Goal: Task Accomplishment & Management: Manage account settings

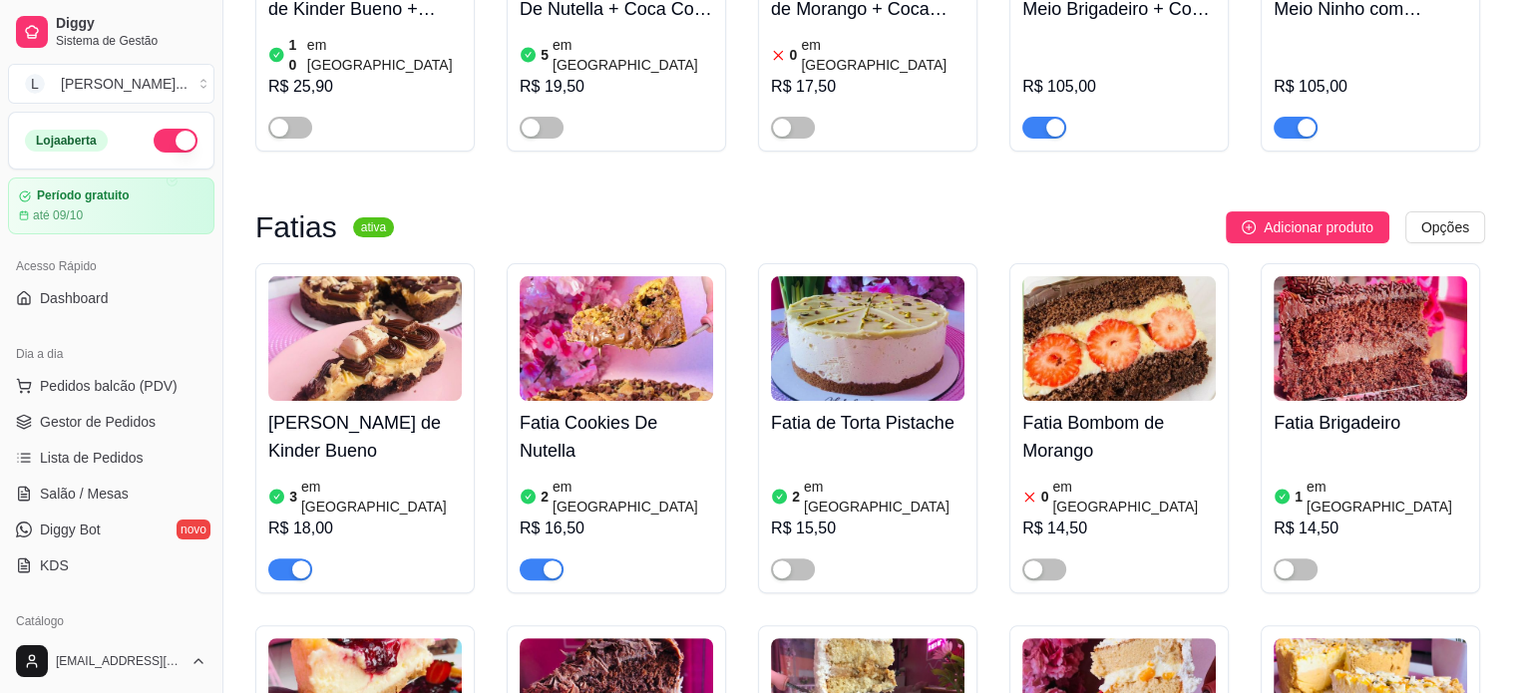
scroll to position [499, 0]
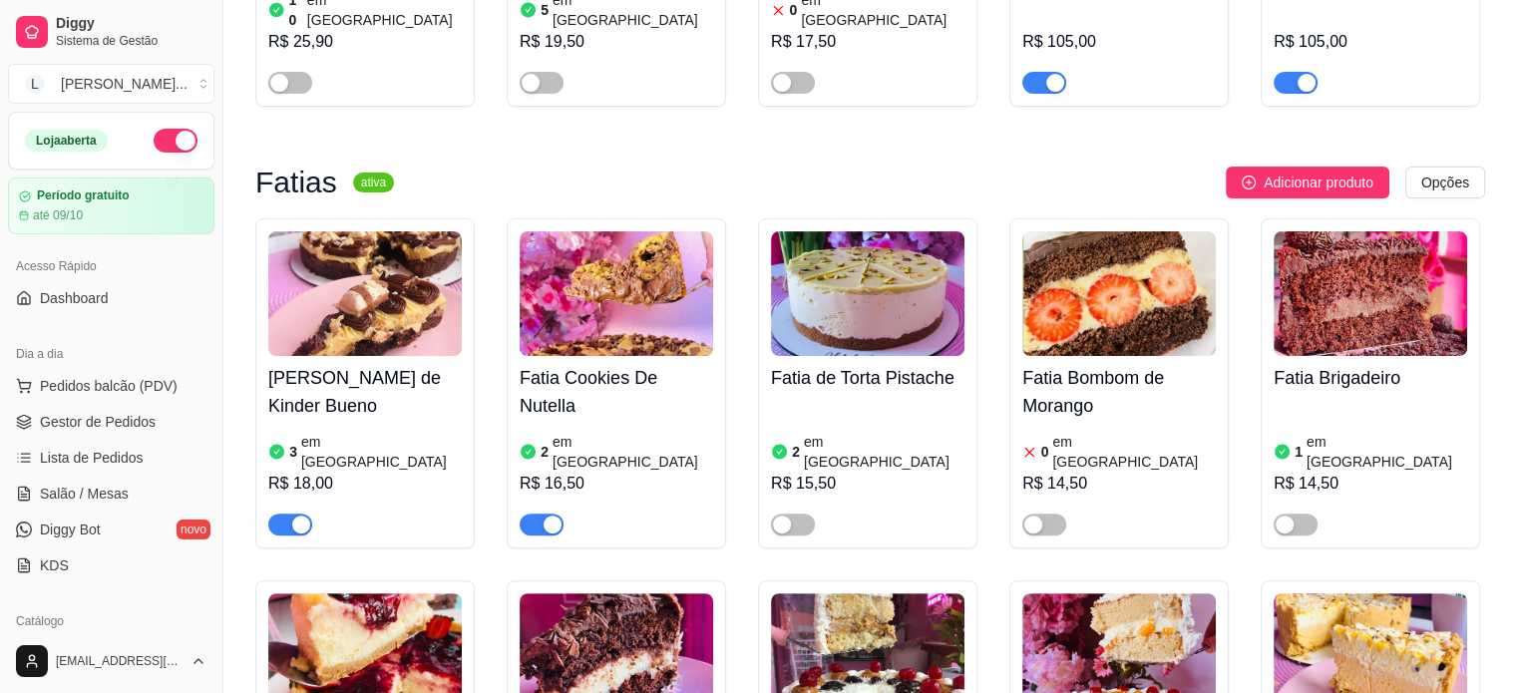
click at [565, 397] on h4 "Fatia Cookies De Nutella" at bounding box center [617, 392] width 194 height 56
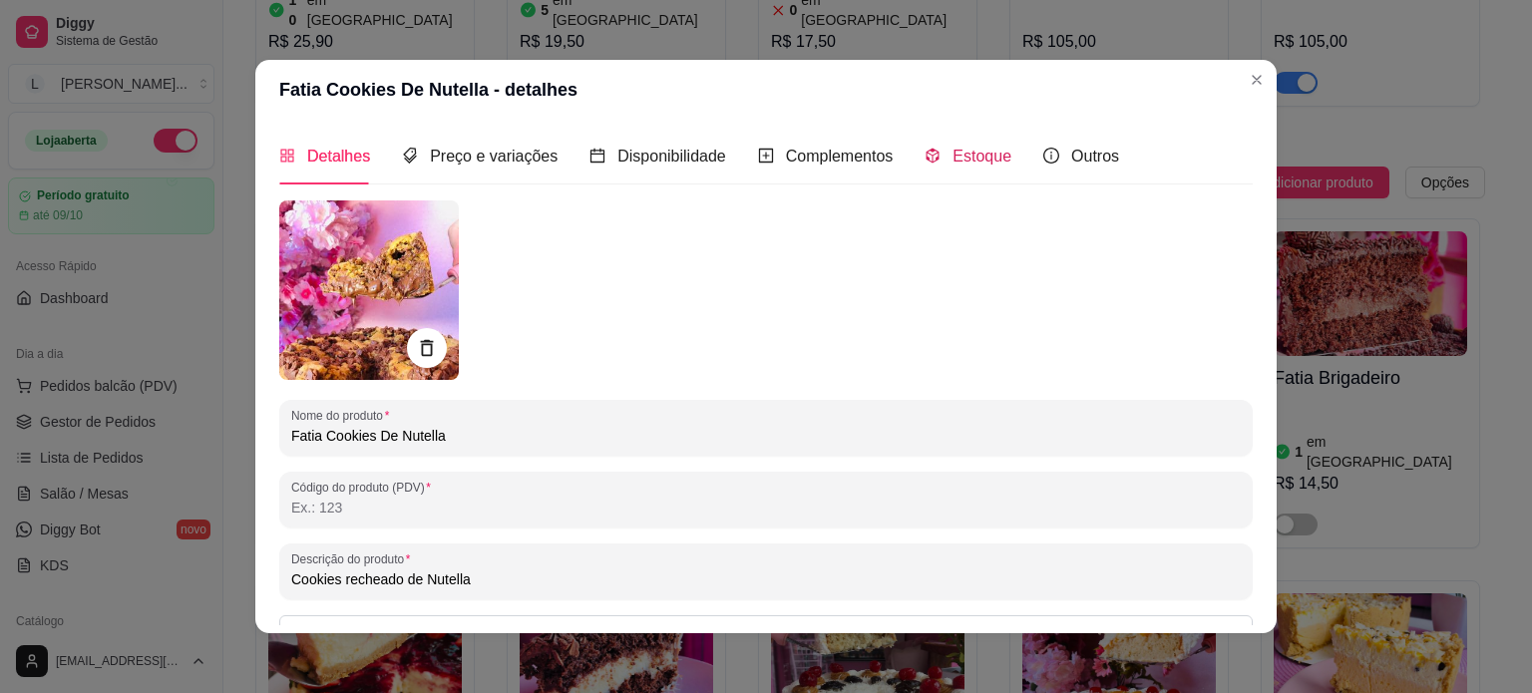
click at [953, 165] on span "Estoque" at bounding box center [982, 156] width 59 height 17
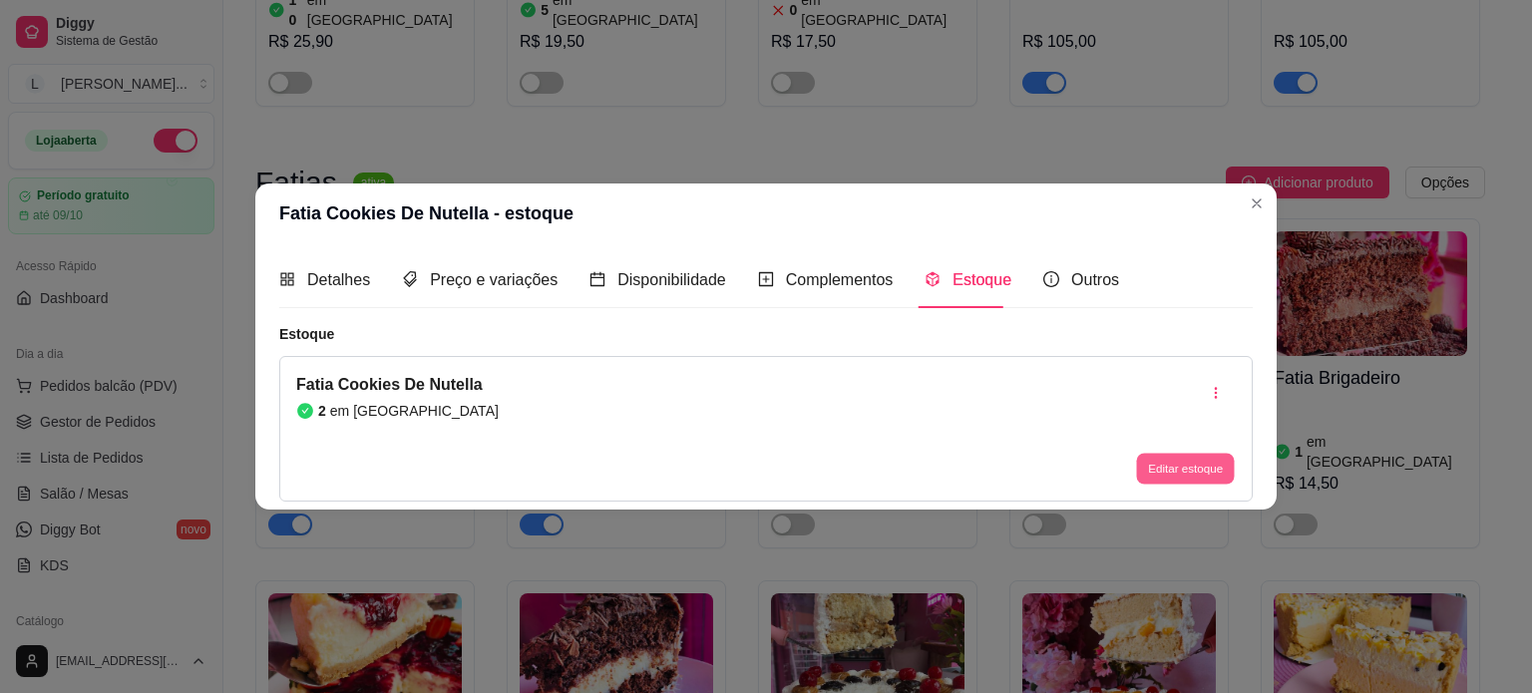
click at [1210, 480] on button "Editar estoque" at bounding box center [1185, 469] width 98 height 31
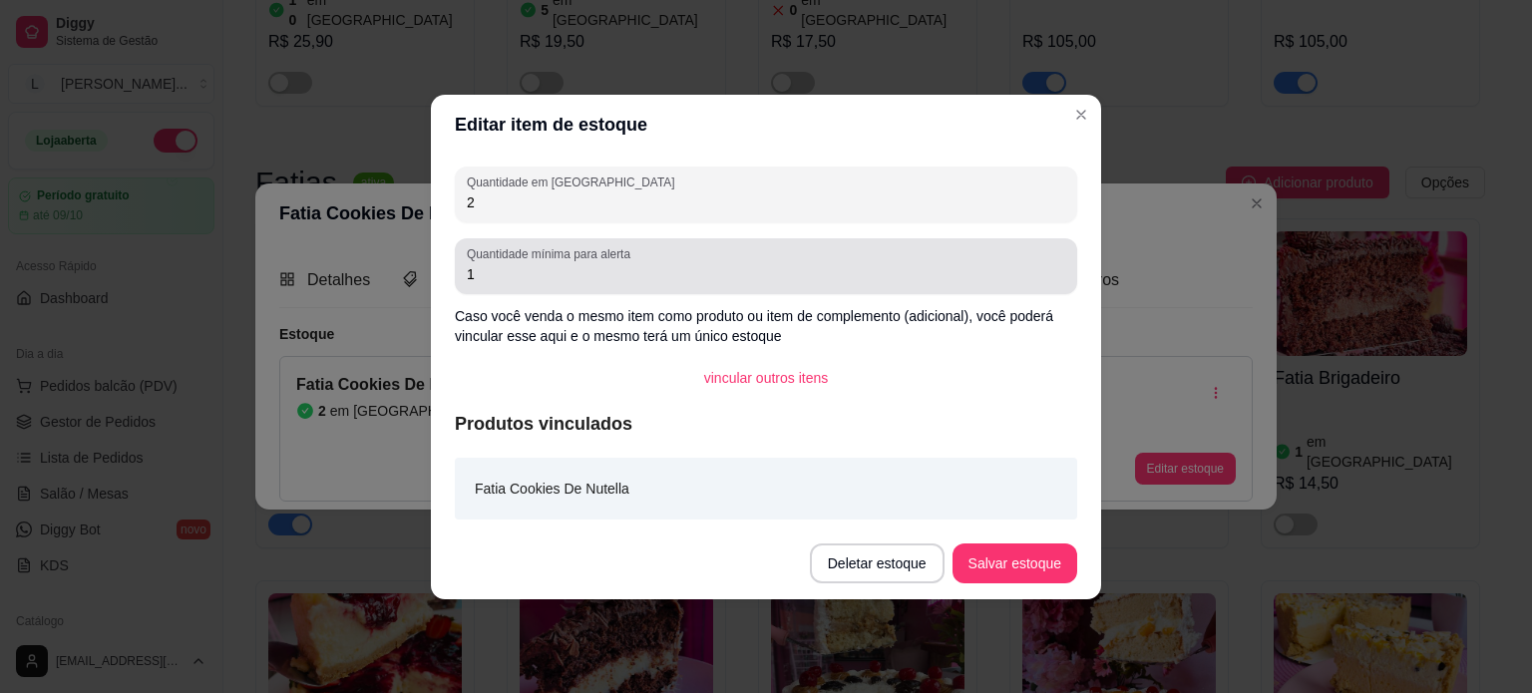
click at [615, 250] on label "Quantidade mínima para alerta" at bounding box center [552, 253] width 171 height 17
click at [615, 264] on input "1" at bounding box center [766, 274] width 599 height 20
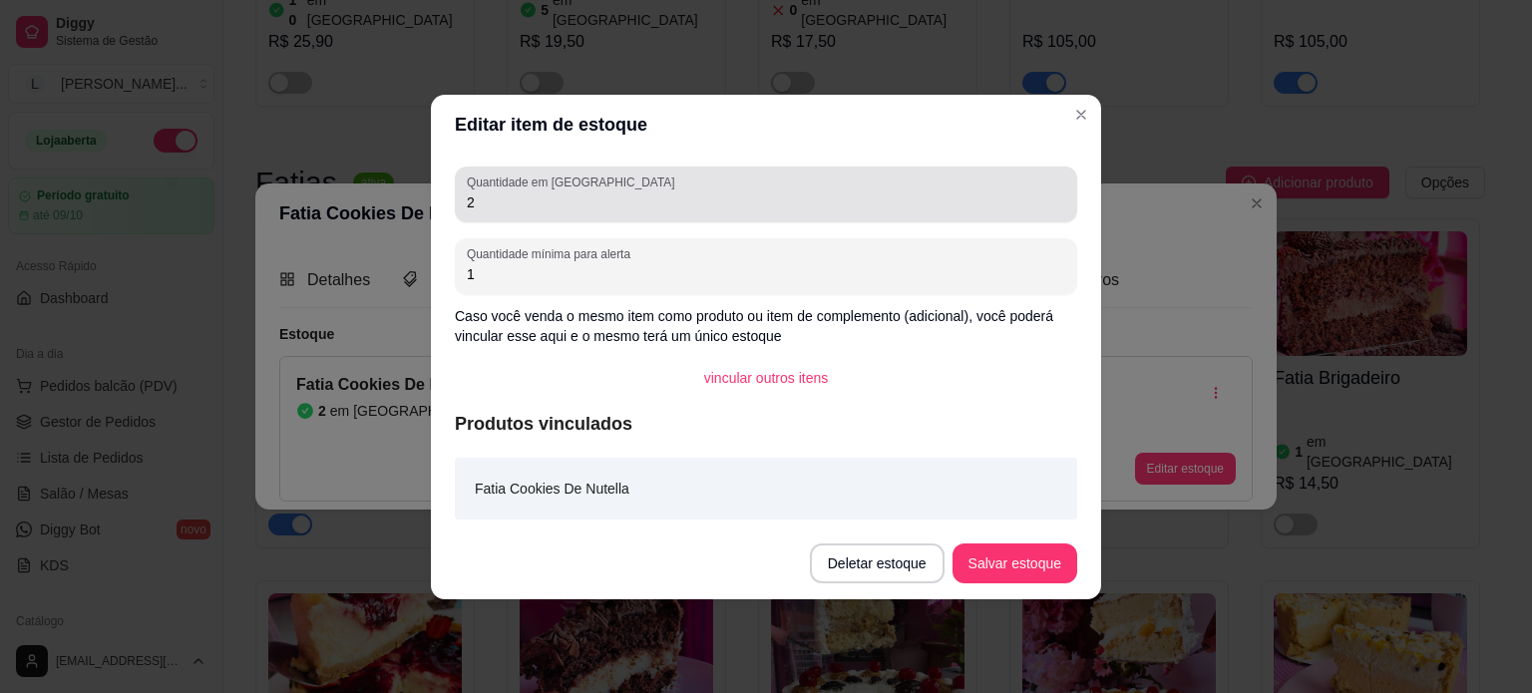
click at [586, 214] on div "Quantidade em estoque 2" at bounding box center [766, 195] width 623 height 56
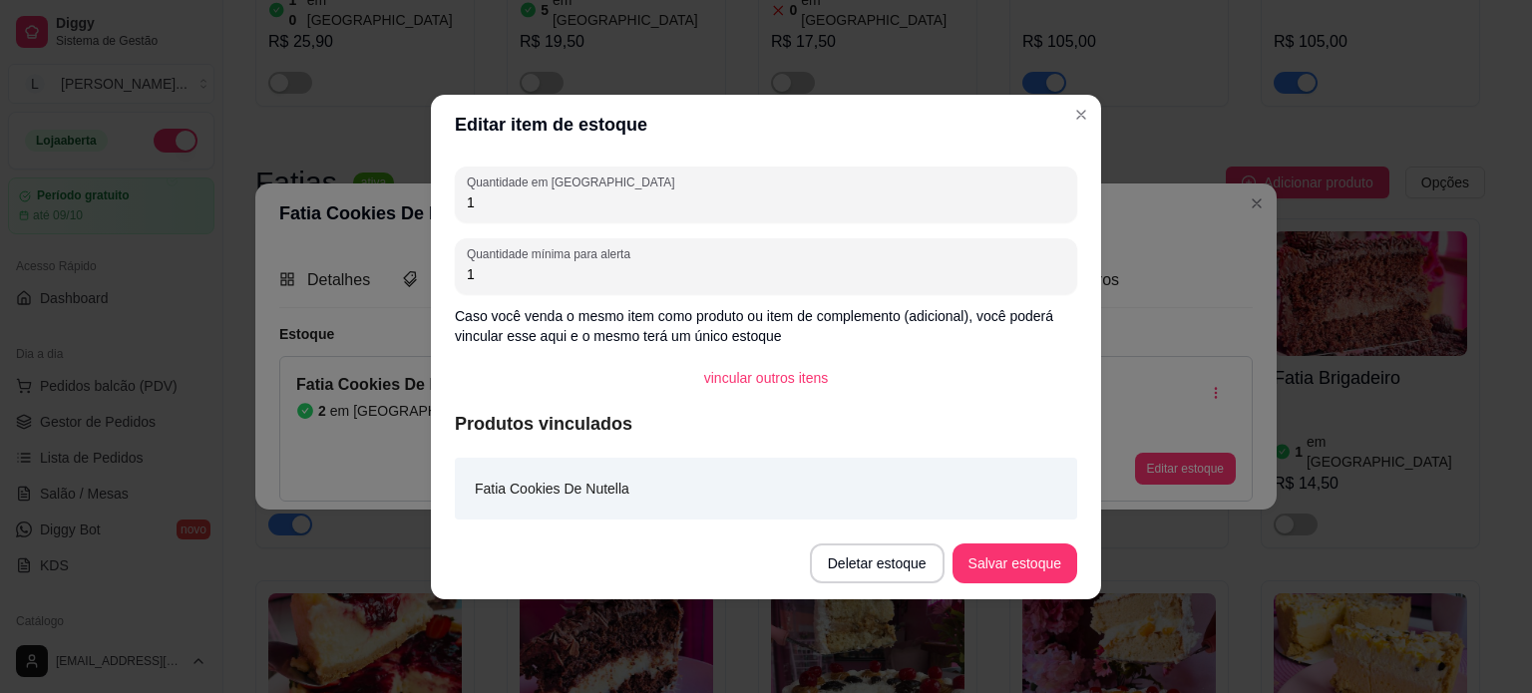
type input "1"
click at [1009, 562] on button "Salvar estoque" at bounding box center [1015, 563] width 122 height 39
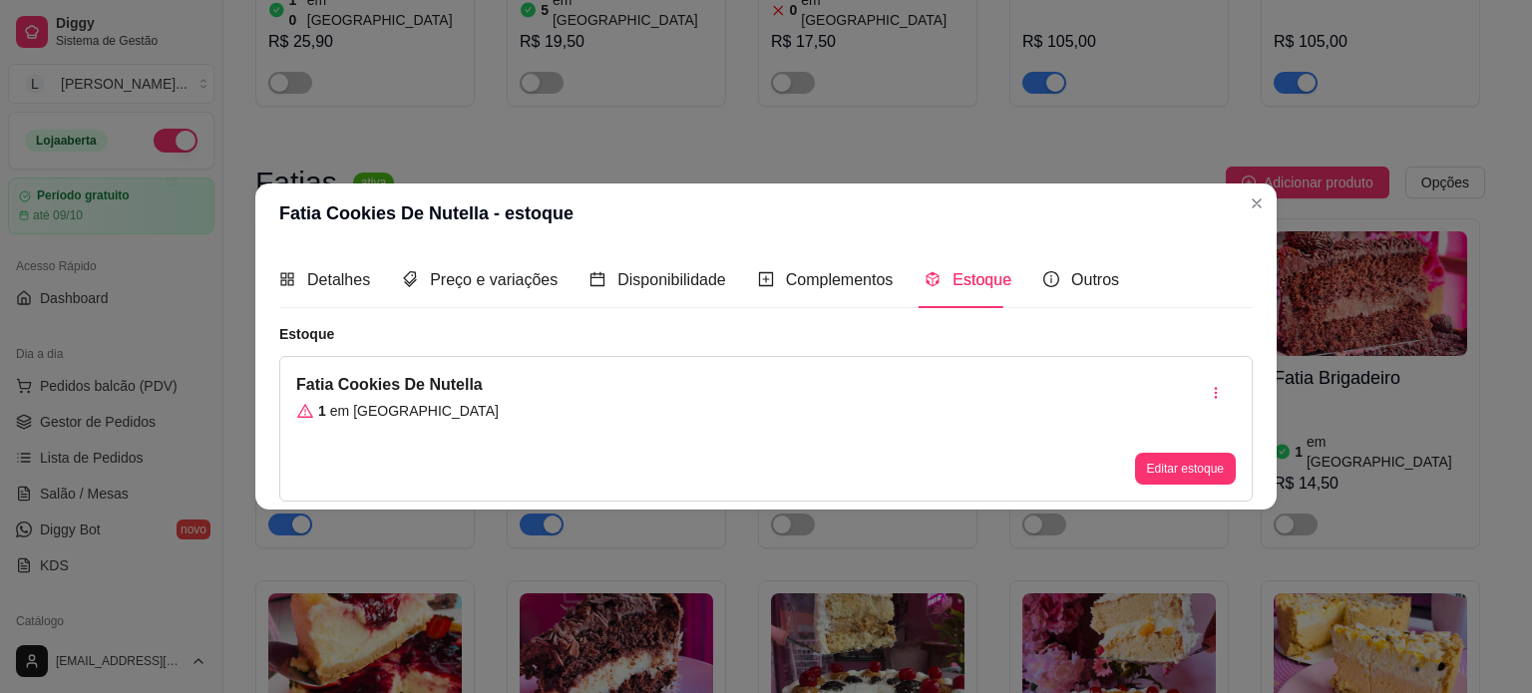
click at [1239, 208] on header "Fatia Cookies De Nutella - estoque" at bounding box center [766, 214] width 1022 height 60
click at [1240, 203] on header "Fatia Cookies De Nutella - estoque" at bounding box center [766, 214] width 1022 height 60
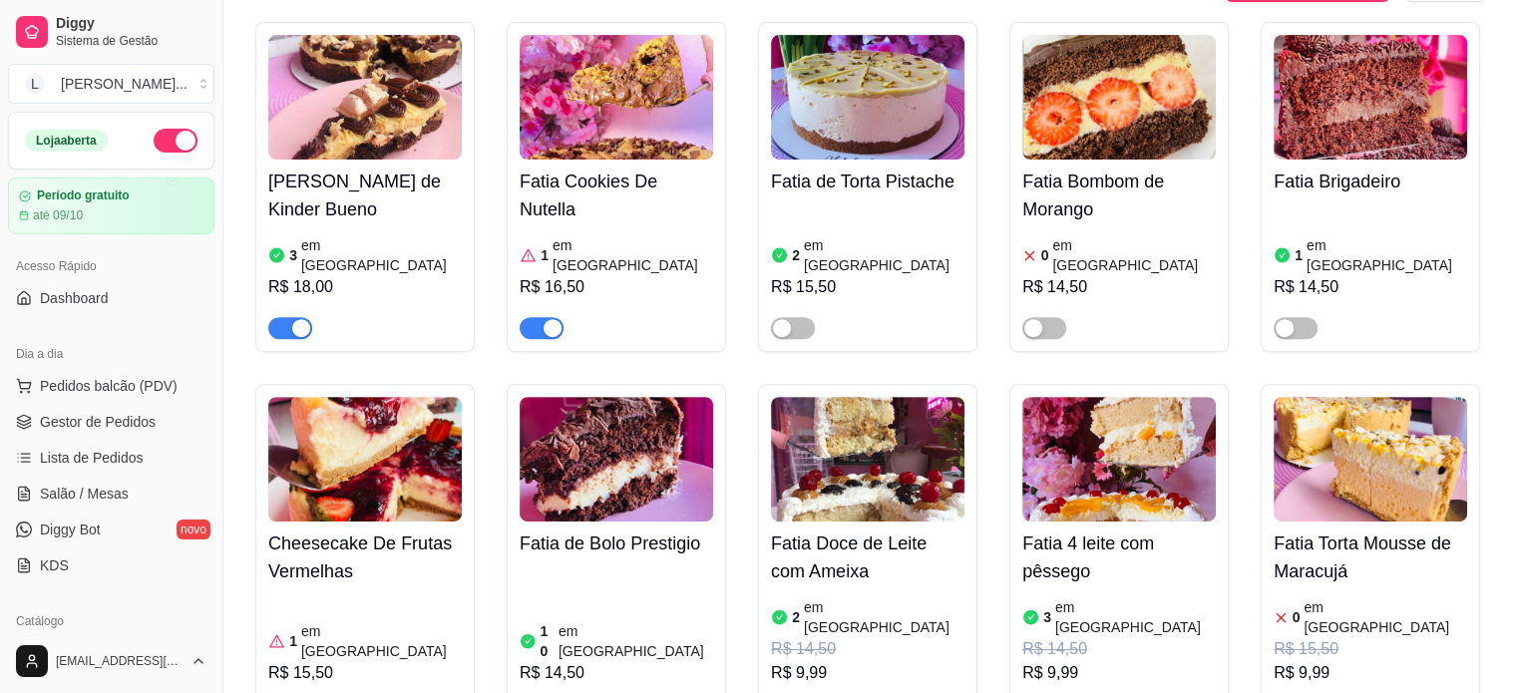
scroll to position [698, 0]
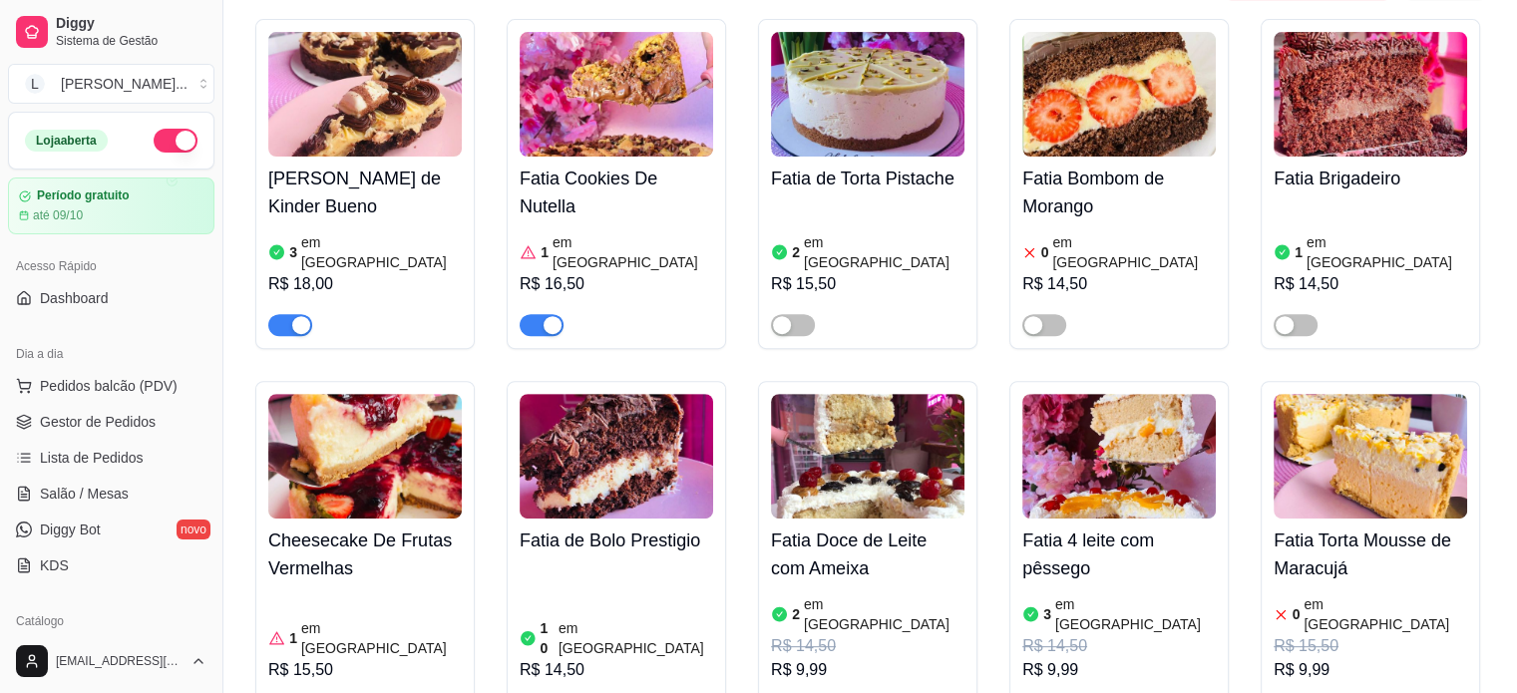
click at [419, 157] on div "[PERSON_NAME] de Kinder Bueno 3 em estoque R$ 18,00" at bounding box center [365, 247] width 194 height 180
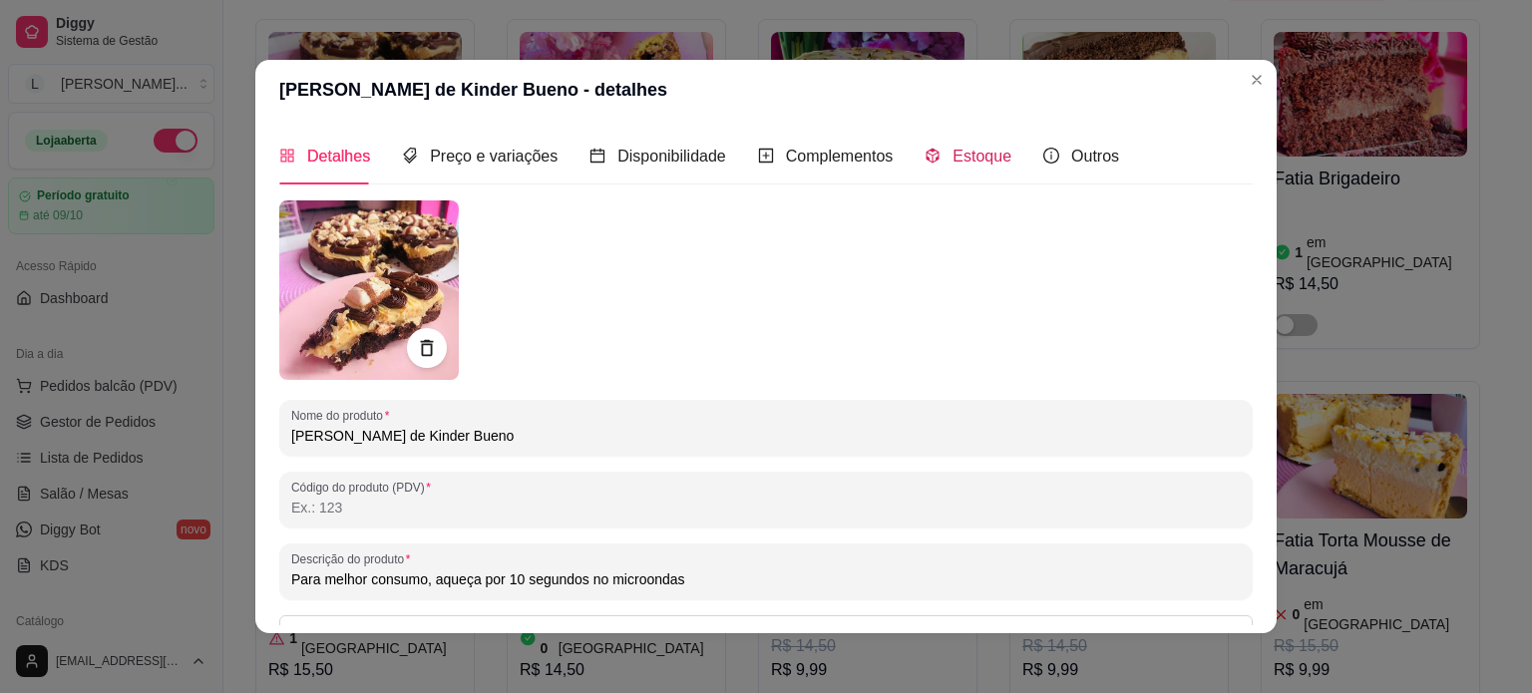
click at [981, 144] on div "Estoque" at bounding box center [968, 156] width 87 height 25
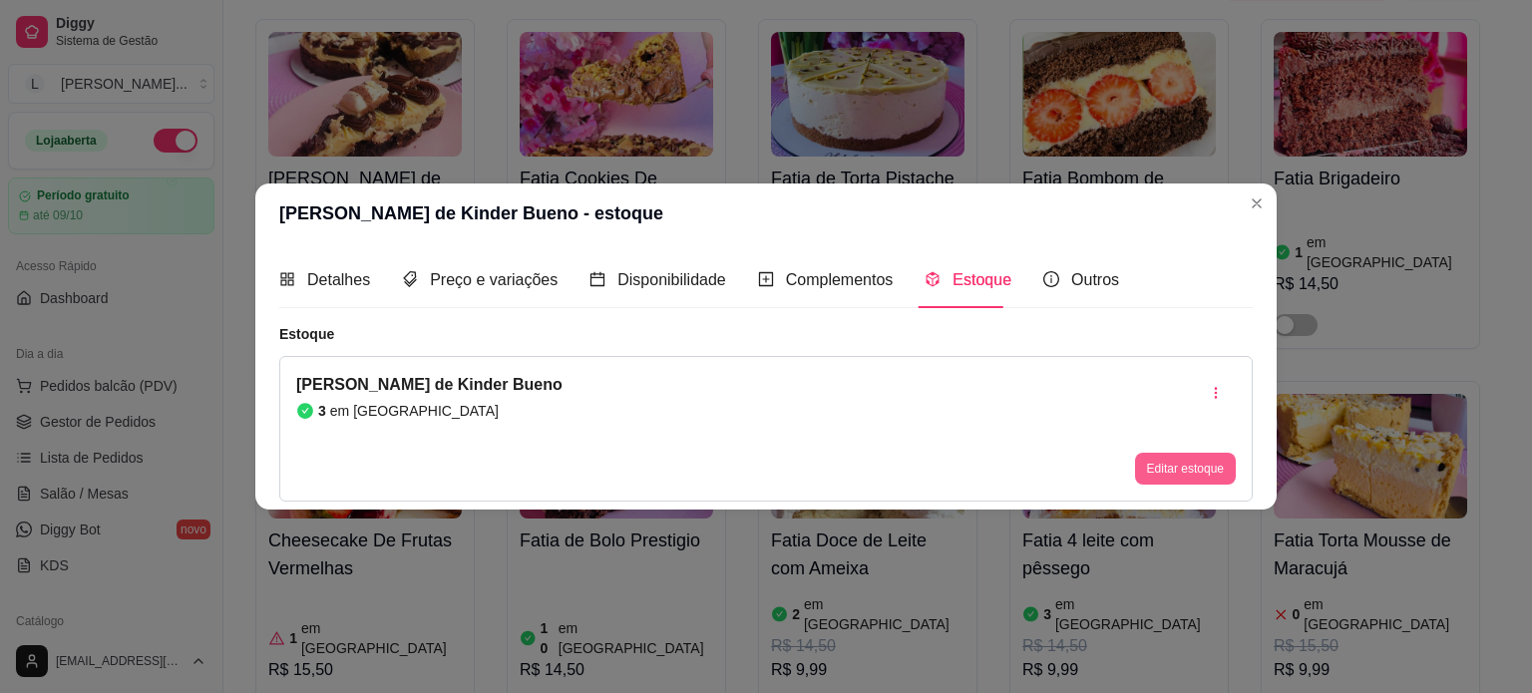
click at [1201, 455] on button "Editar estoque" at bounding box center [1185, 469] width 101 height 32
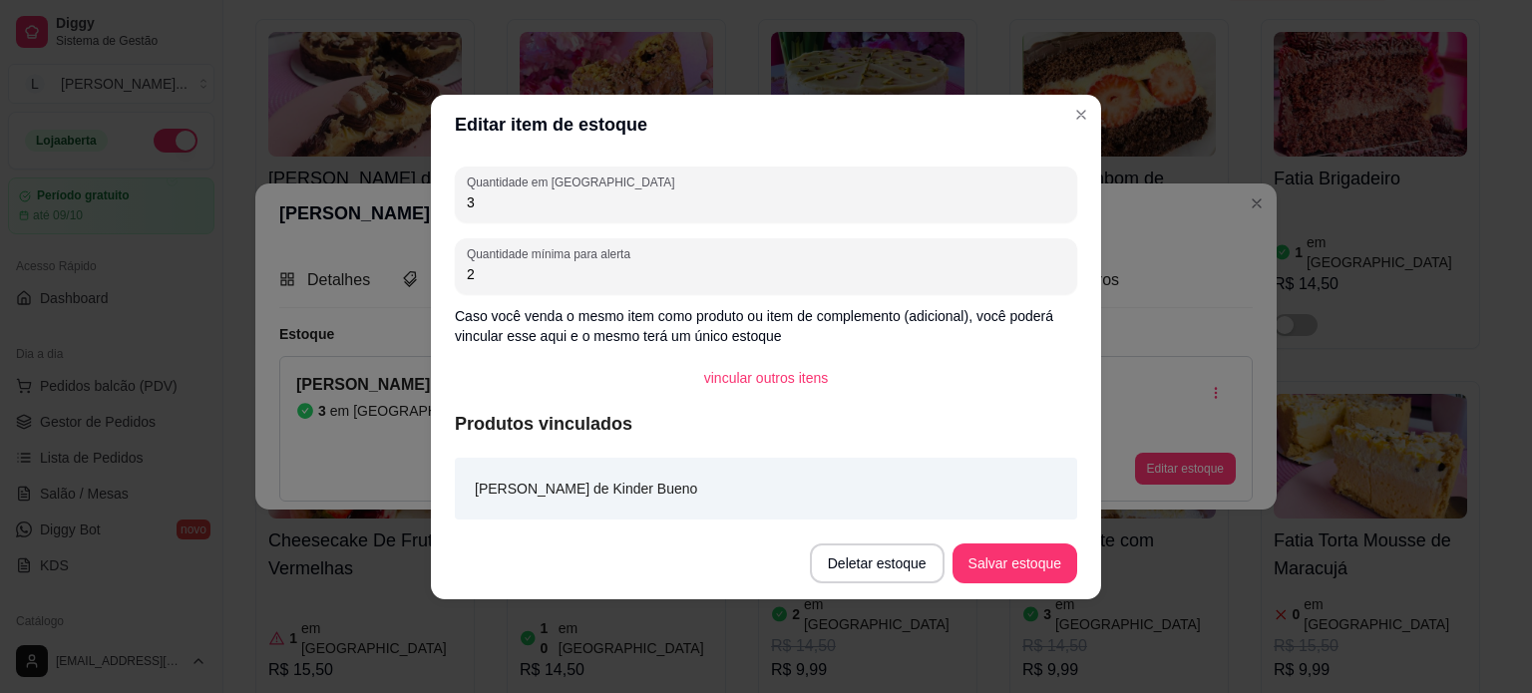
drag, startPoint x: 520, startPoint y: 210, endPoint x: 411, endPoint y: 204, distance: 109.0
click at [411, 204] on div "Editar item de estoque Quantidade em estoque 3 Quantidade mínima para alerta 2 …" at bounding box center [766, 346] width 1532 height 693
type input "5"
click at [1003, 567] on button "Salvar estoque" at bounding box center [1015, 563] width 122 height 39
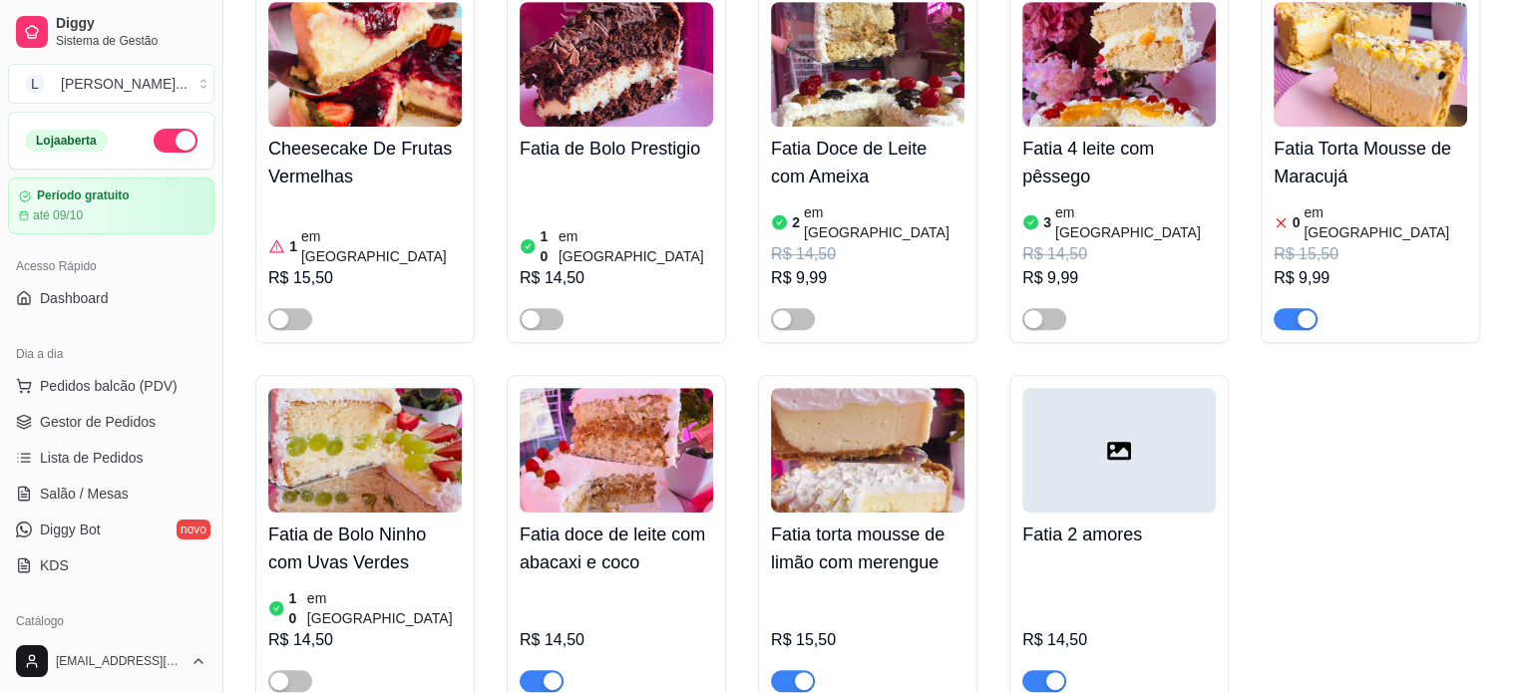
scroll to position [1097, 0]
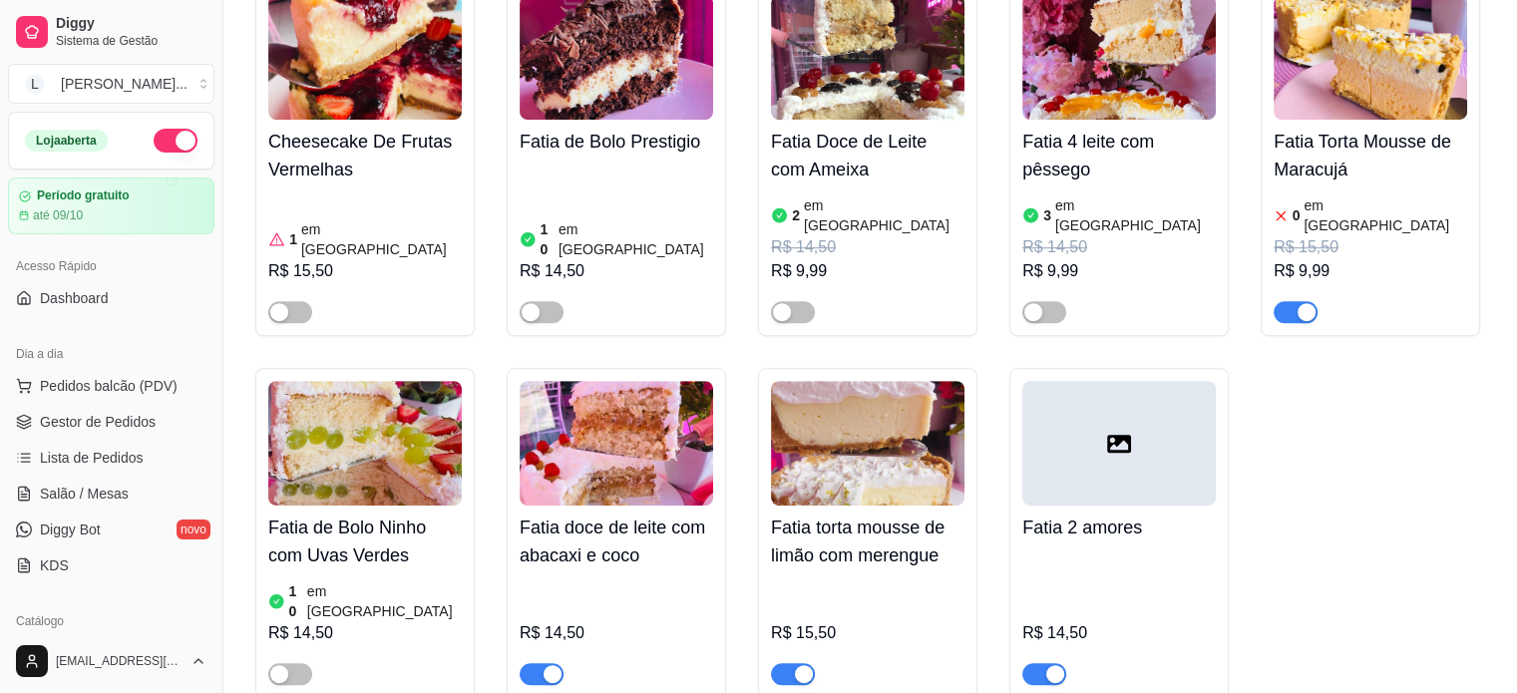
click at [1296, 301] on span "button" at bounding box center [1296, 312] width 44 height 22
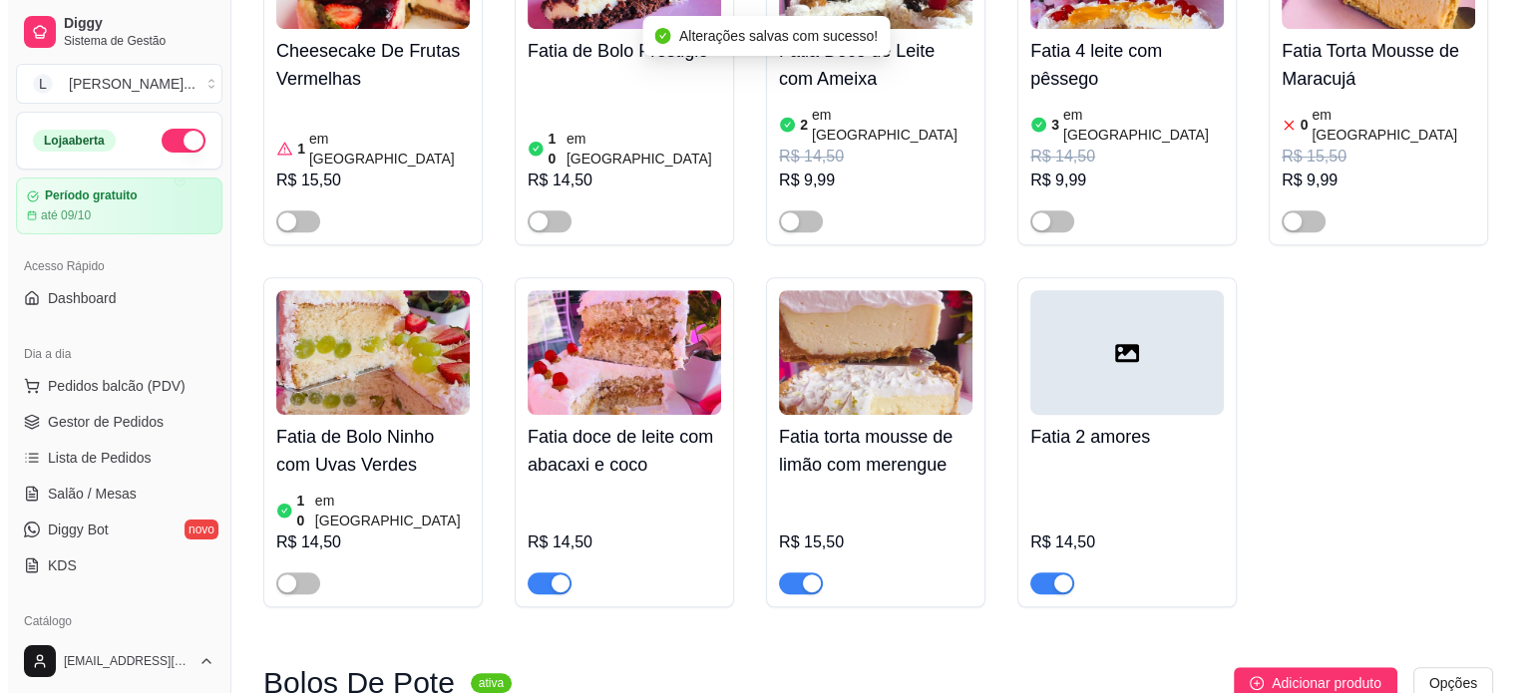
scroll to position [1297, 0]
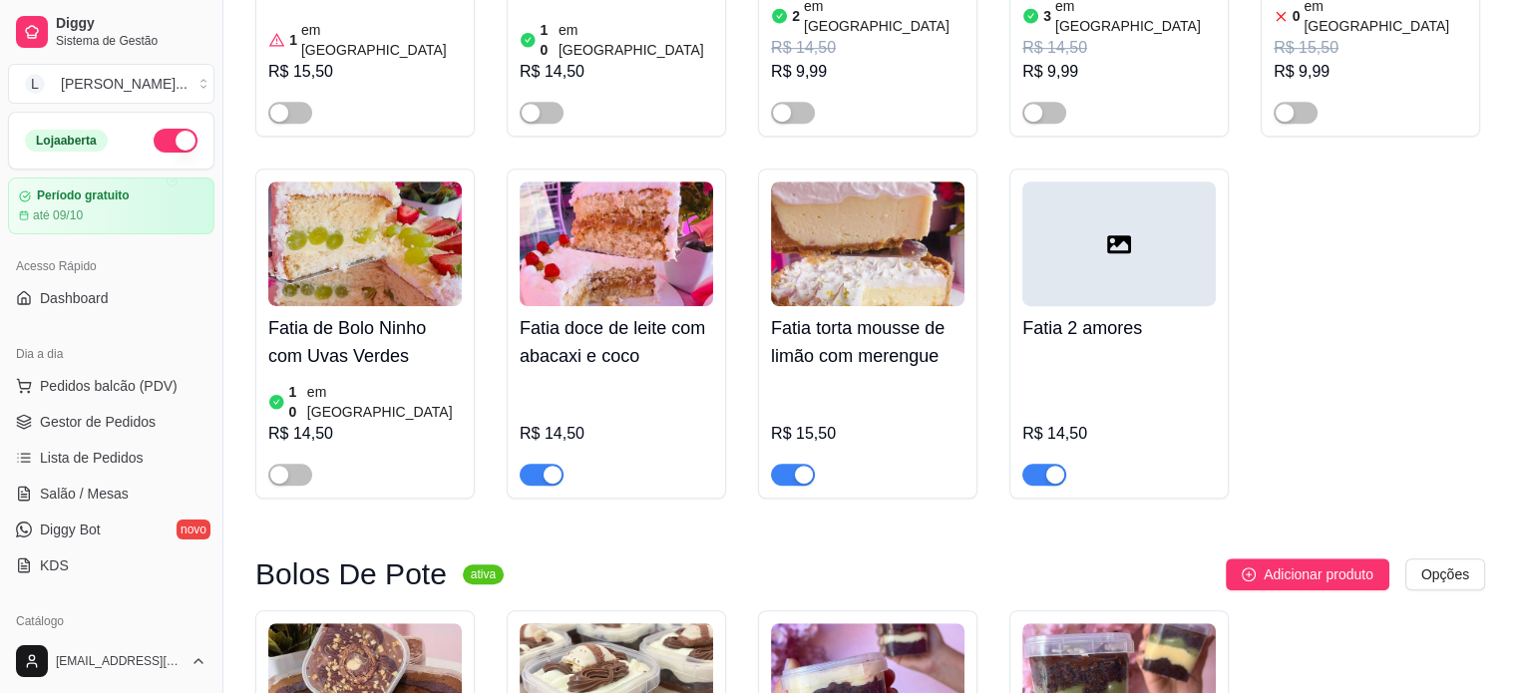
click at [951, 227] on img at bounding box center [868, 244] width 194 height 125
click at [1073, 232] on div at bounding box center [1120, 244] width 194 height 125
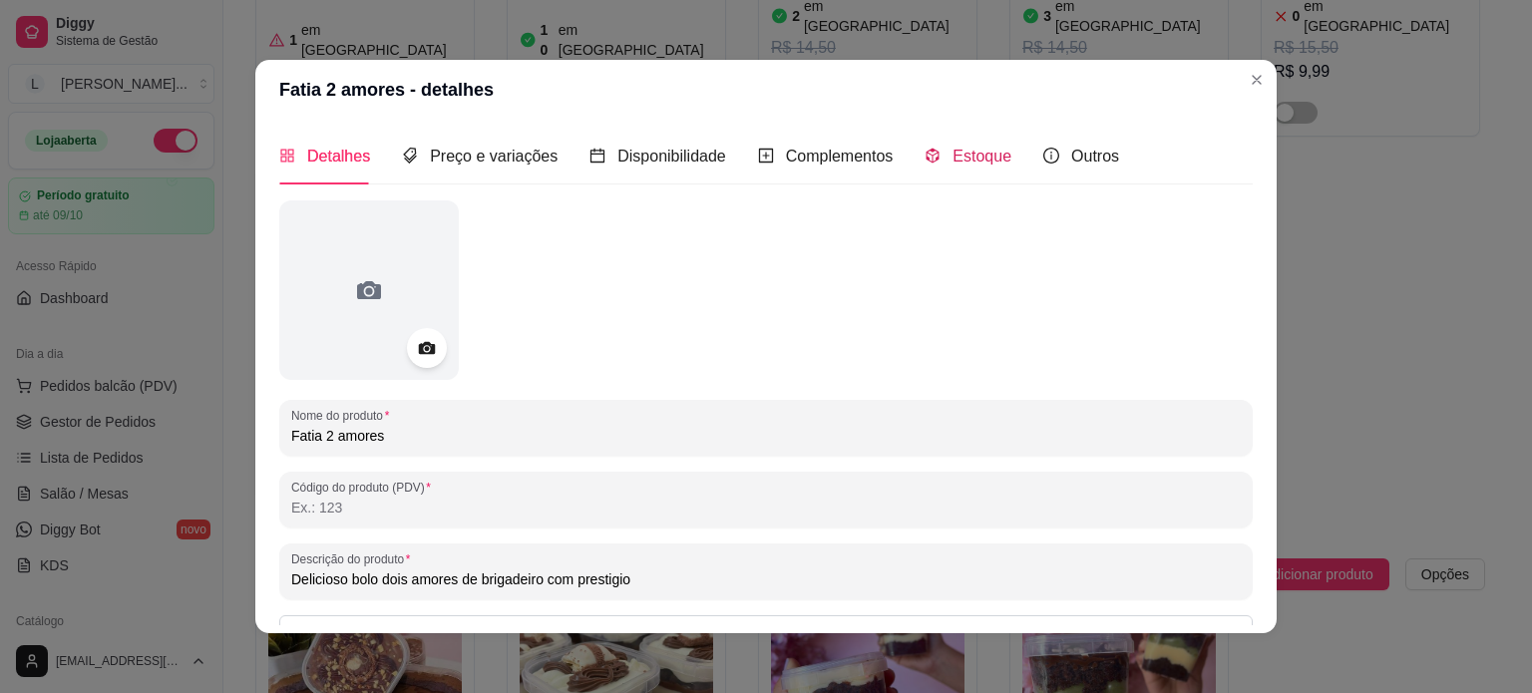
click at [929, 147] on div "Estoque" at bounding box center [968, 156] width 87 height 25
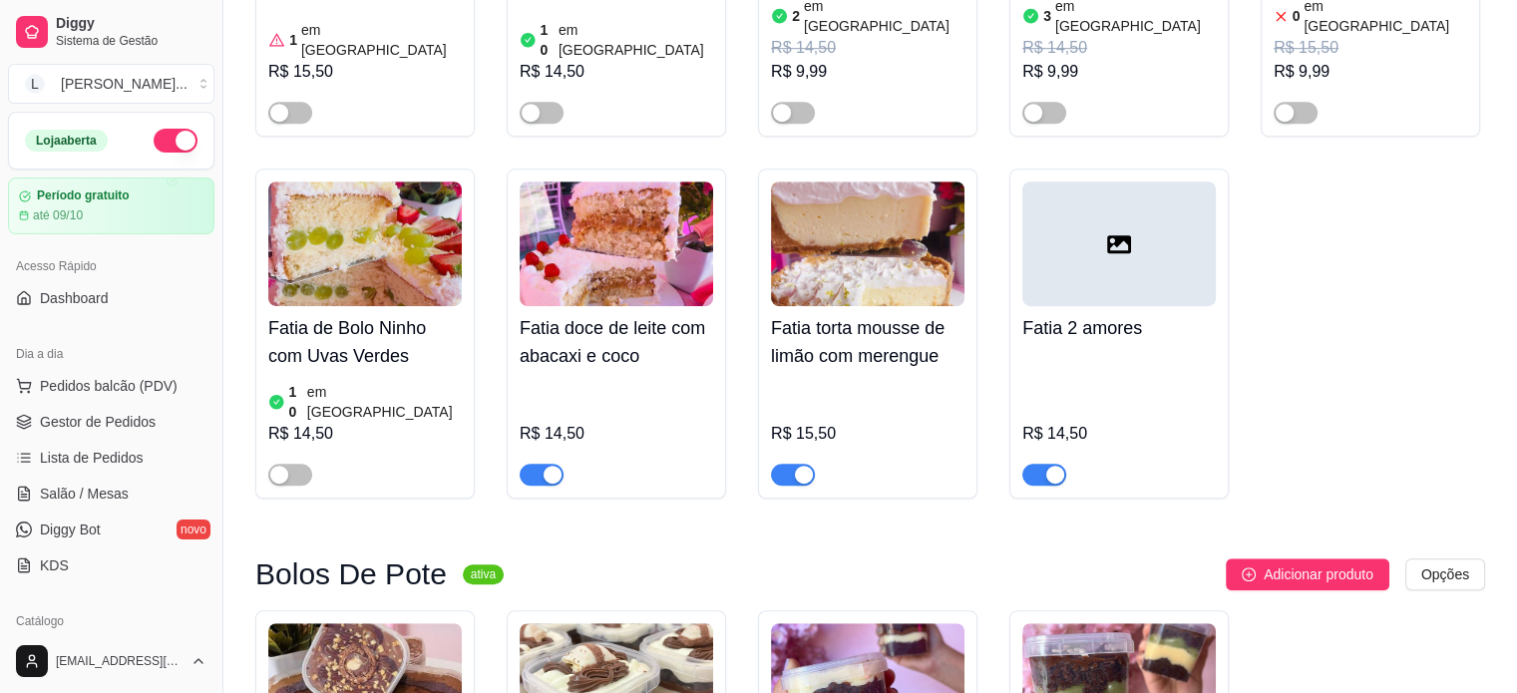
click at [965, 192] on div "Fatia torta mousse de limão com merengue R$ 15,50" at bounding box center [867, 334] width 219 height 330
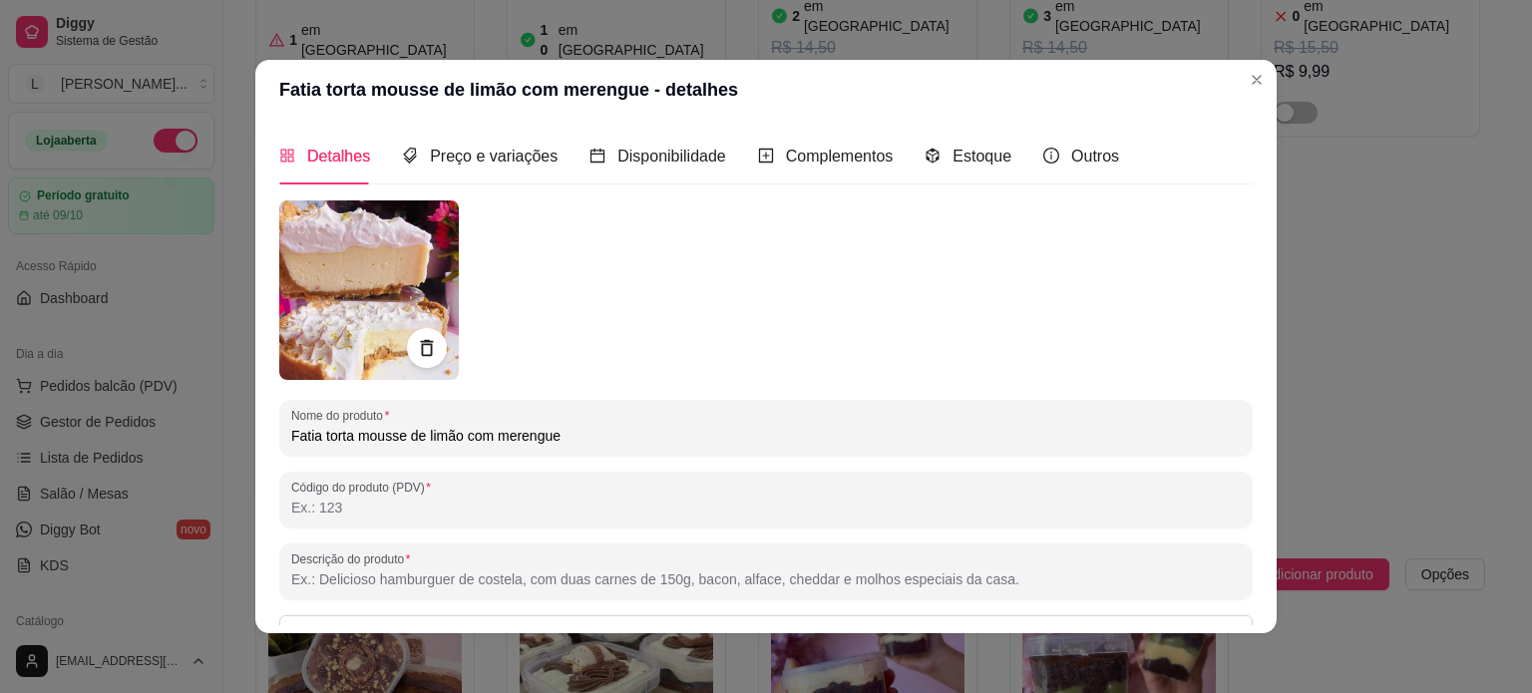
click at [383, 302] on img at bounding box center [369, 291] width 180 height 180
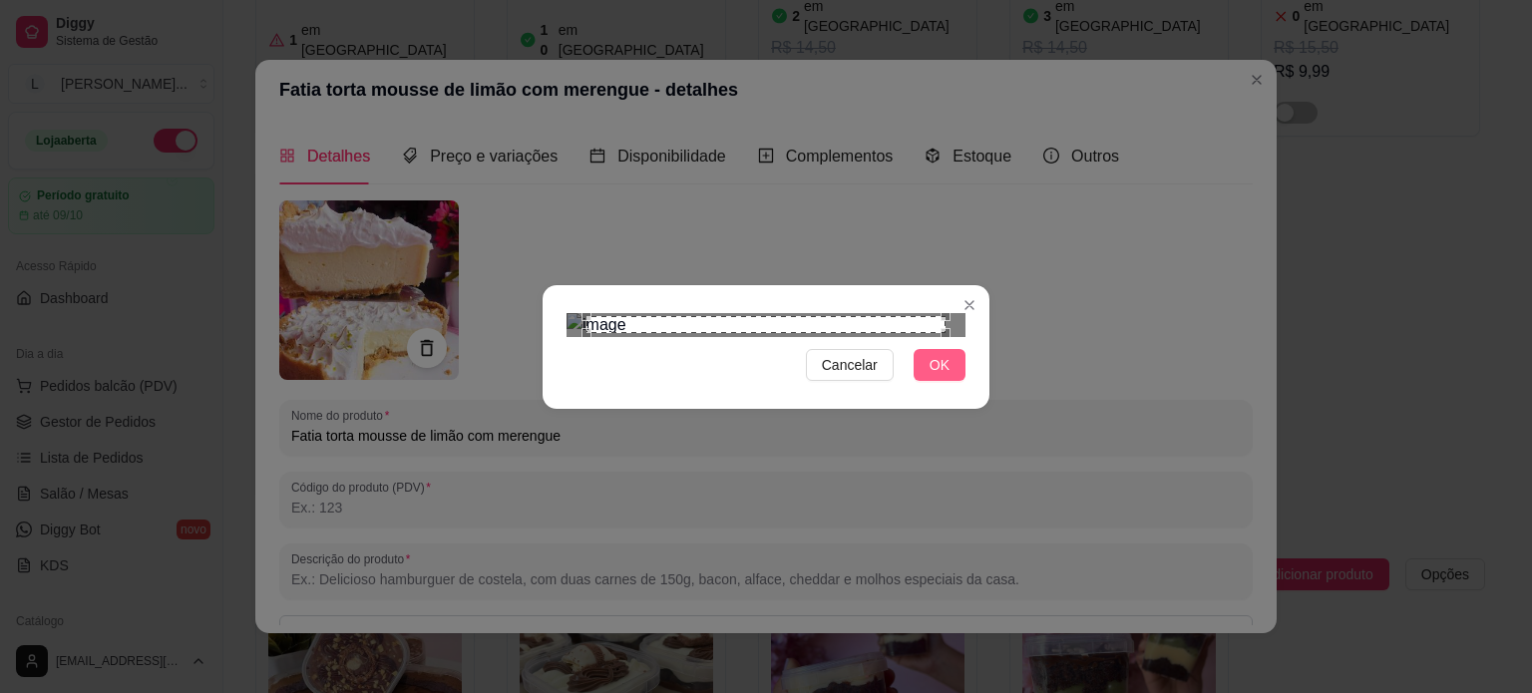
click at [929, 381] on button "OK" at bounding box center [940, 365] width 52 height 32
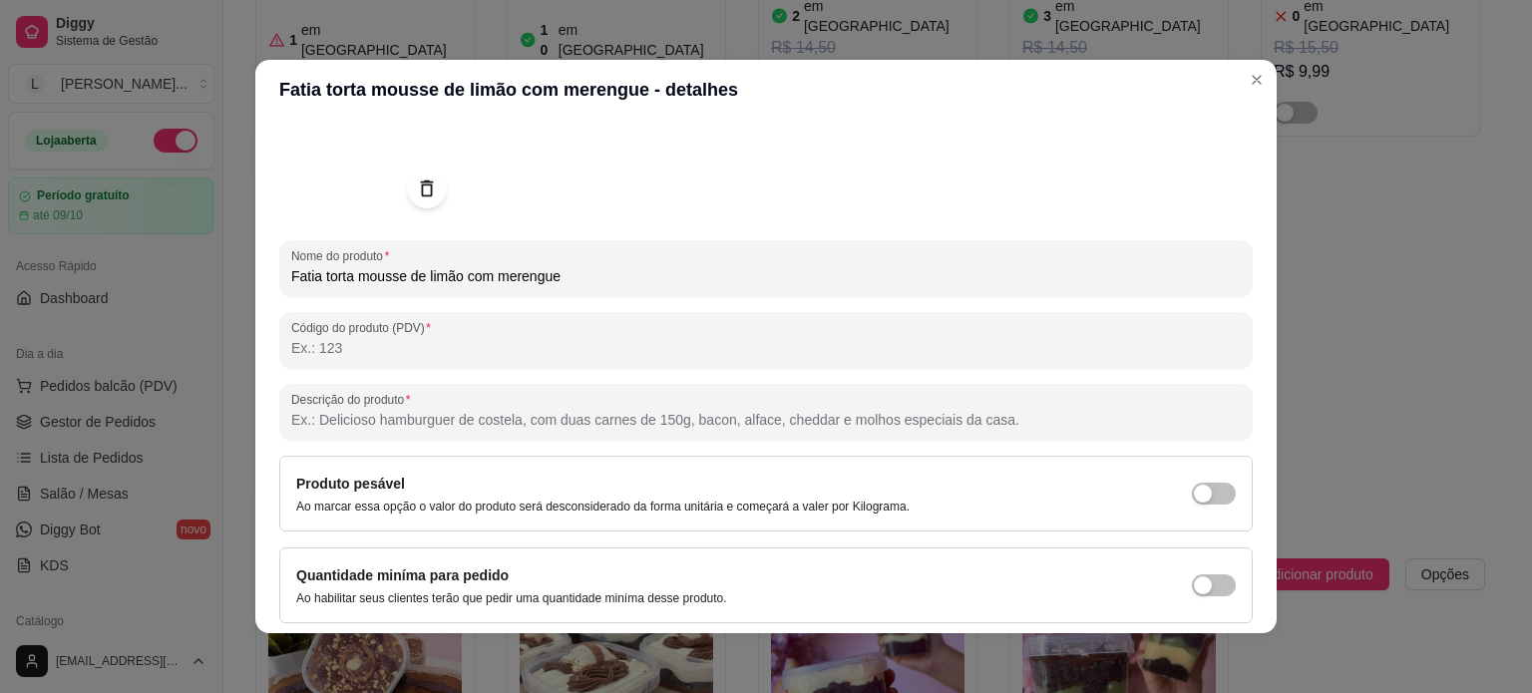
scroll to position [229, 0]
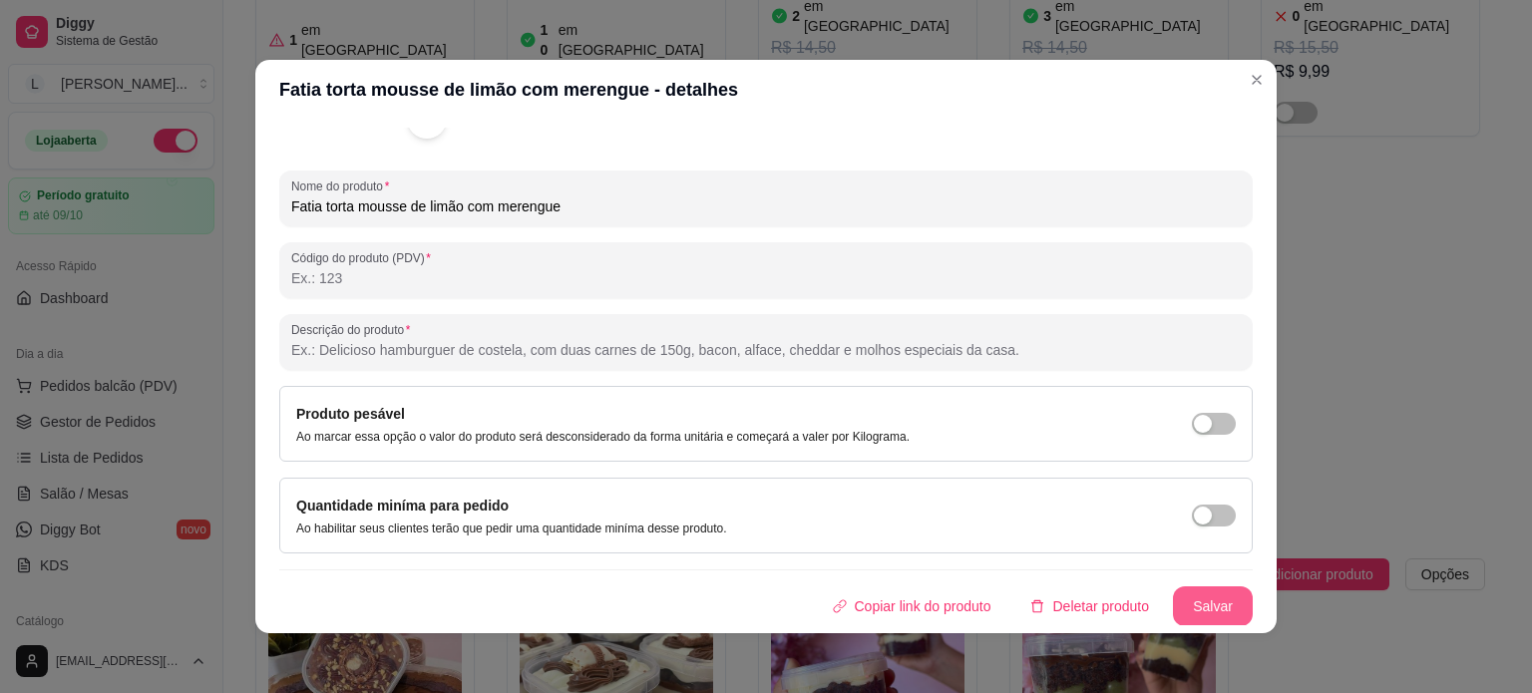
click at [1175, 602] on button "Salvar" at bounding box center [1213, 607] width 80 height 40
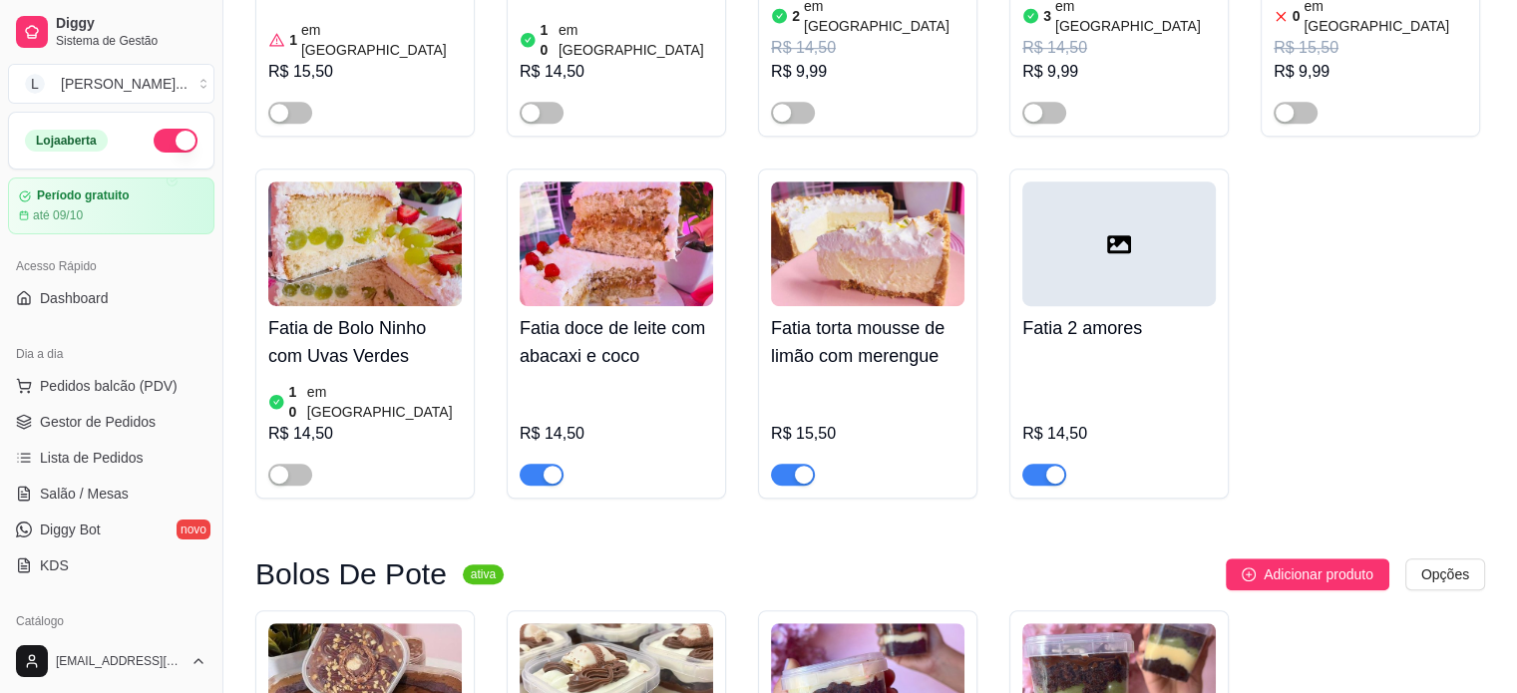
click at [1103, 238] on div at bounding box center [1120, 244] width 194 height 125
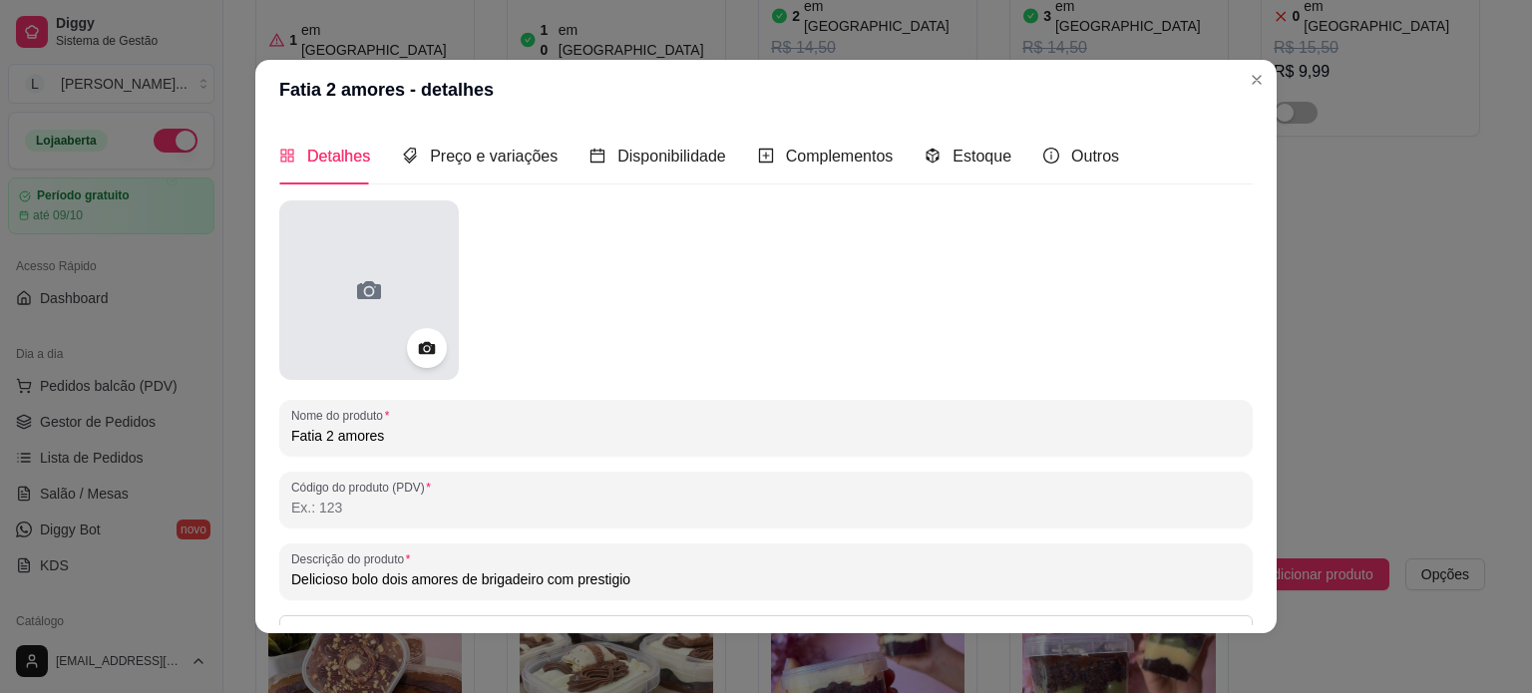
click at [399, 247] on div at bounding box center [369, 291] width 180 height 180
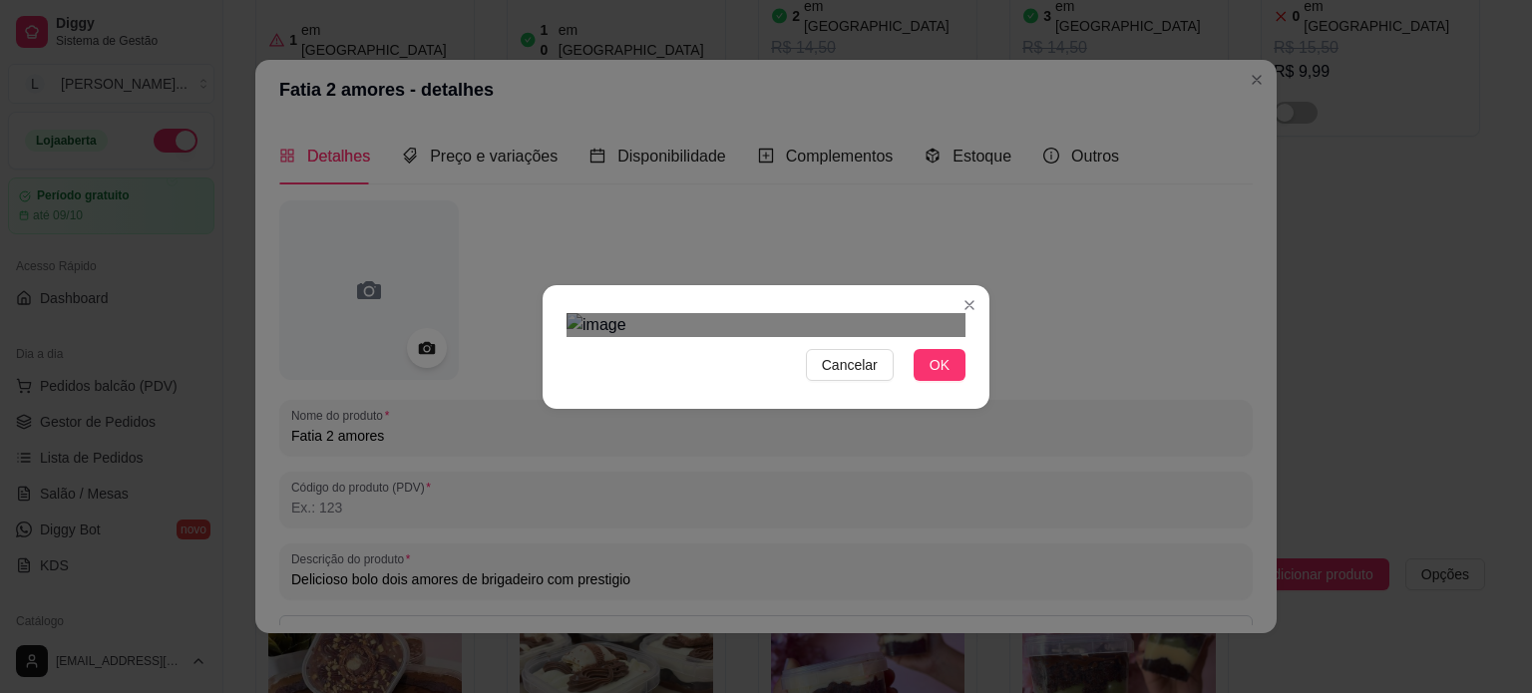
click at [697, 392] on div "Use the arrow keys to move the crop selection area" at bounding box center [746, 571] width 359 height 359
click at [987, 599] on div "Cancelar OK" at bounding box center [766, 346] width 1532 height 693
click at [951, 381] on button "OK" at bounding box center [940, 365] width 52 height 32
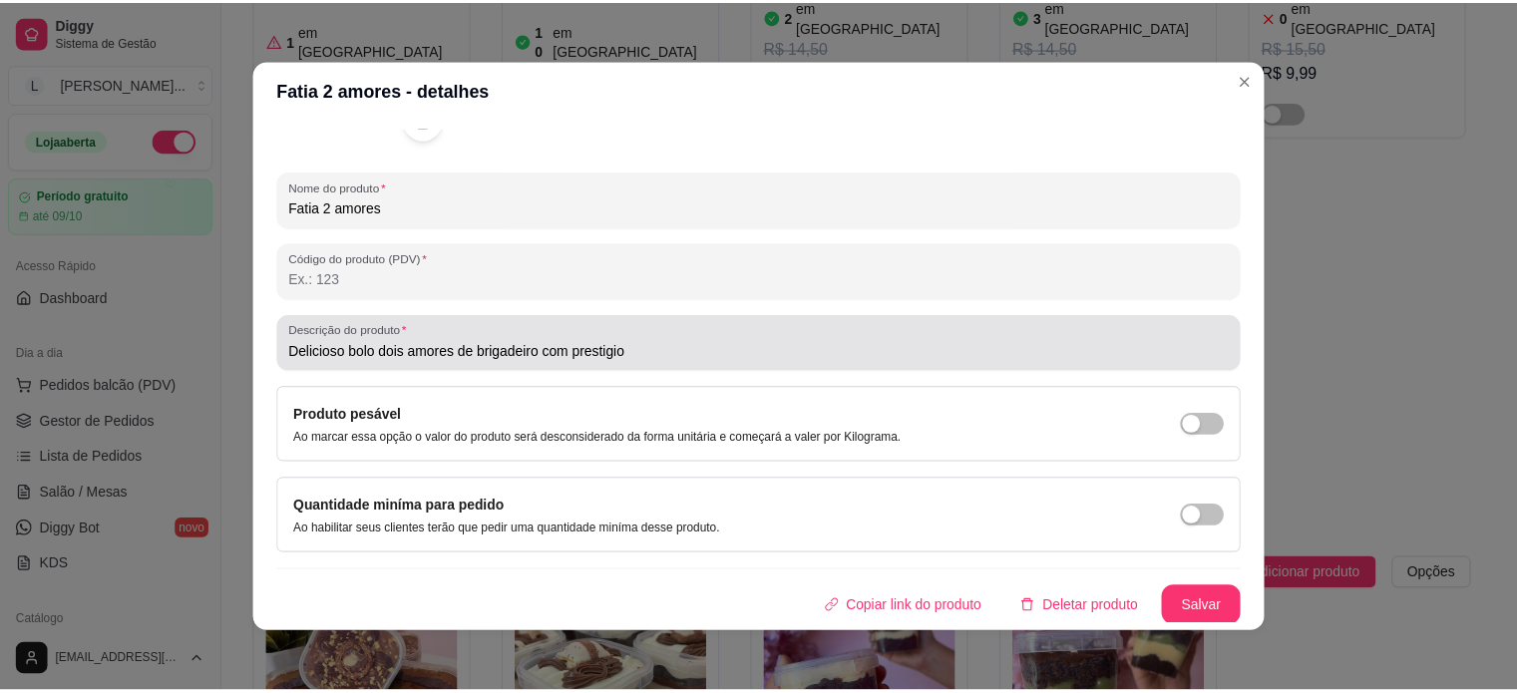
scroll to position [4, 0]
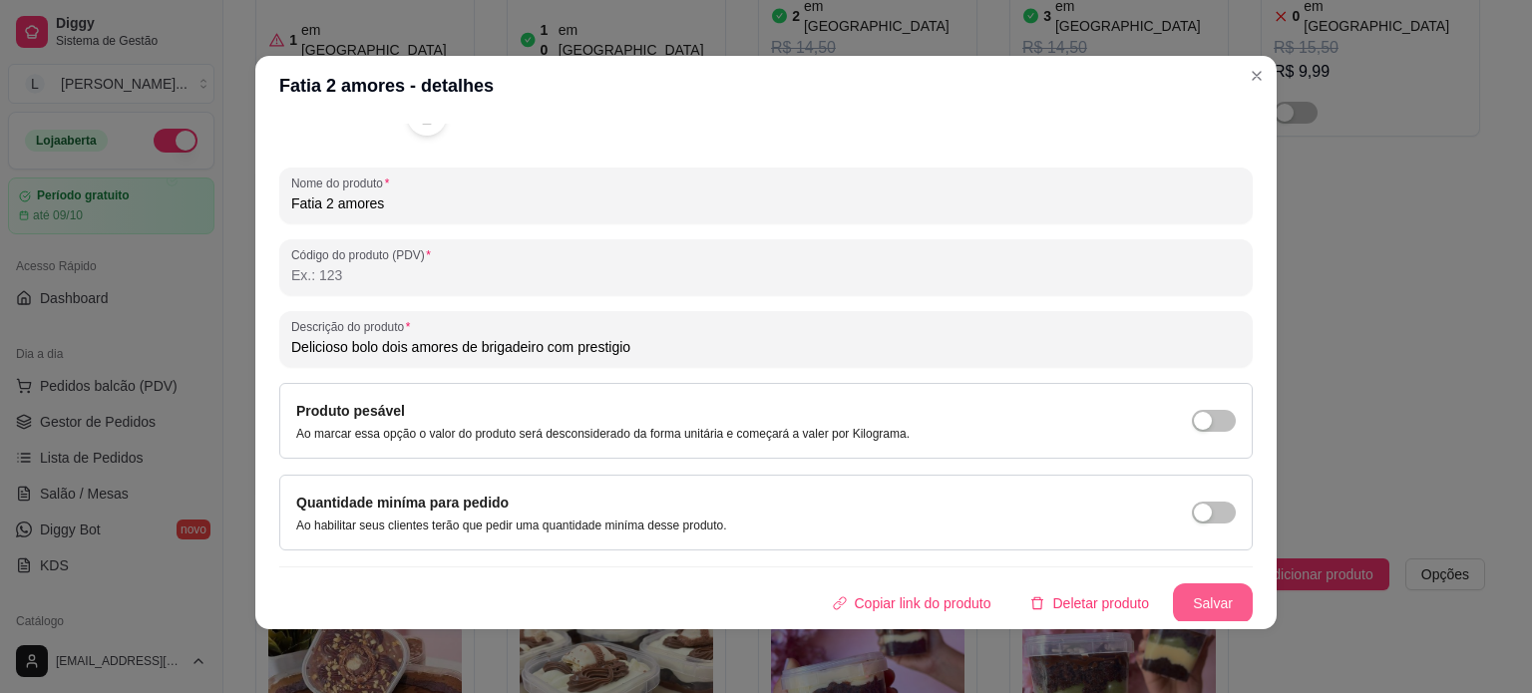
click at [1174, 589] on button "Salvar" at bounding box center [1213, 604] width 80 height 40
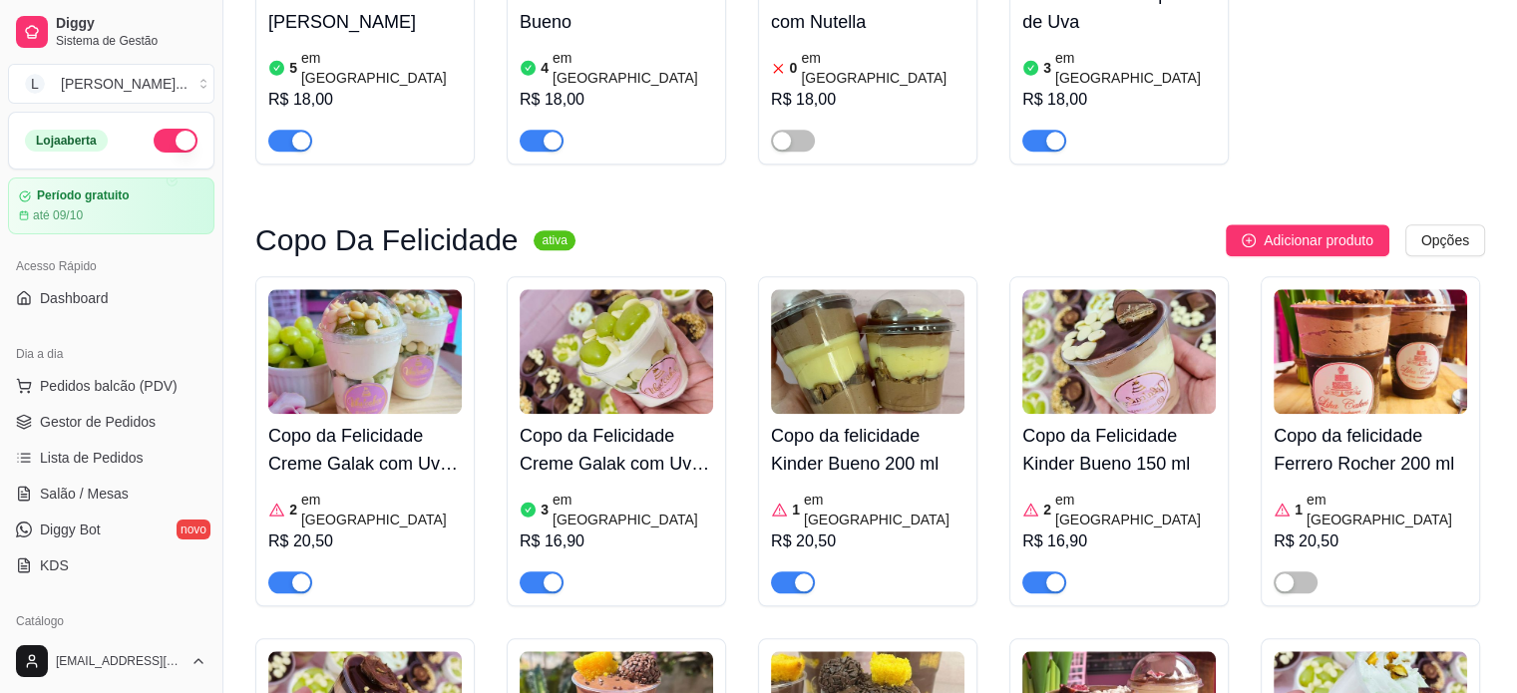
scroll to position [2095, 0]
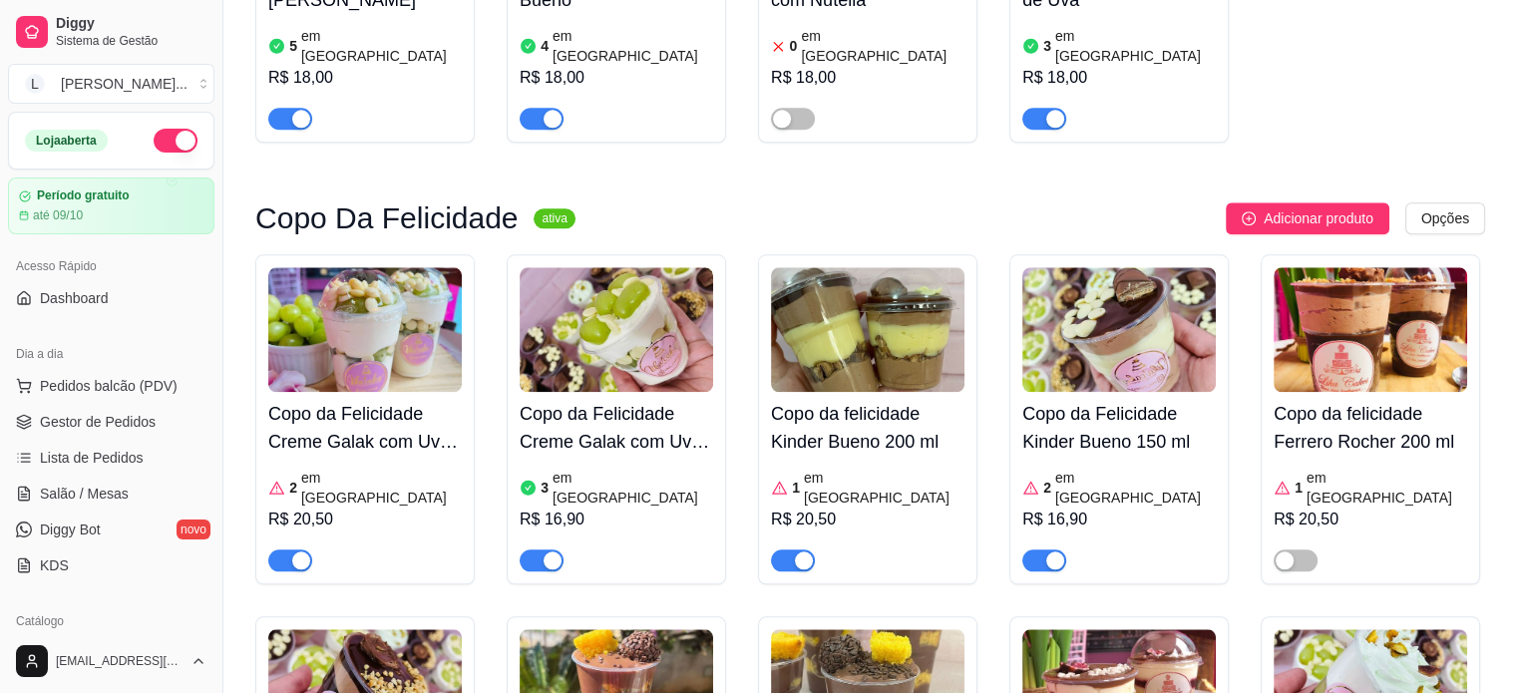
click at [666, 392] on div "Copo da Felicidade Creme Galak com Uvas Verdes 150 ml 3 em estoque R$ 16,90" at bounding box center [617, 482] width 194 height 180
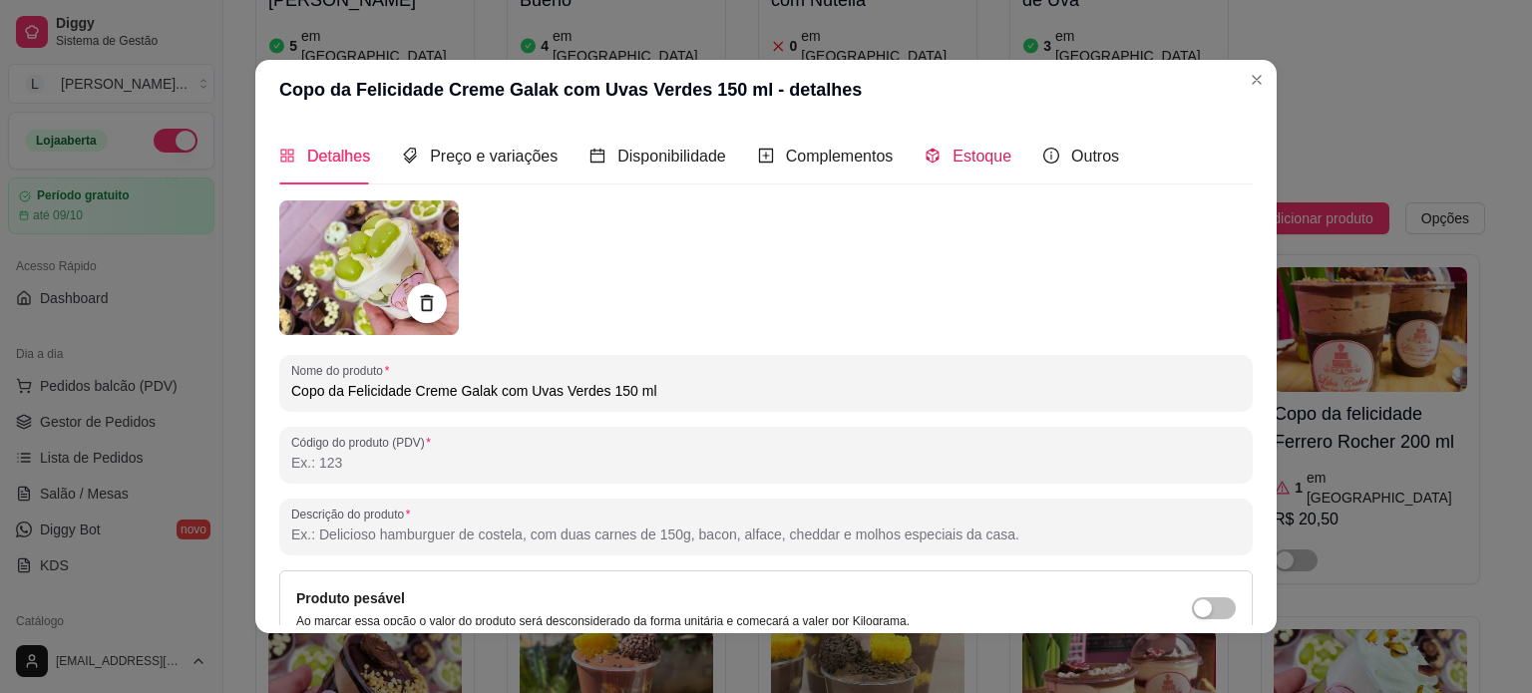
click at [973, 164] on span "Estoque" at bounding box center [982, 156] width 59 height 17
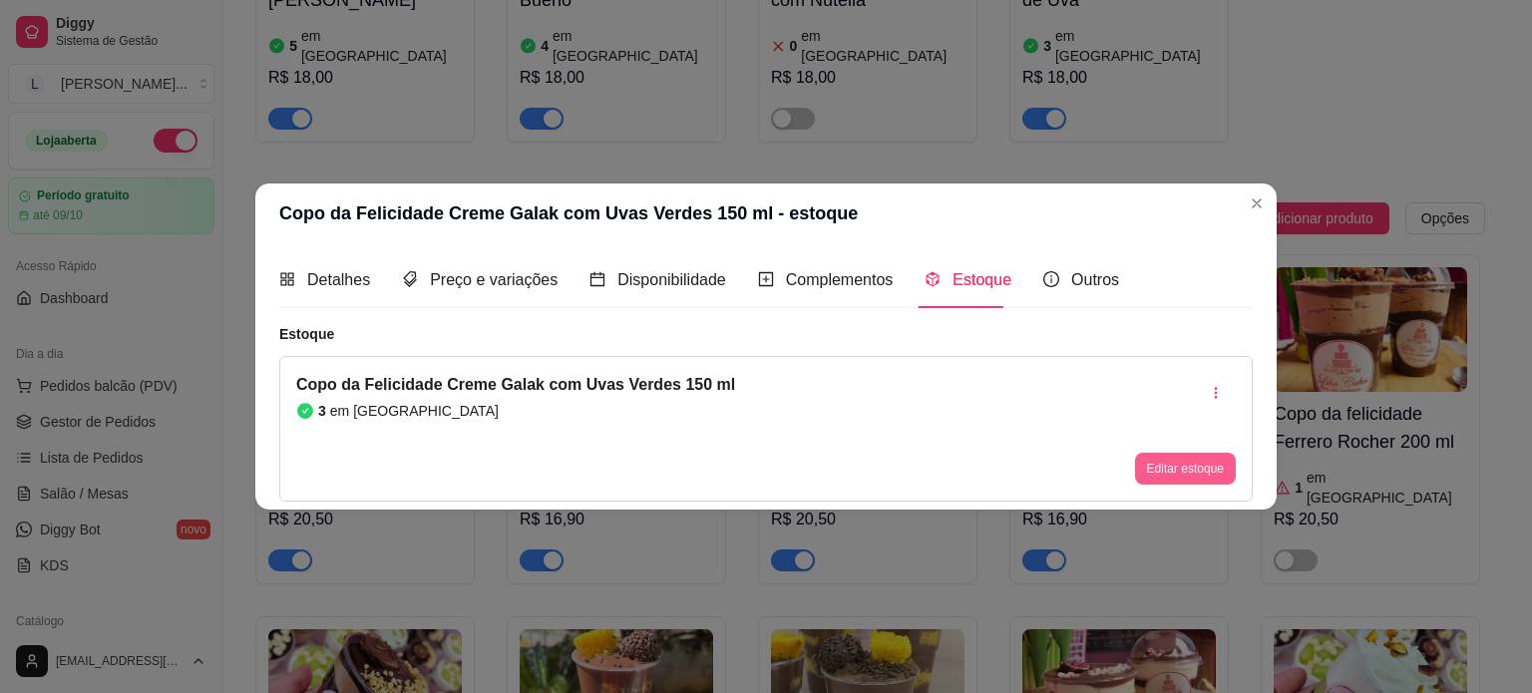
click at [1202, 470] on button "Editar estoque" at bounding box center [1185, 469] width 101 height 32
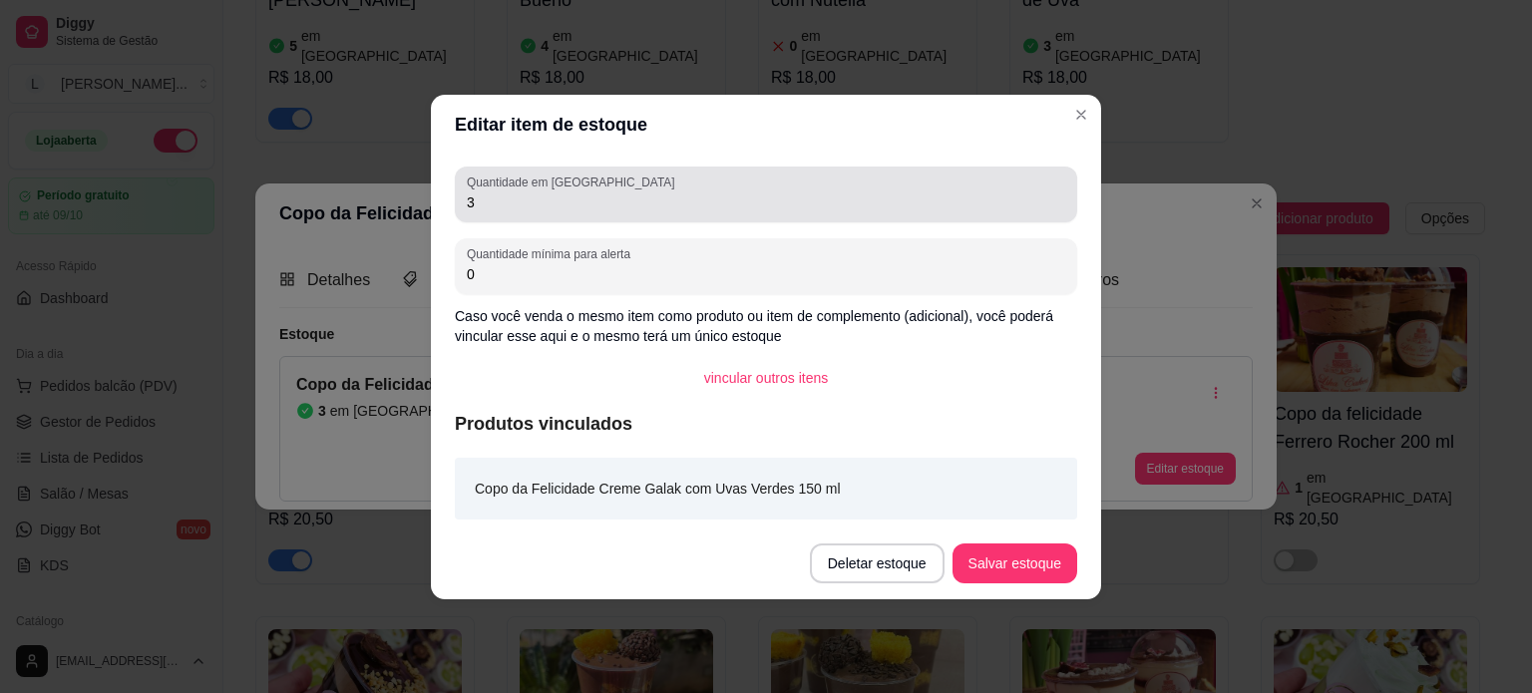
click at [491, 221] on div "Quantidade em estoque 3" at bounding box center [766, 195] width 623 height 56
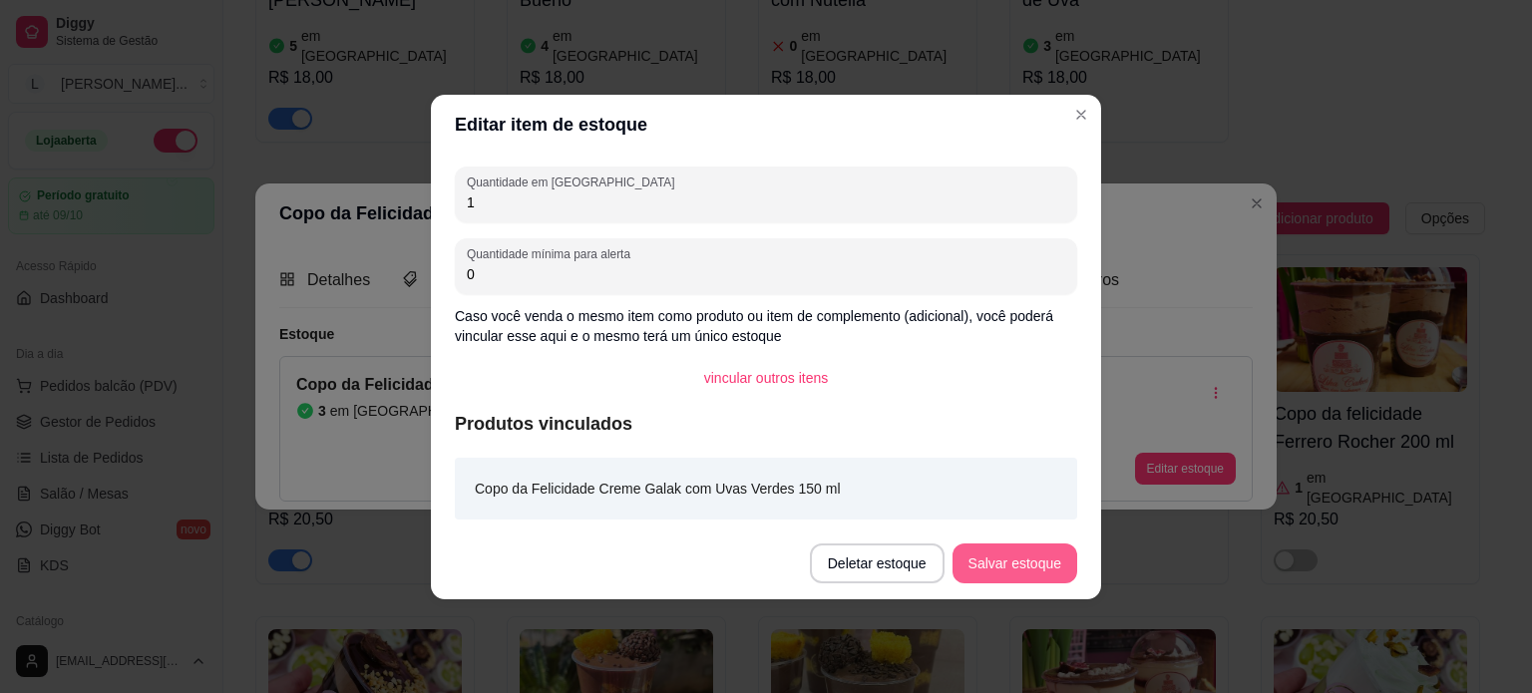
type input "1"
click at [997, 565] on button "Salvar estoque" at bounding box center [1015, 563] width 122 height 39
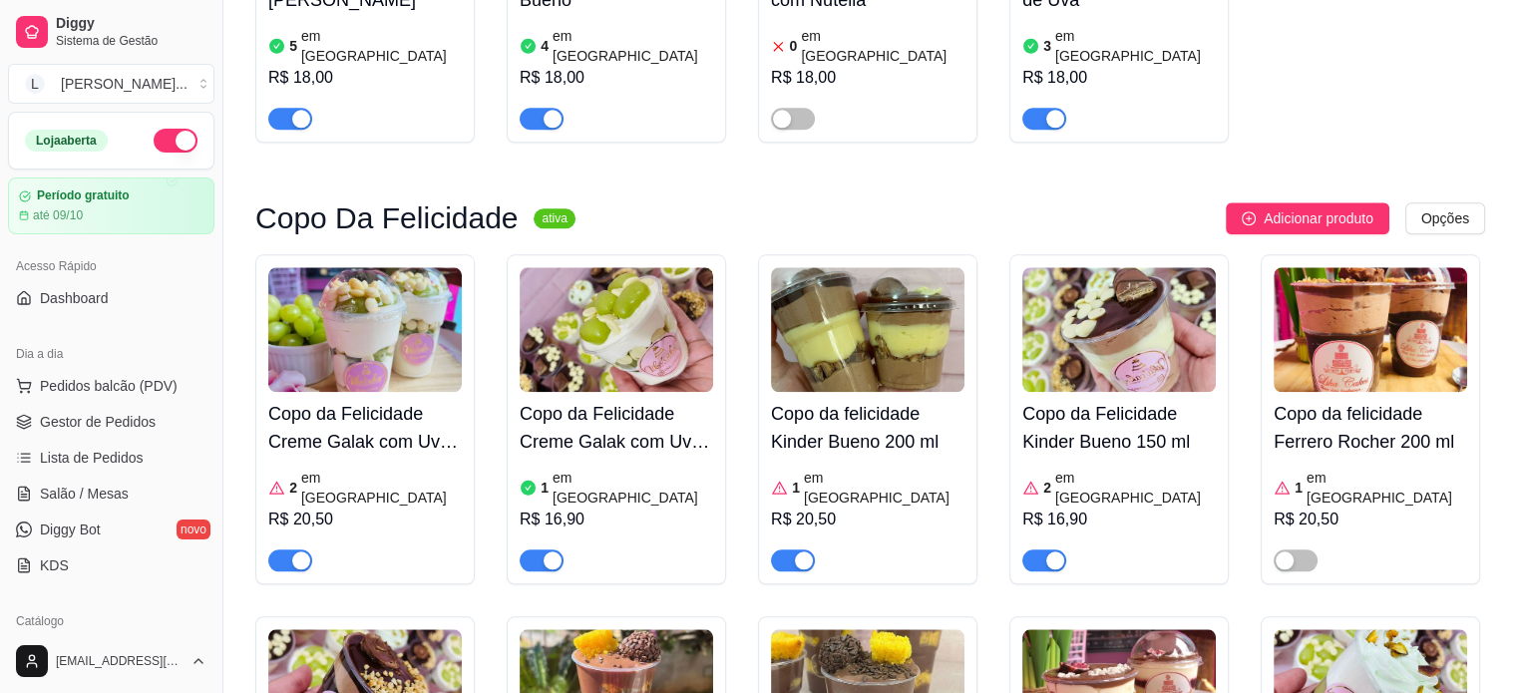
click at [1128, 468] on article "em [GEOGRAPHIC_DATA]" at bounding box center [1135, 488] width 161 height 40
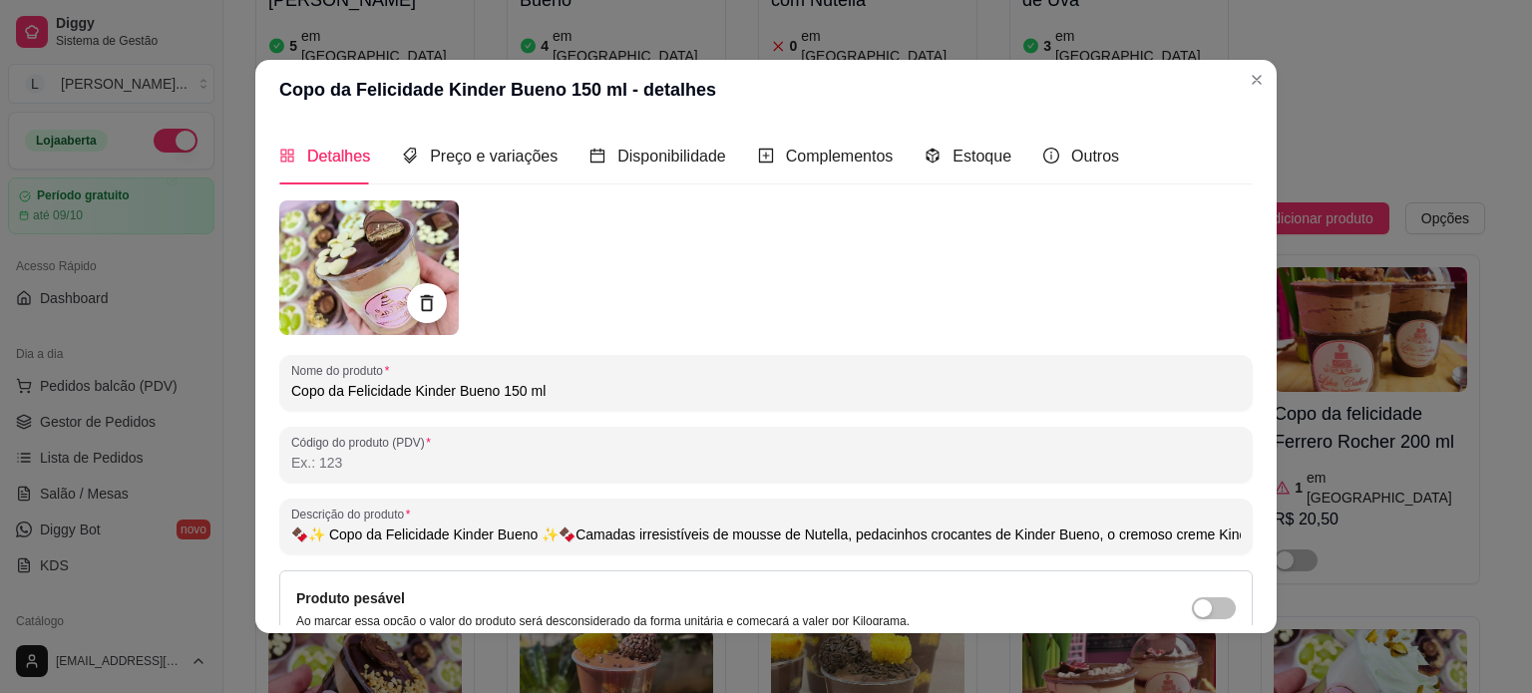
click at [1004, 154] on div "Detalhes Preço e variações Disponibilidade Complementos Estoque Outros" at bounding box center [699, 156] width 840 height 57
click at [998, 154] on div "Detalhes Preço e variações Disponibilidade Complementos Estoque Outros" at bounding box center [699, 156] width 840 height 57
click at [990, 155] on span "Estoque" at bounding box center [982, 156] width 59 height 17
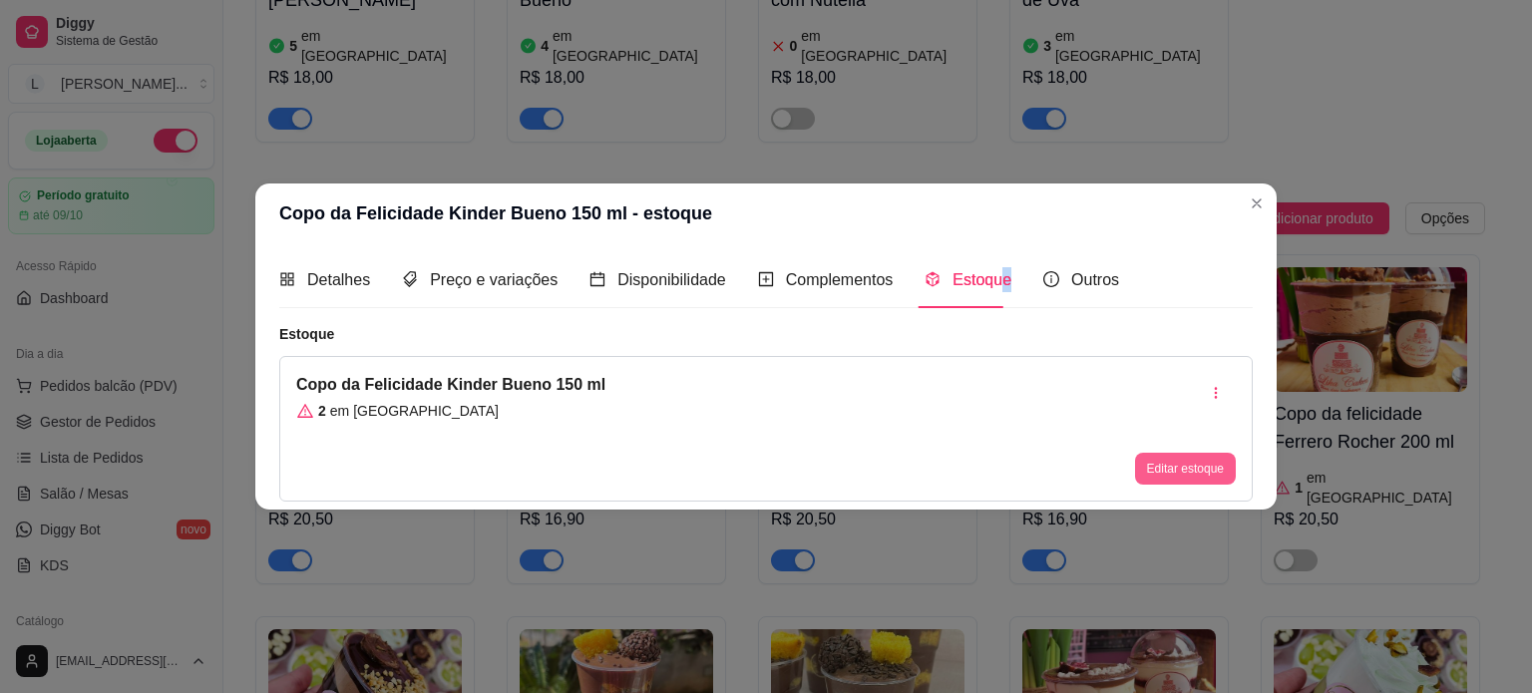
click at [1157, 461] on button "Editar estoque" at bounding box center [1185, 469] width 101 height 32
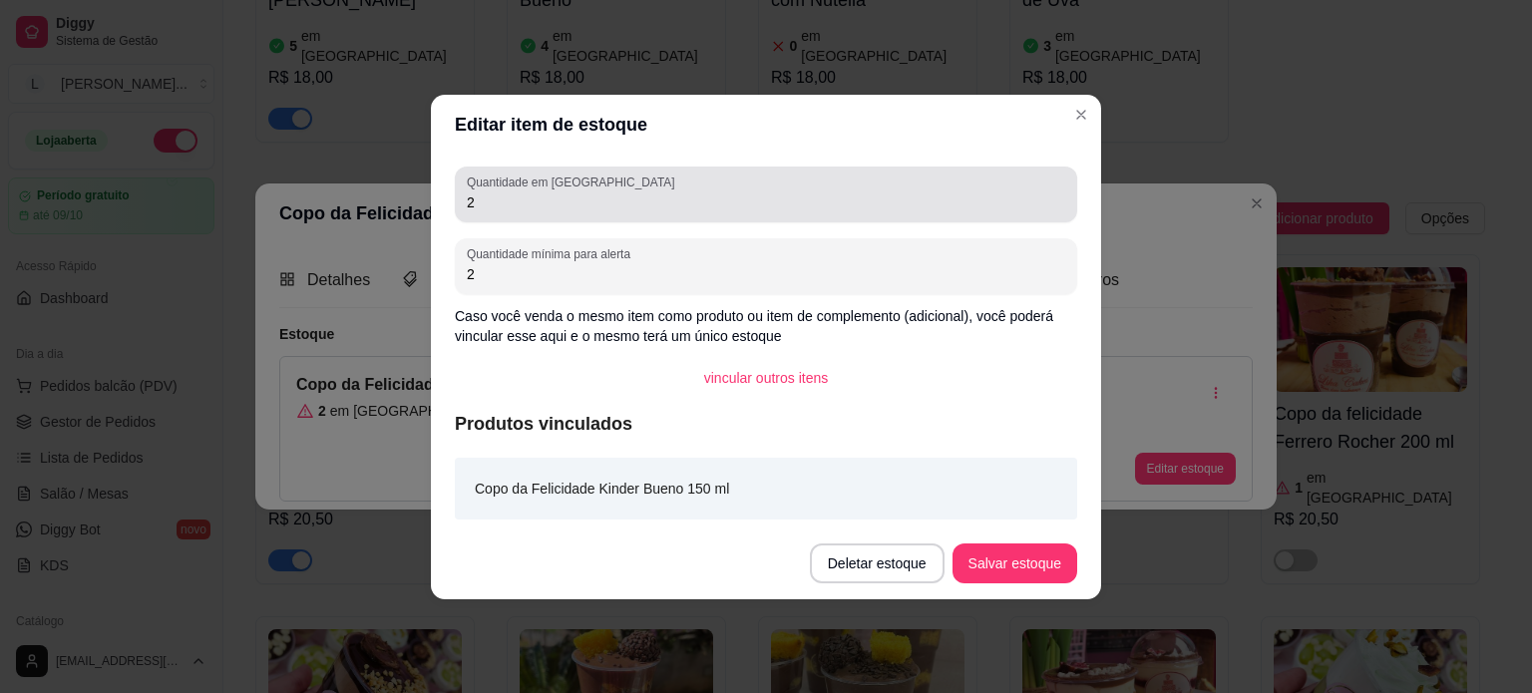
click at [515, 210] on div "2" at bounding box center [766, 195] width 599 height 40
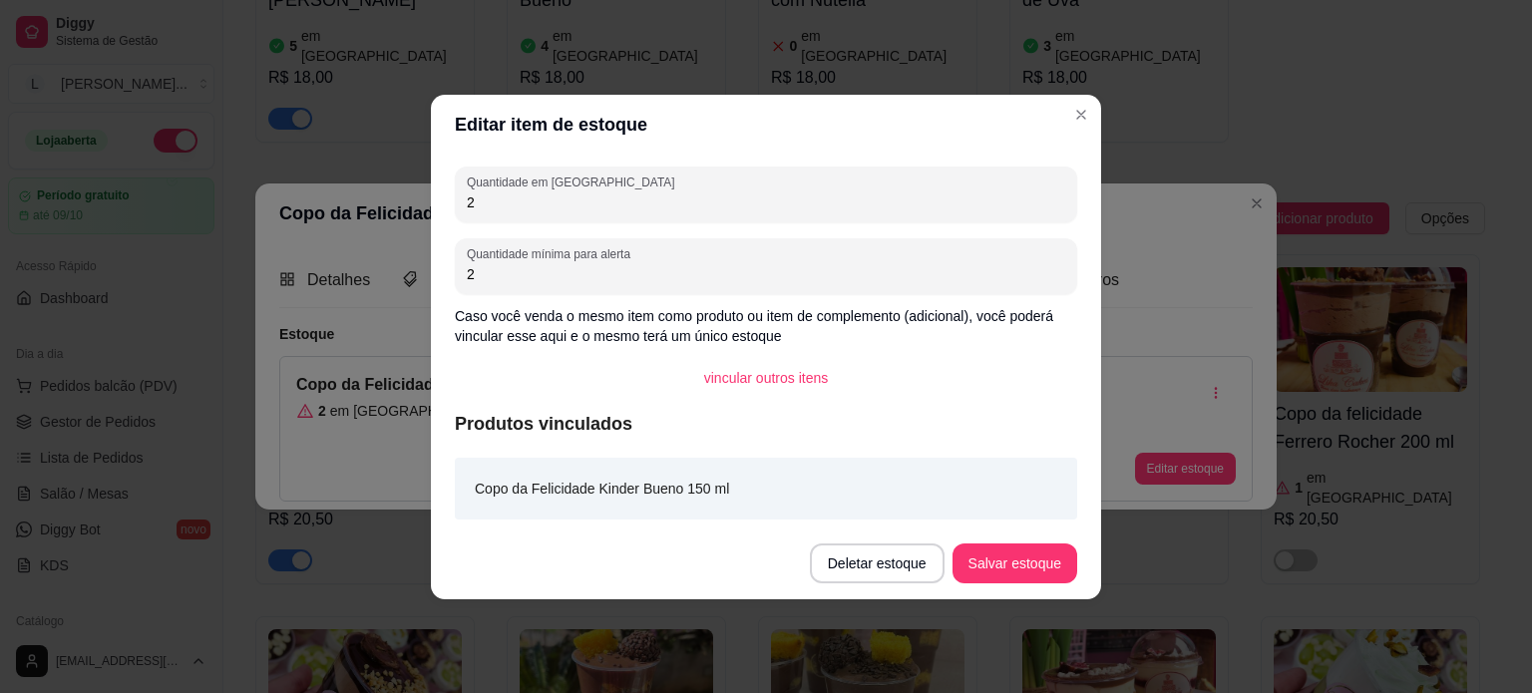
drag, startPoint x: 508, startPoint y: 207, endPoint x: 450, endPoint y: 202, distance: 58.1
click at [450, 202] on div "Quantidade em estoque 2 Quantidade mínima para alerta 2 Caso você venda o mesmo…" at bounding box center [766, 341] width 670 height 373
click at [1028, 581] on button "Salvar estoque" at bounding box center [1015, 564] width 125 height 40
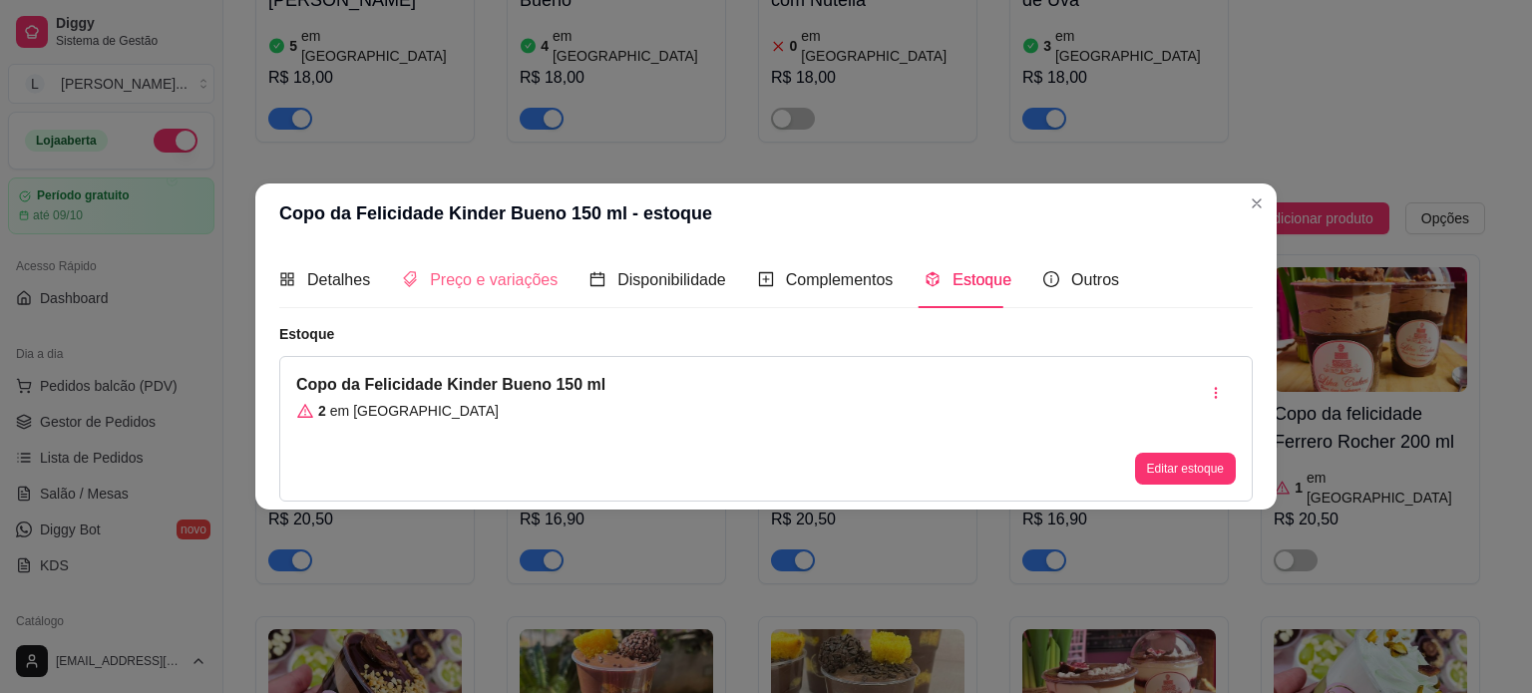
click at [498, 297] on div "Preço e variações" at bounding box center [480, 279] width 156 height 57
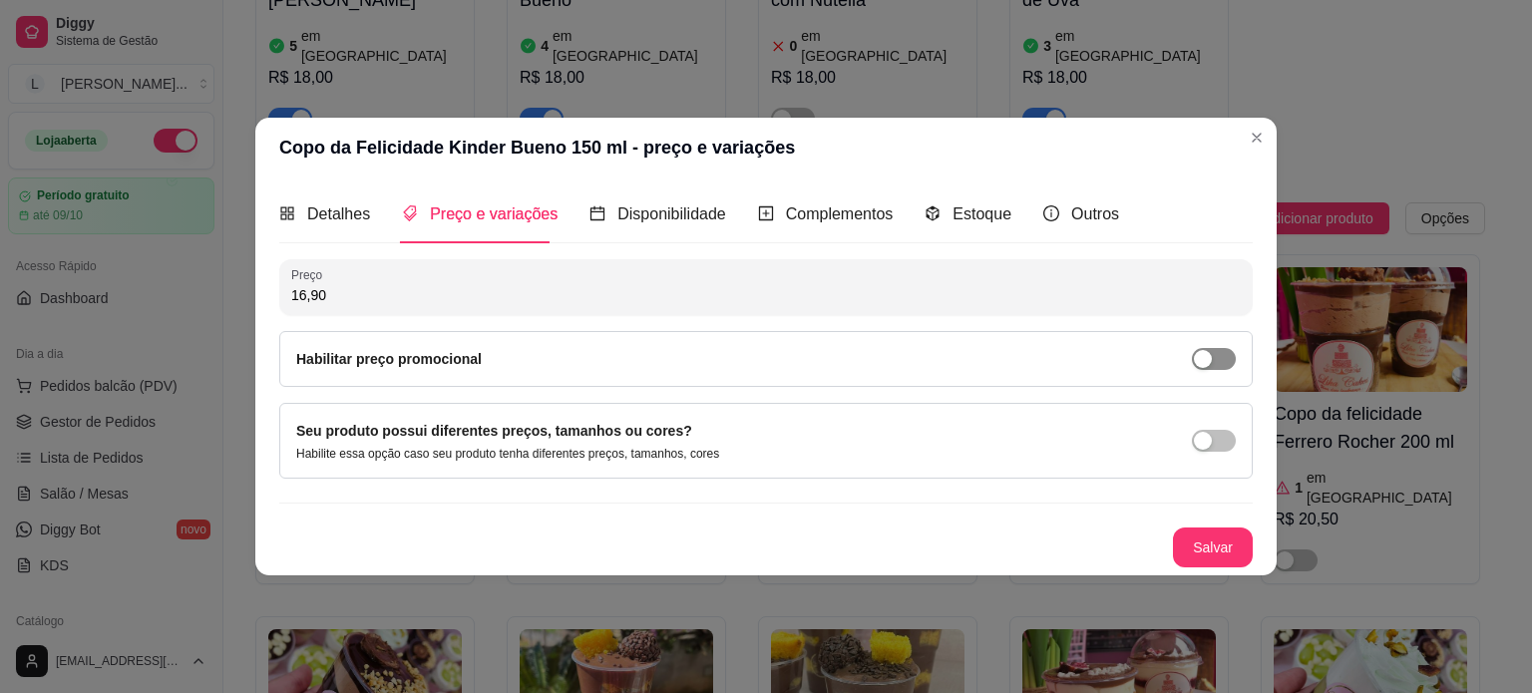
click at [1218, 361] on span "button" at bounding box center [1214, 359] width 44 height 22
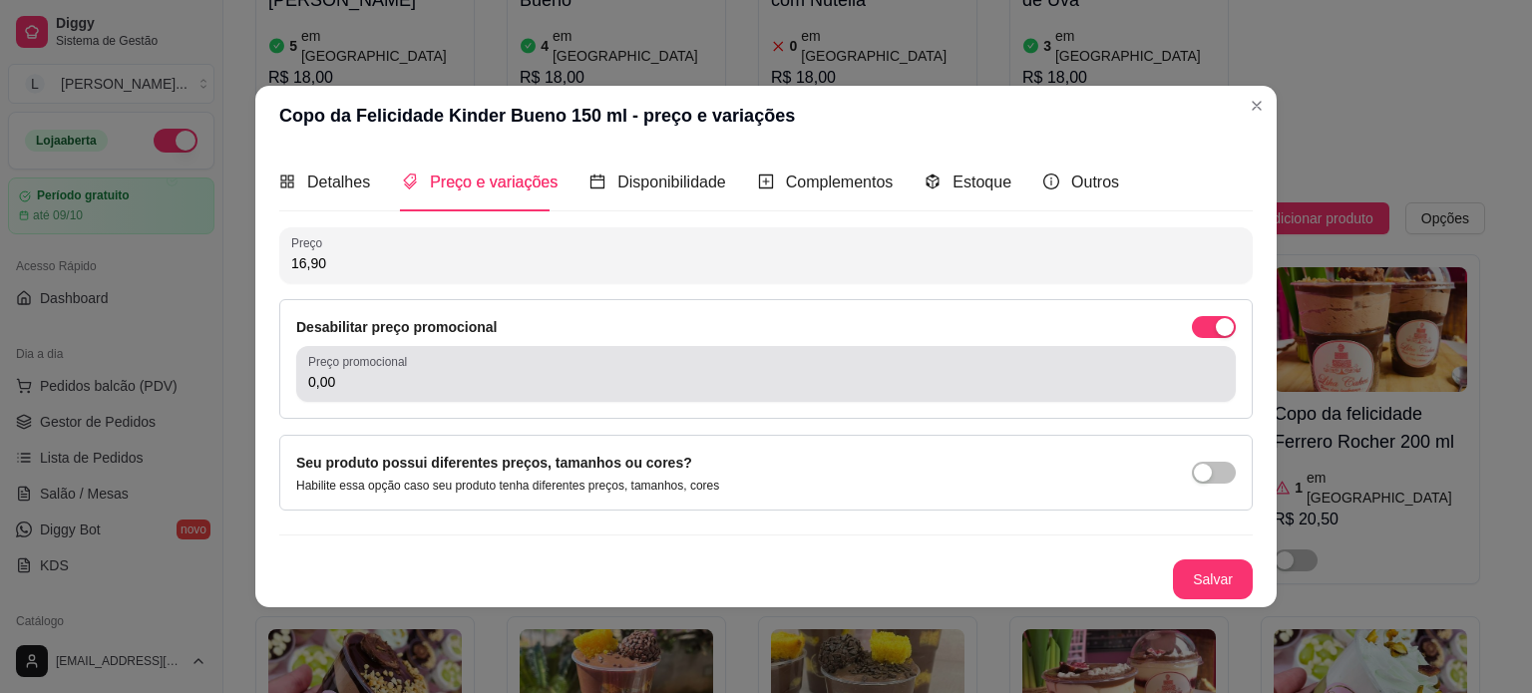
click at [738, 360] on div "0,00" at bounding box center [766, 374] width 916 height 40
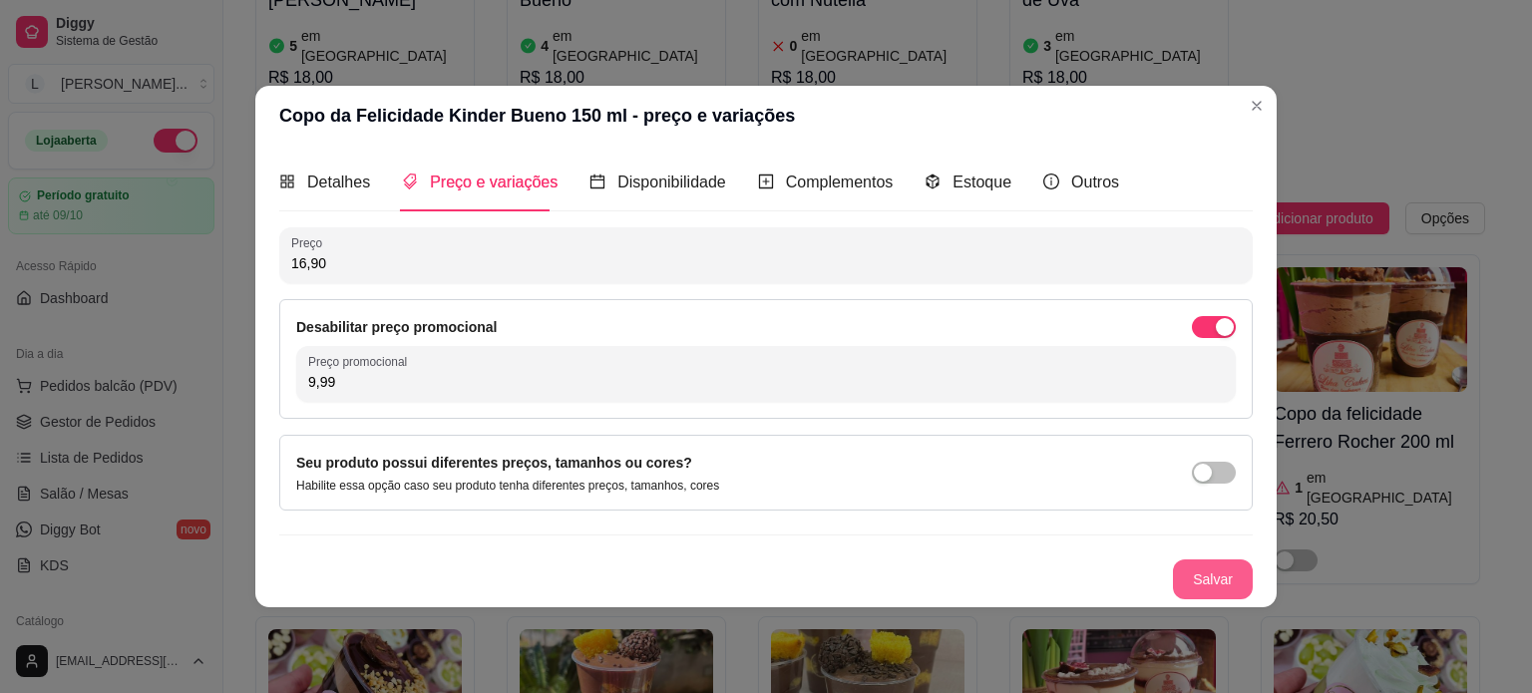
type input "9,99"
click at [1227, 580] on button "Salvar" at bounding box center [1213, 580] width 80 height 40
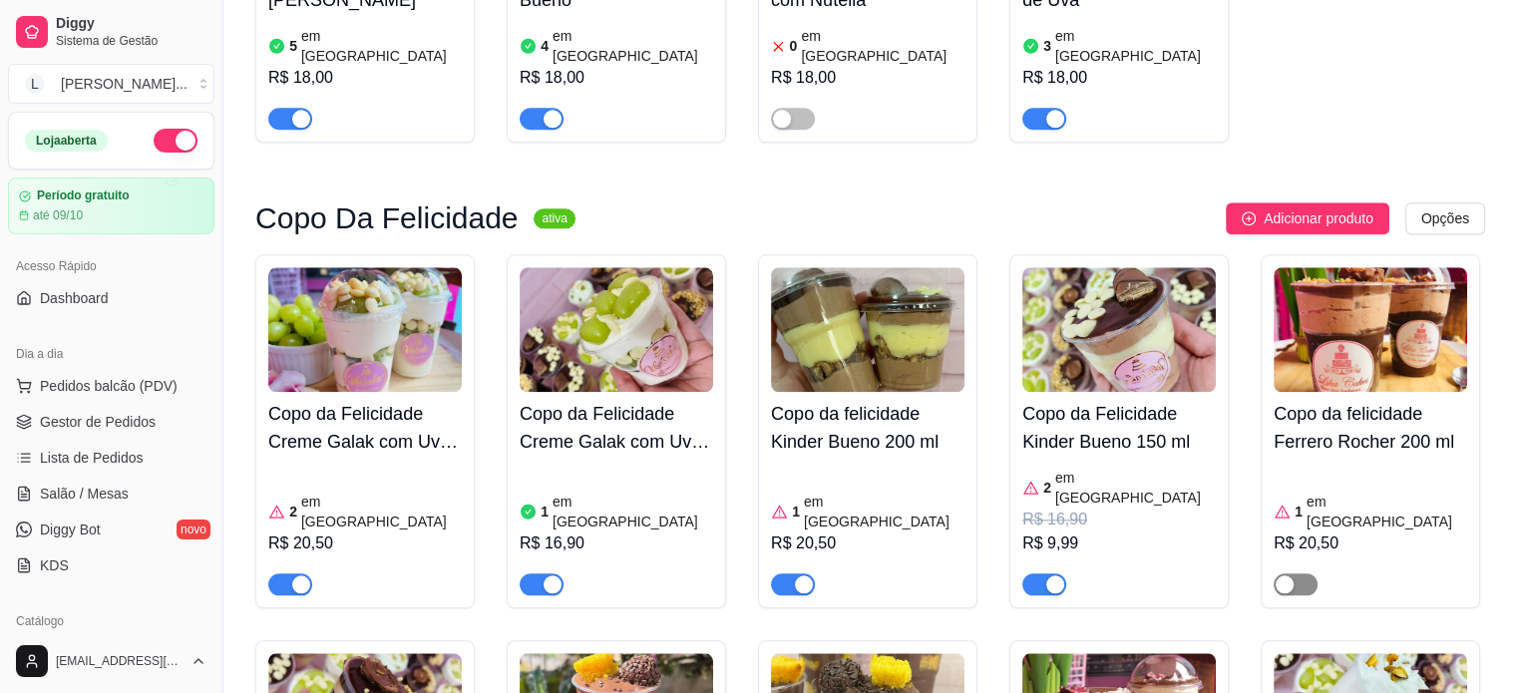
click at [1290, 576] on div "button" at bounding box center [1285, 585] width 18 height 18
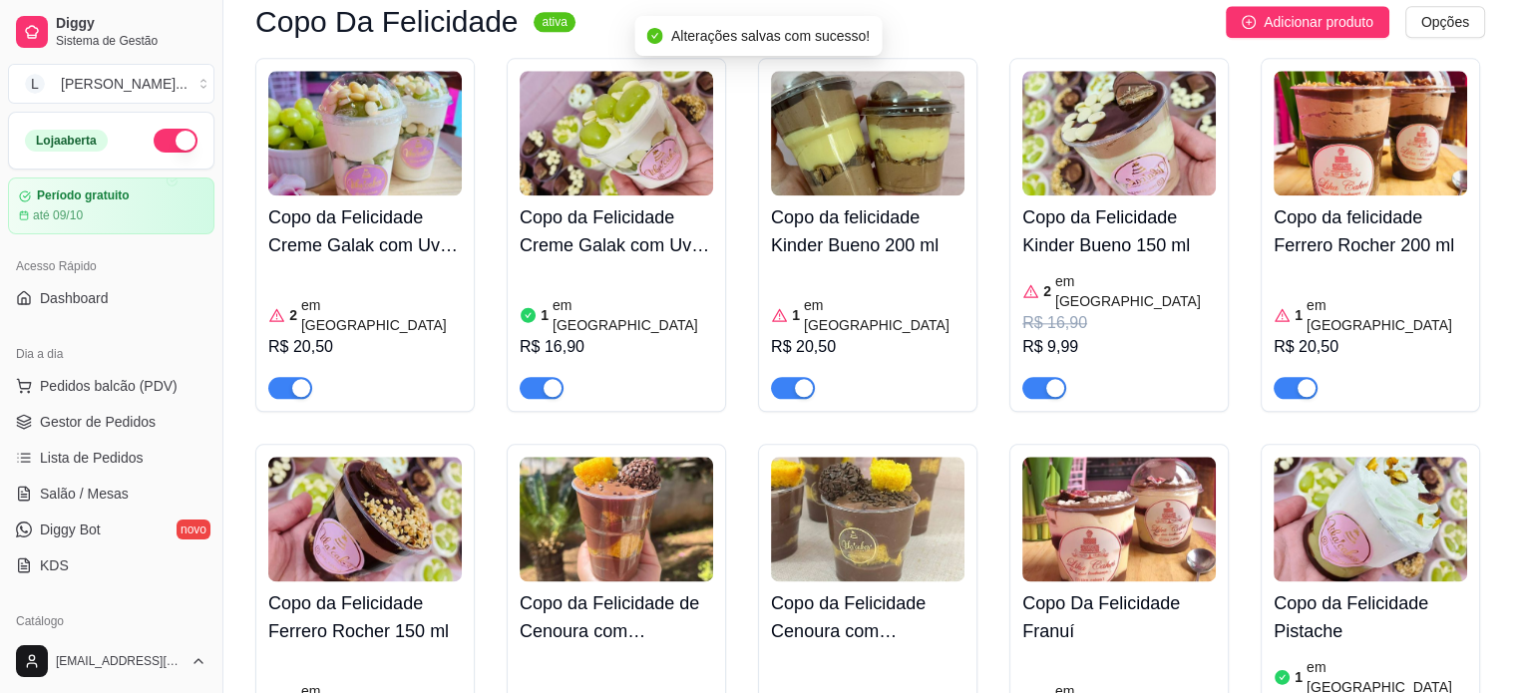
scroll to position [2295, 0]
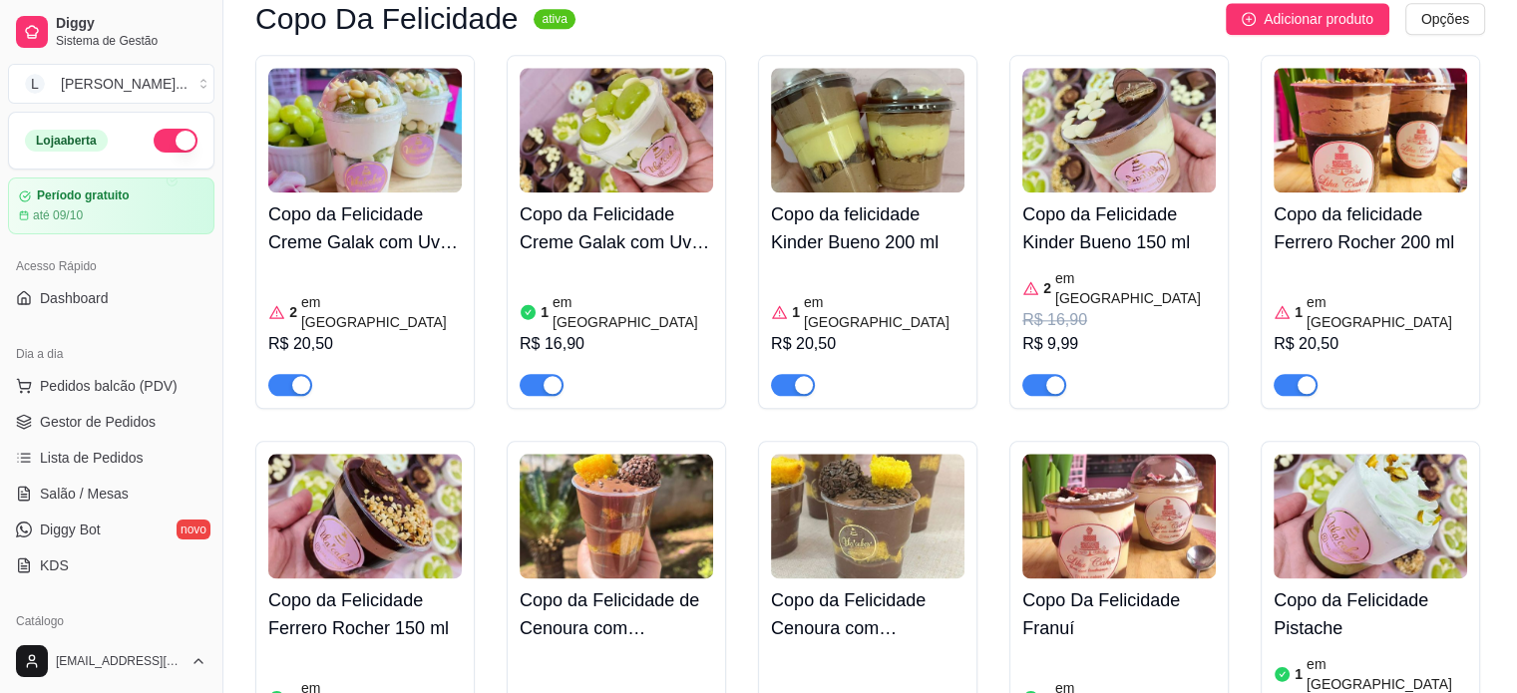
click at [394, 454] on img at bounding box center [365, 516] width 194 height 125
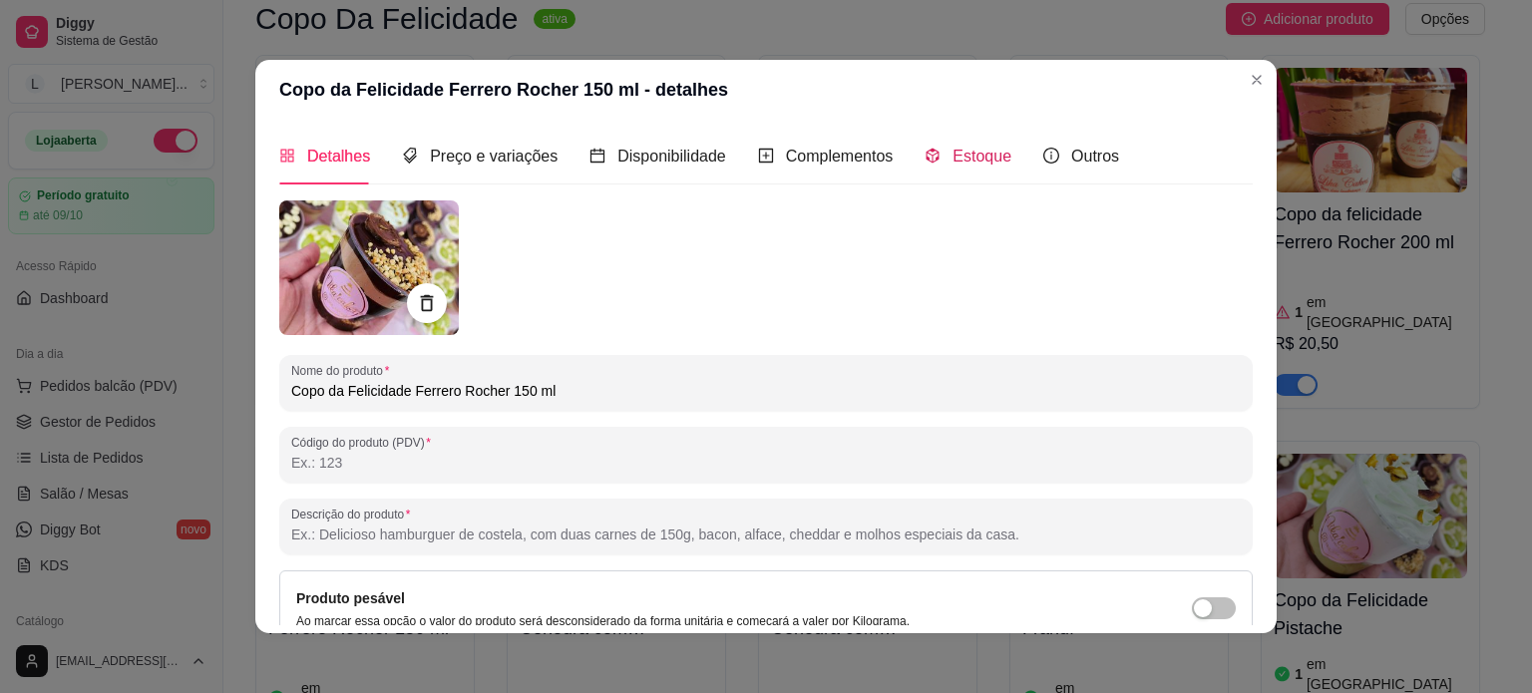
click at [957, 163] on span "Estoque" at bounding box center [982, 156] width 59 height 17
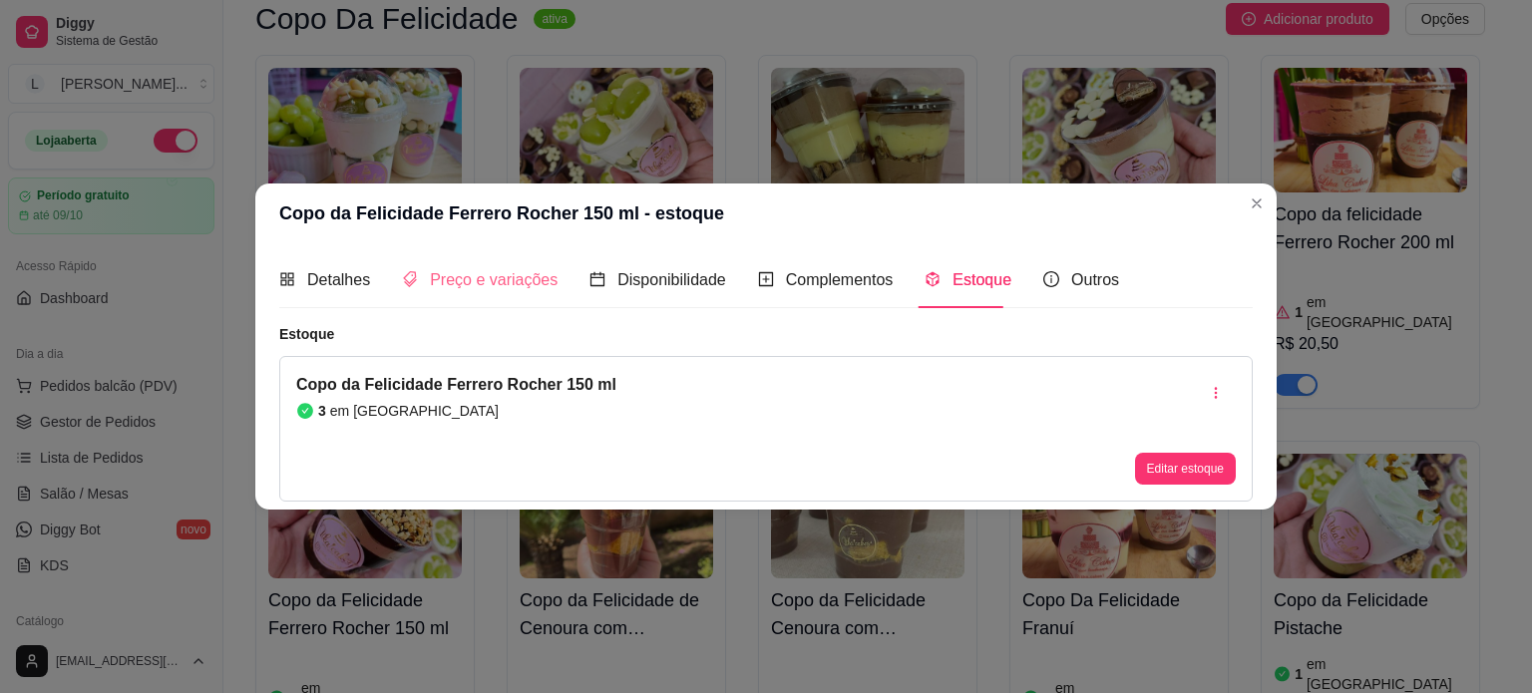
click at [515, 302] on div "Preço e variações" at bounding box center [480, 279] width 156 height 57
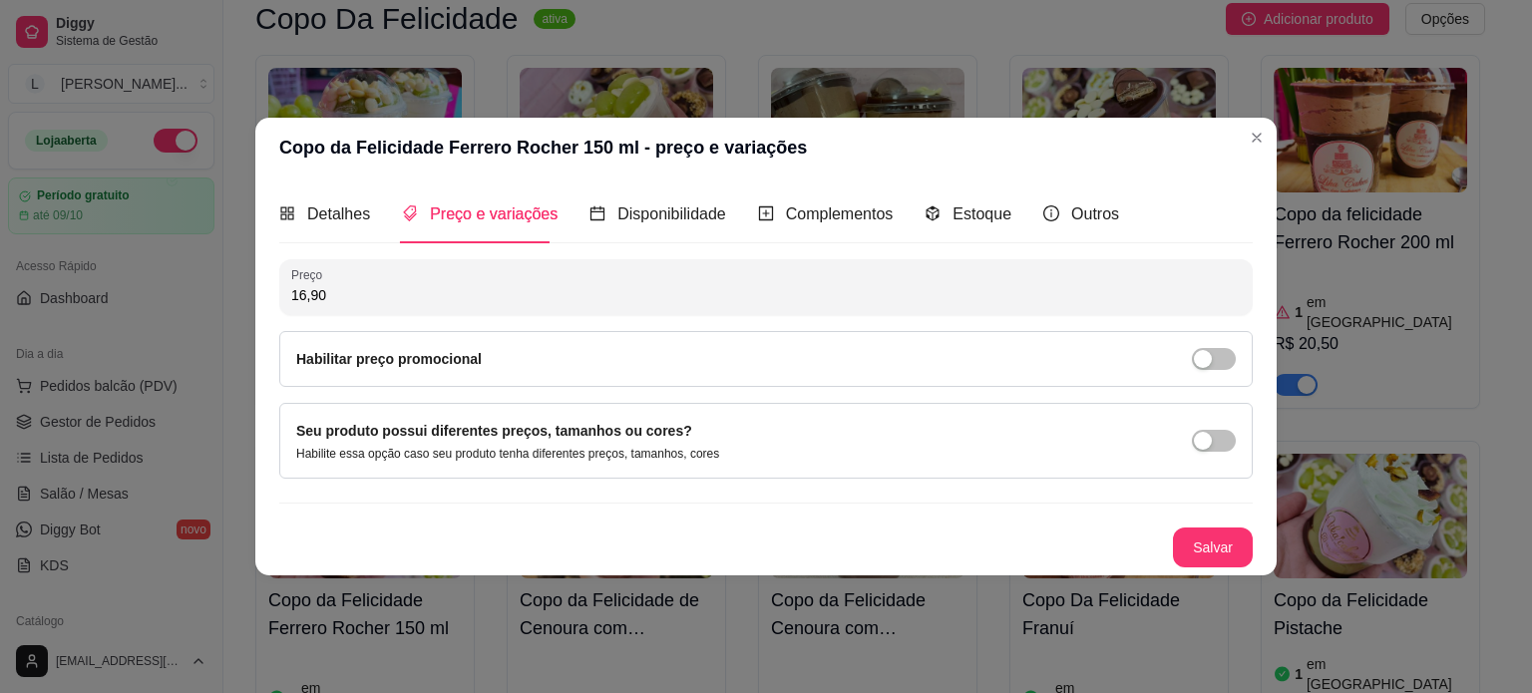
click at [490, 322] on div "Preço 16,90 Habilitar preço promocional" at bounding box center [766, 323] width 974 height 128
click at [480, 366] on div "Habilitar preço promocional" at bounding box center [766, 359] width 940 height 22
click at [1225, 361] on span "button" at bounding box center [1214, 359] width 44 height 22
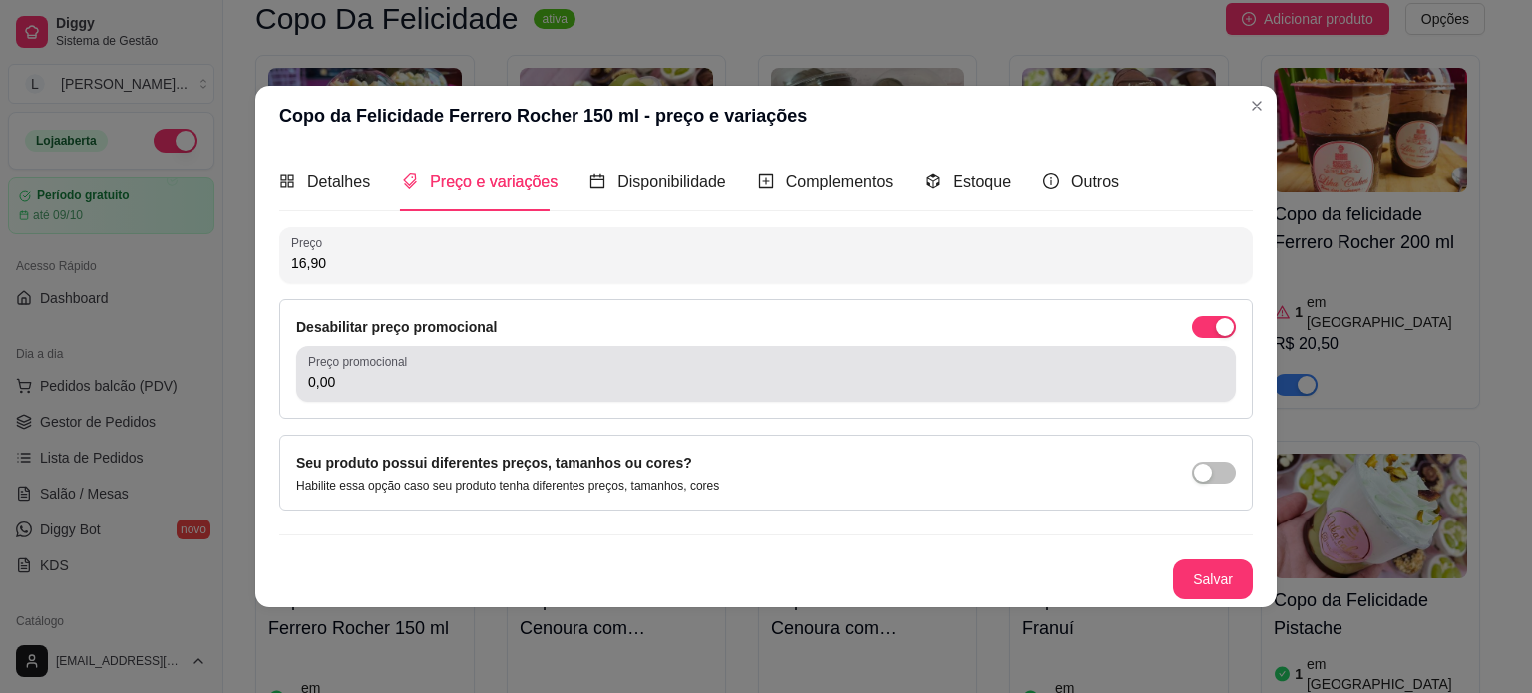
click at [1073, 400] on div "Preço promocional 0,00" at bounding box center [766, 374] width 940 height 56
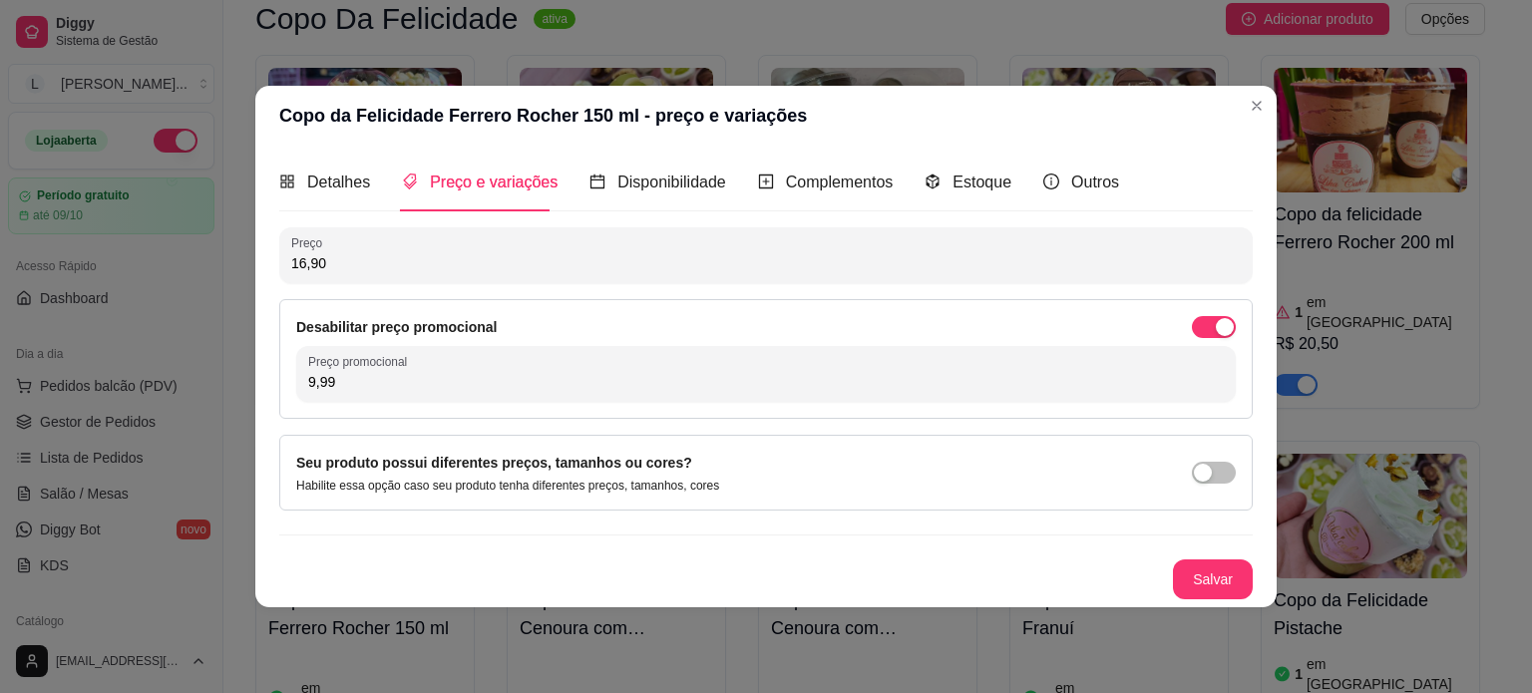
type input "9,99"
click at [1219, 587] on button "Salvar" at bounding box center [1213, 579] width 78 height 39
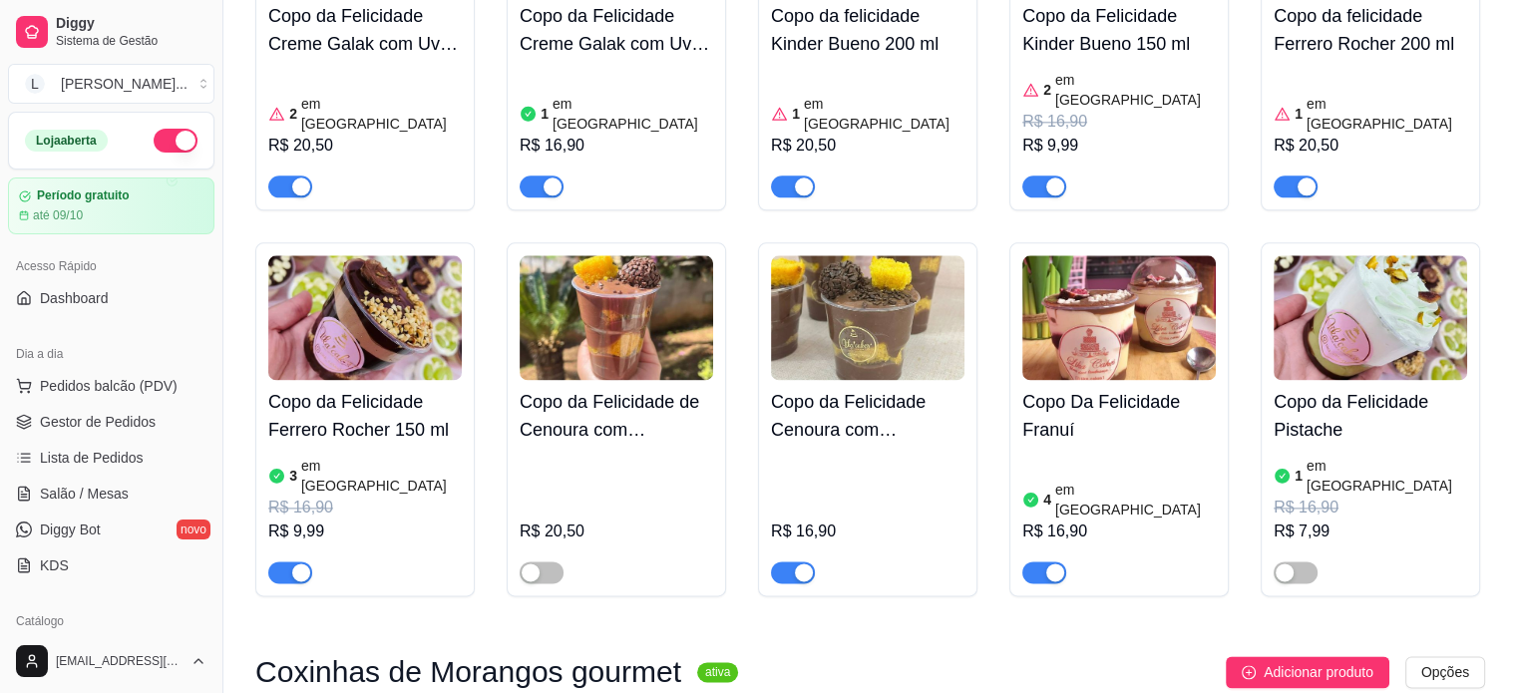
scroll to position [2494, 0]
click at [1118, 451] on div "4 em estoque R$ 16,90" at bounding box center [1120, 517] width 194 height 132
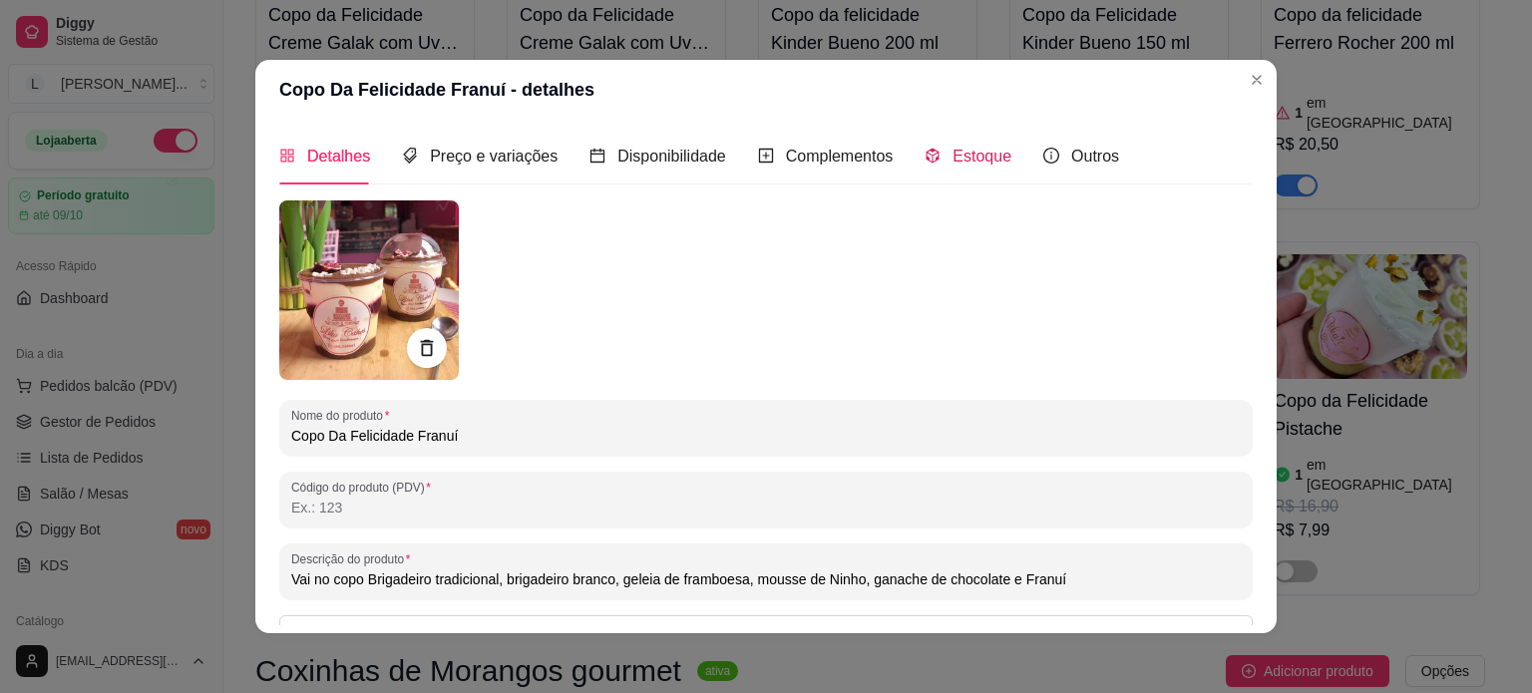
click at [975, 154] on span "Estoque" at bounding box center [982, 156] width 59 height 17
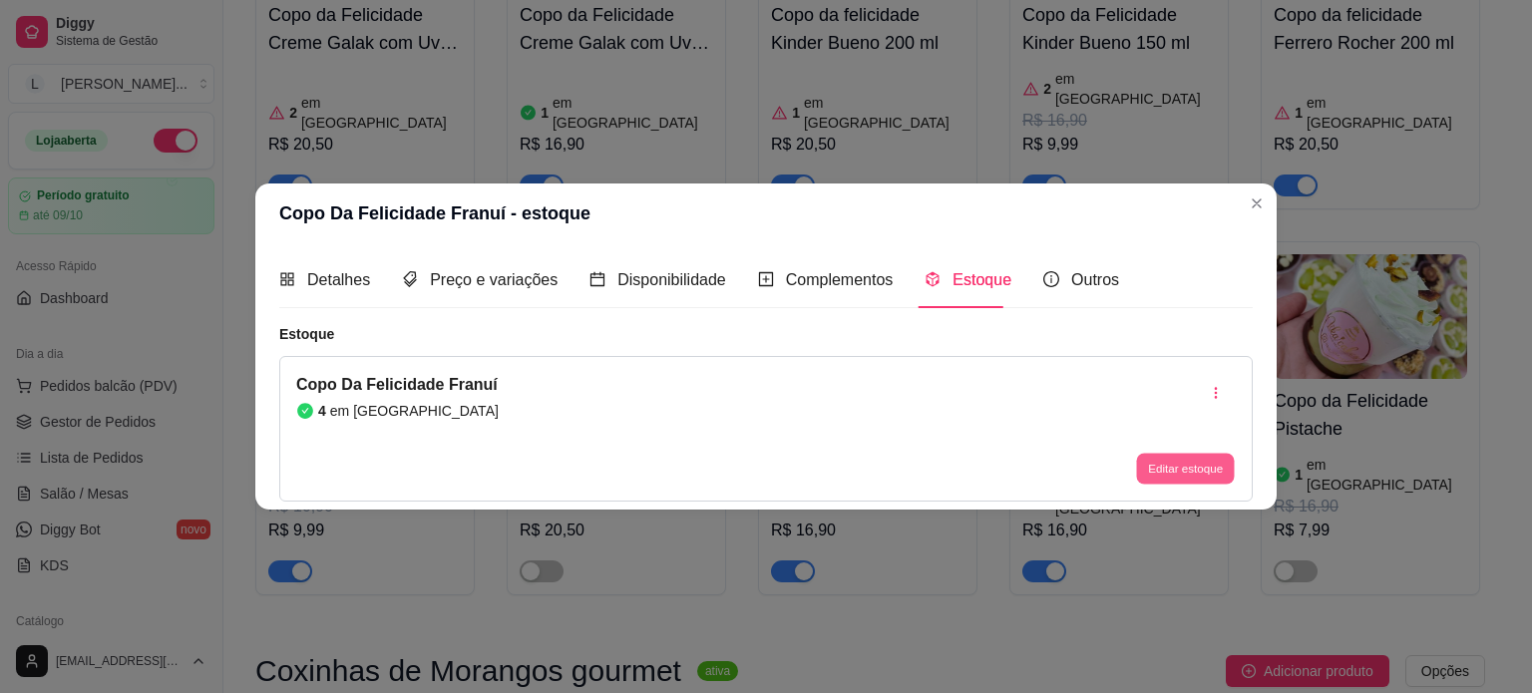
click at [1156, 482] on button "Editar estoque" at bounding box center [1185, 469] width 98 height 31
click at [1213, 466] on button "Editar estoque" at bounding box center [1185, 469] width 101 height 32
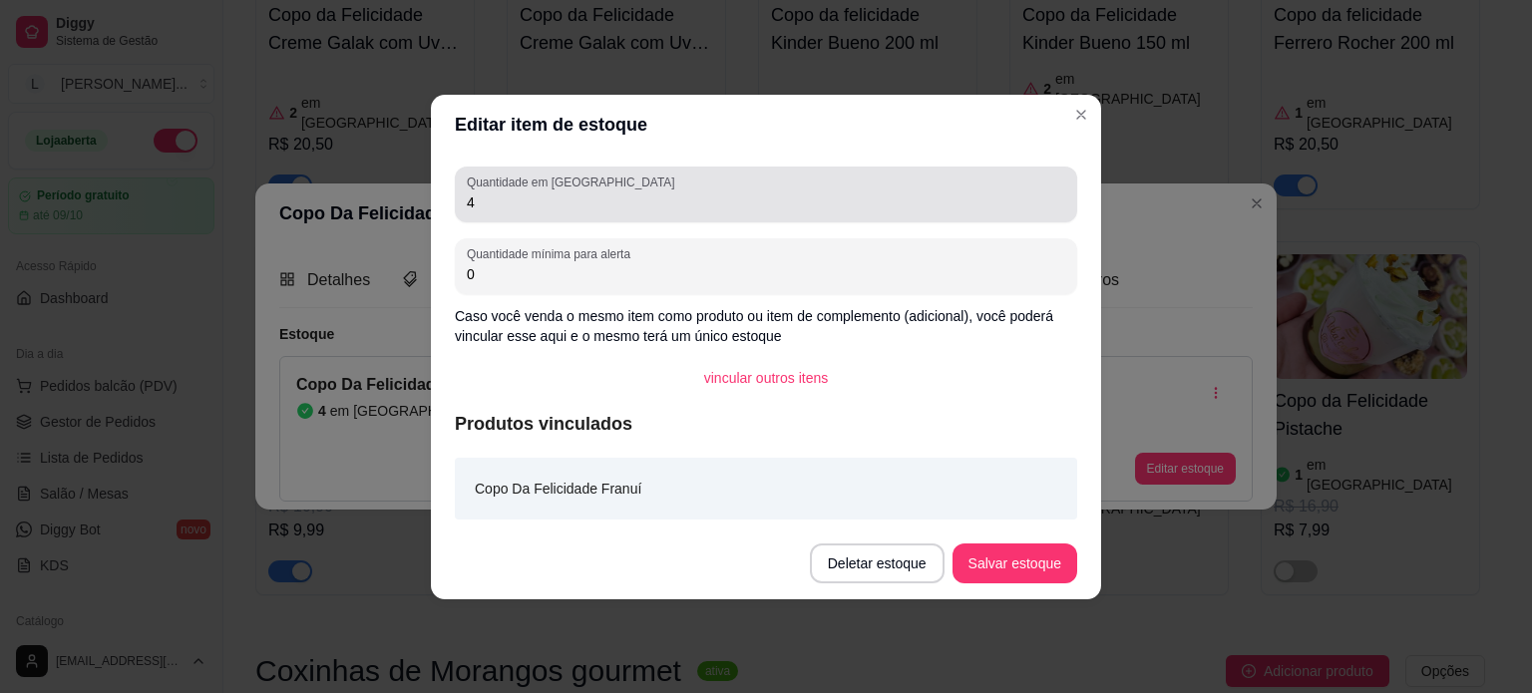
click at [595, 217] on div "Quantidade em estoque 4" at bounding box center [766, 195] width 623 height 56
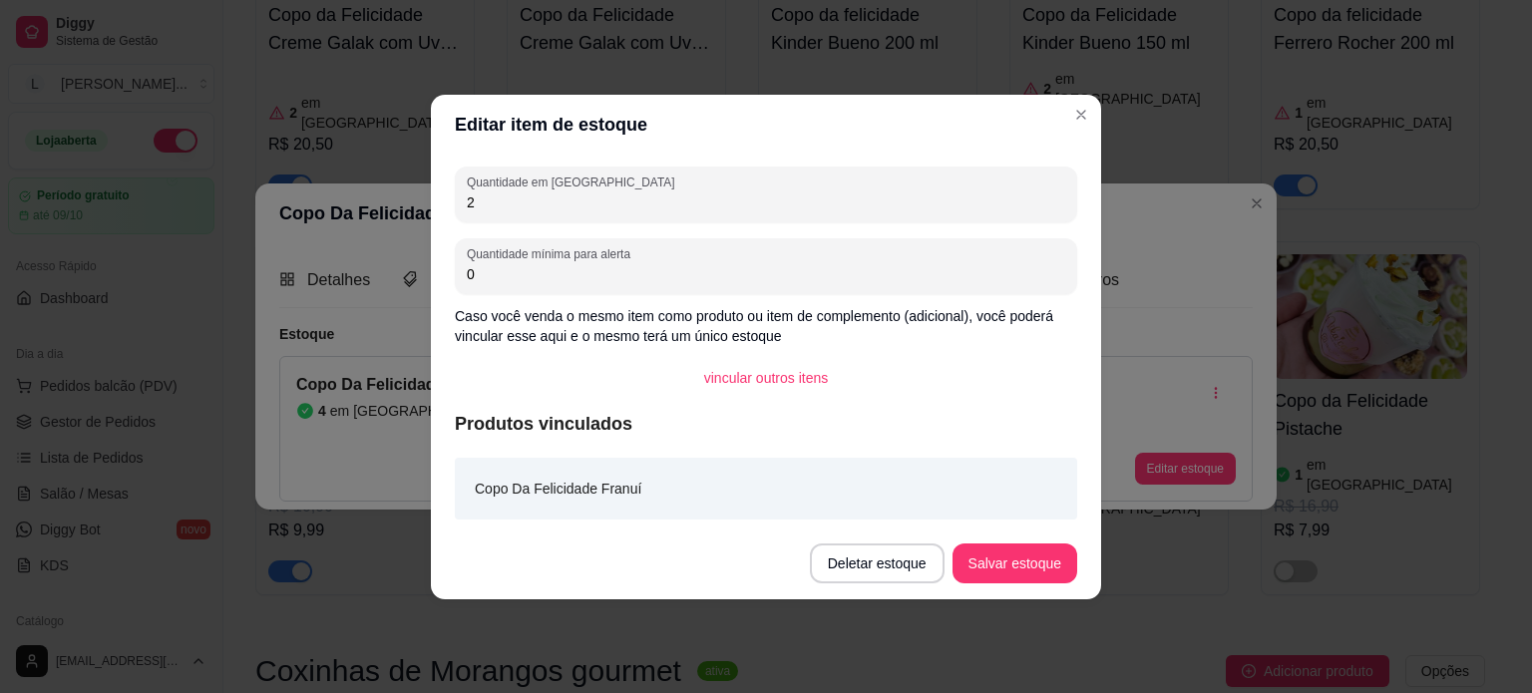
type input "2"
click at [1013, 584] on footer "Deletar estoque Salvar estoque" at bounding box center [766, 564] width 670 height 72
click at [1013, 574] on button "Salvar estoque" at bounding box center [1015, 564] width 125 height 40
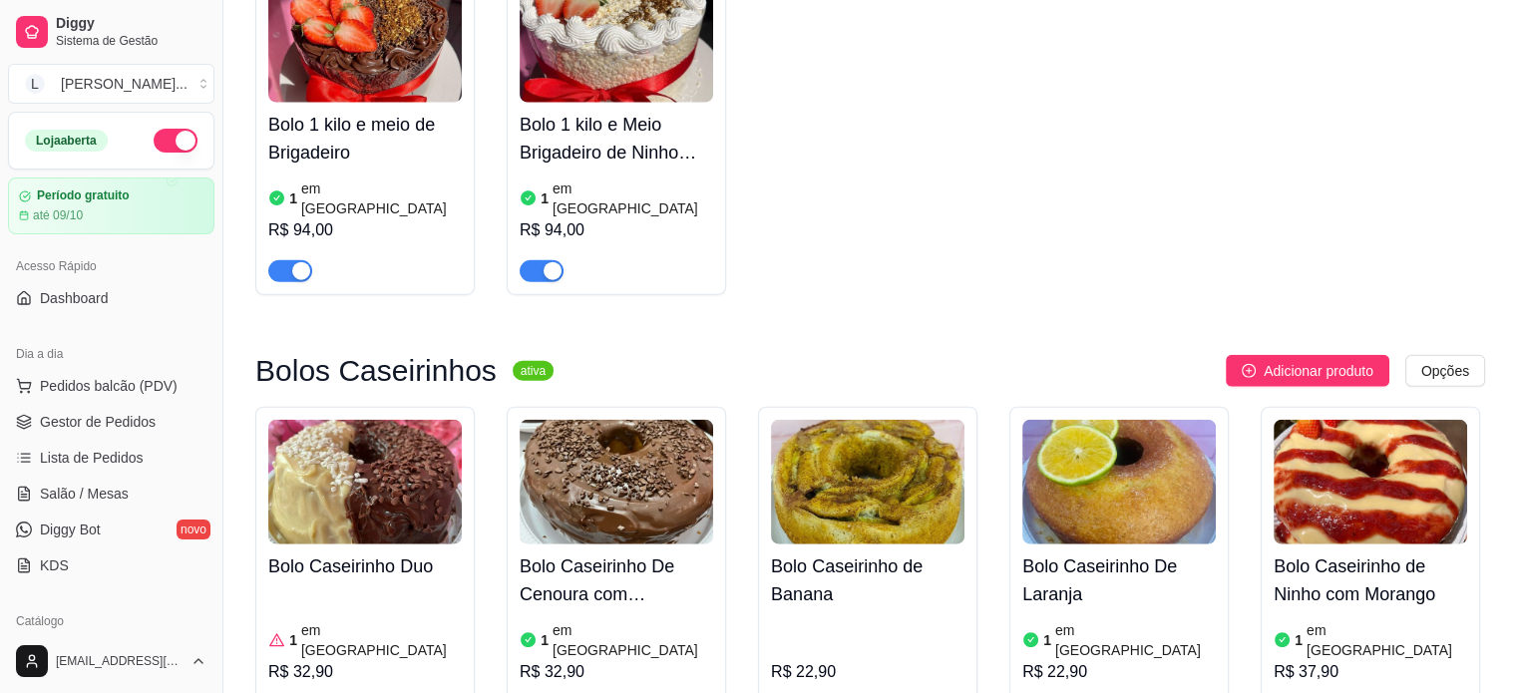
scroll to position [4888, 0]
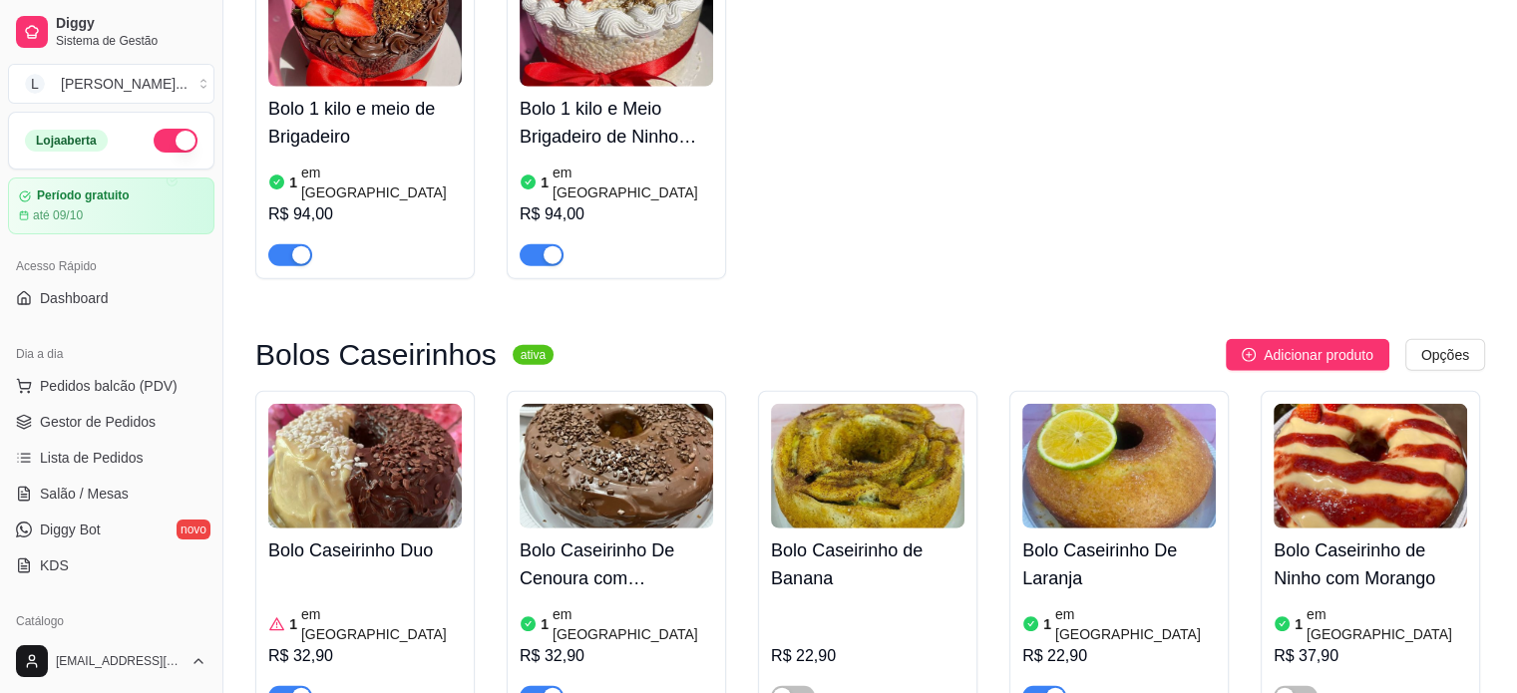
click at [364, 605] on article "em [GEOGRAPHIC_DATA]" at bounding box center [381, 625] width 161 height 40
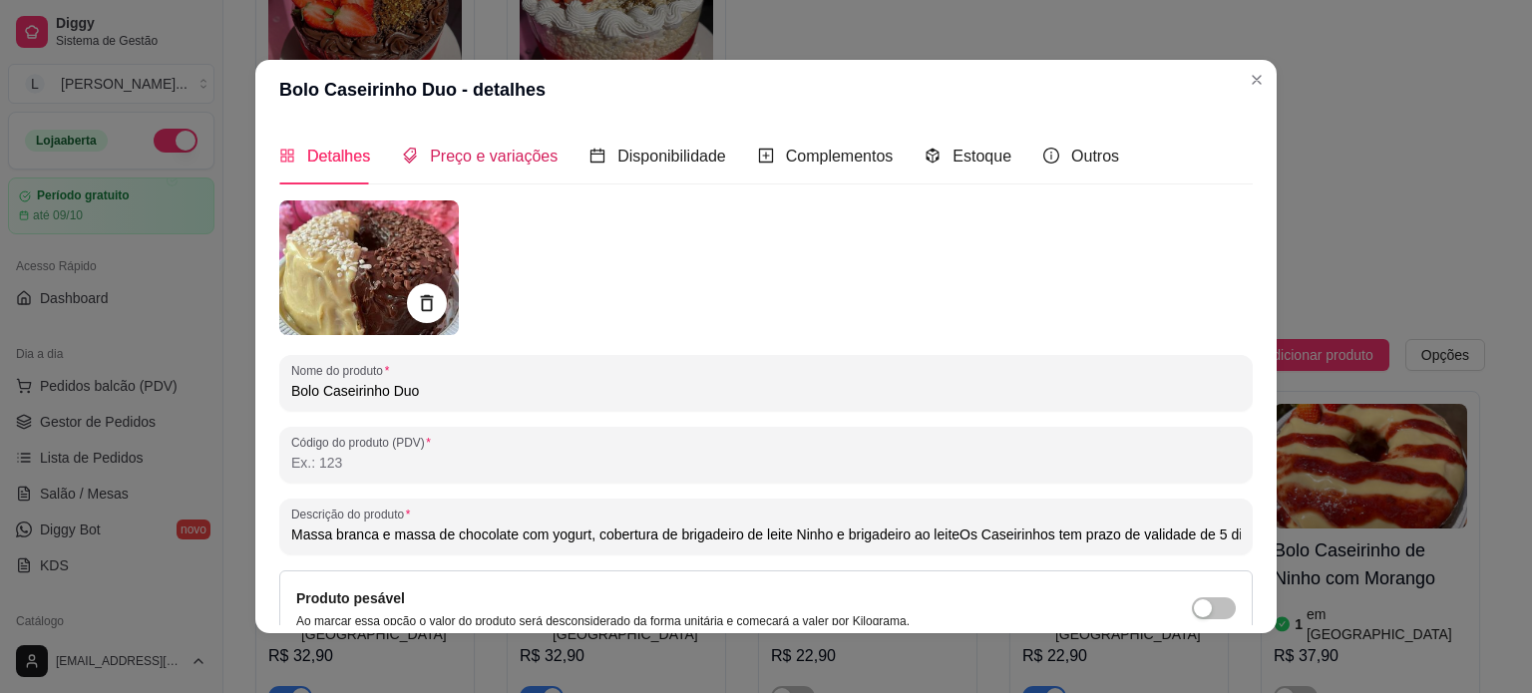
click at [527, 157] on span "Preço e variações" at bounding box center [494, 156] width 128 height 17
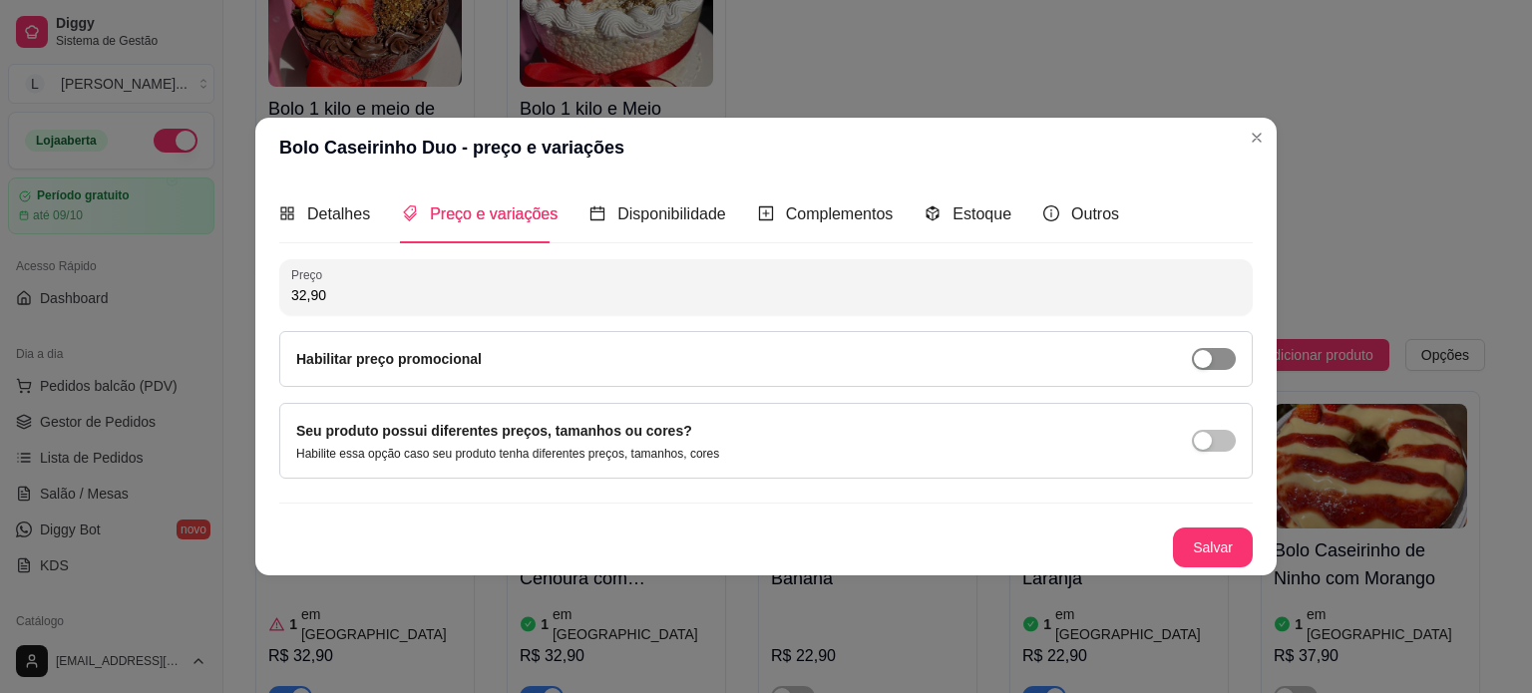
click at [1210, 350] on div "button" at bounding box center [1203, 359] width 18 height 18
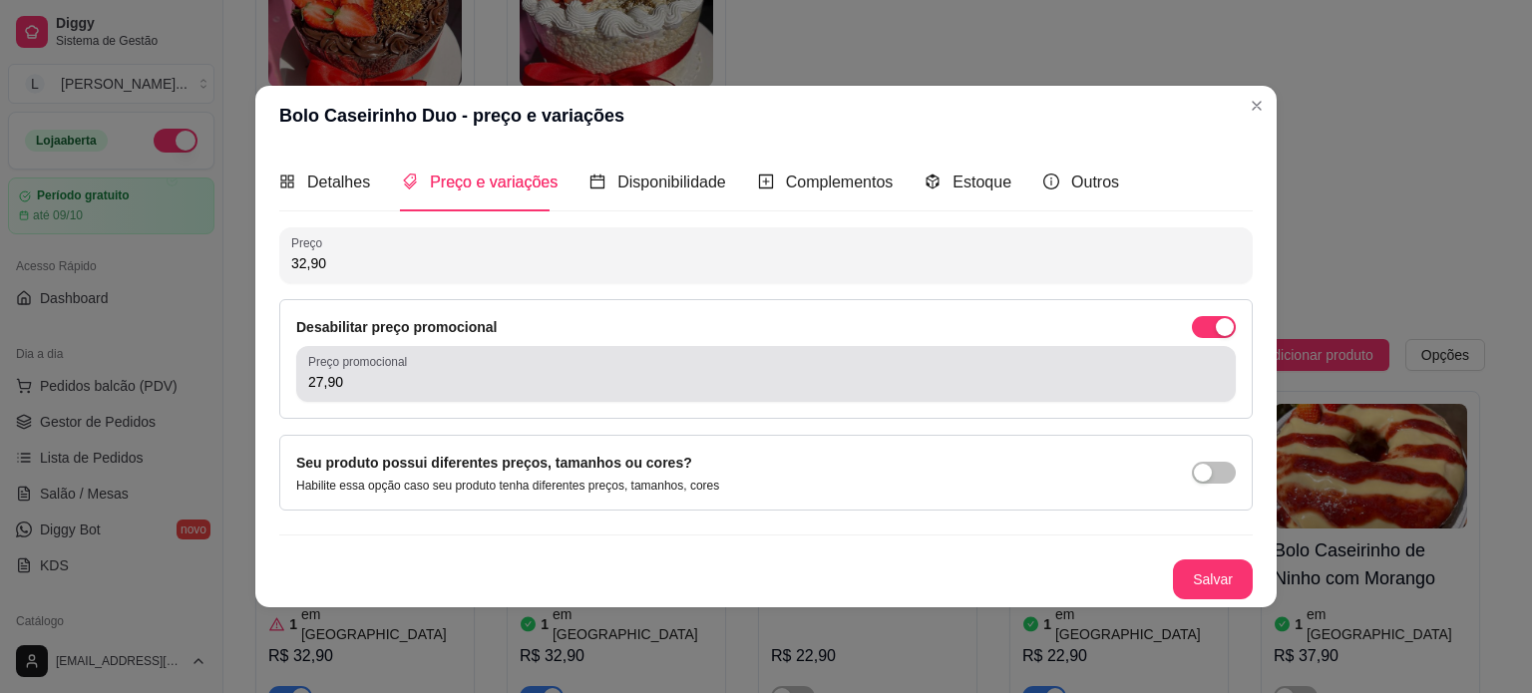
click at [685, 365] on div "27,90" at bounding box center [766, 374] width 916 height 40
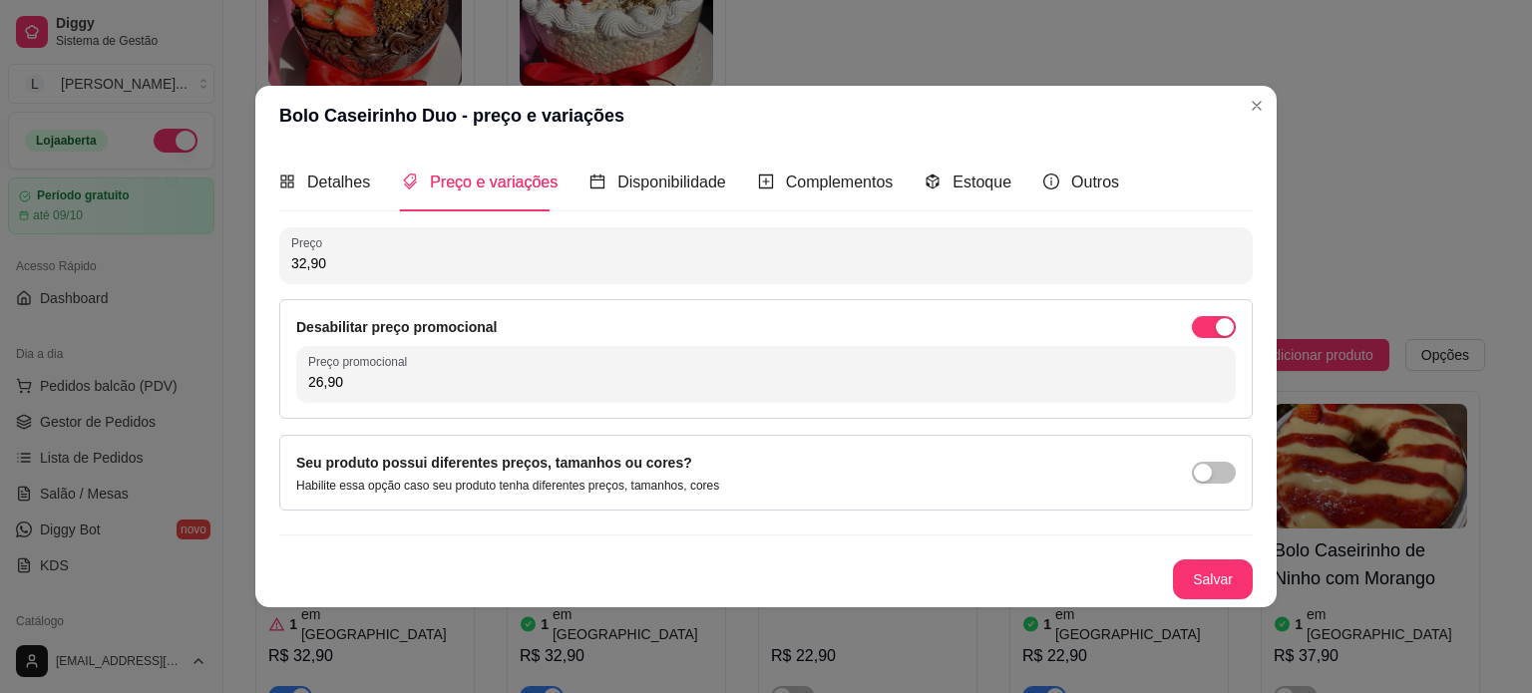
type input "26,90"
click at [1237, 578] on button "Salvar" at bounding box center [1213, 580] width 80 height 40
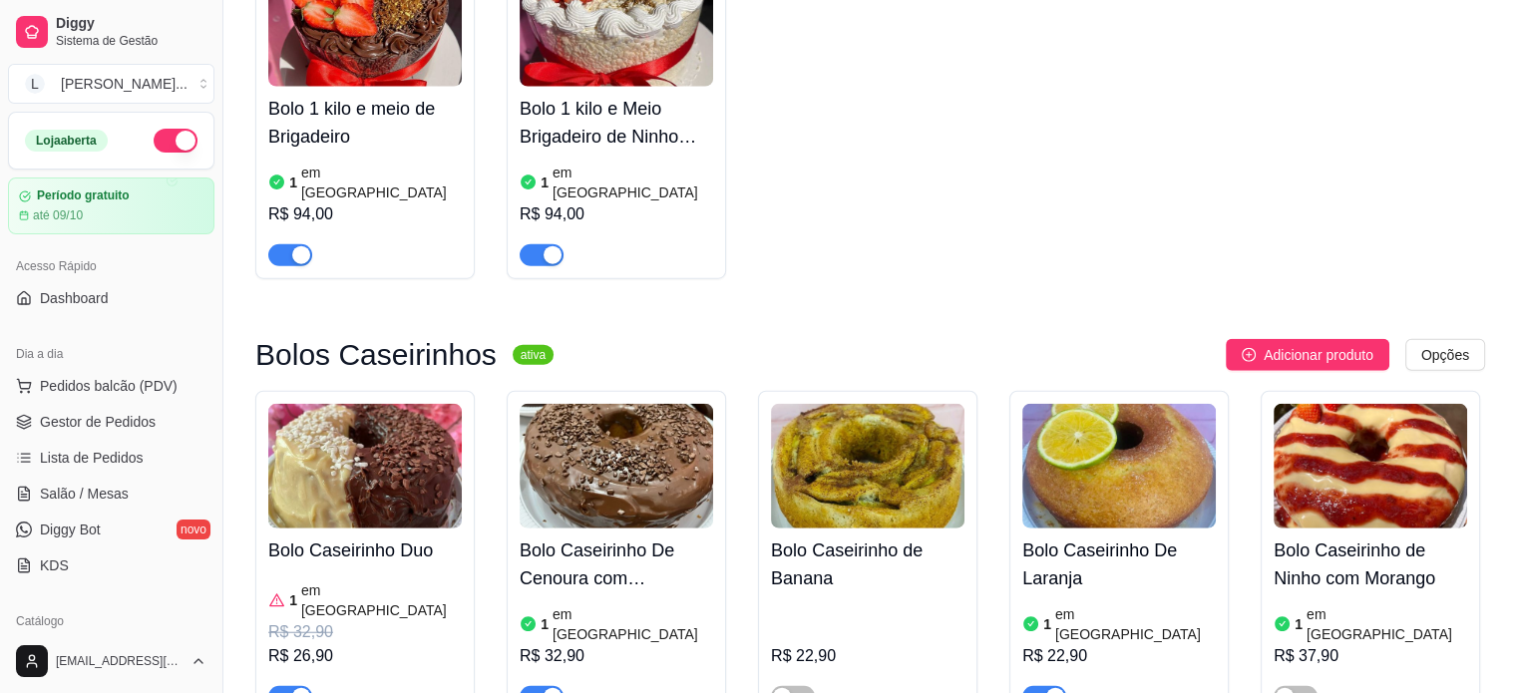
click at [587, 644] on div "R$ 32,90" at bounding box center [617, 656] width 194 height 24
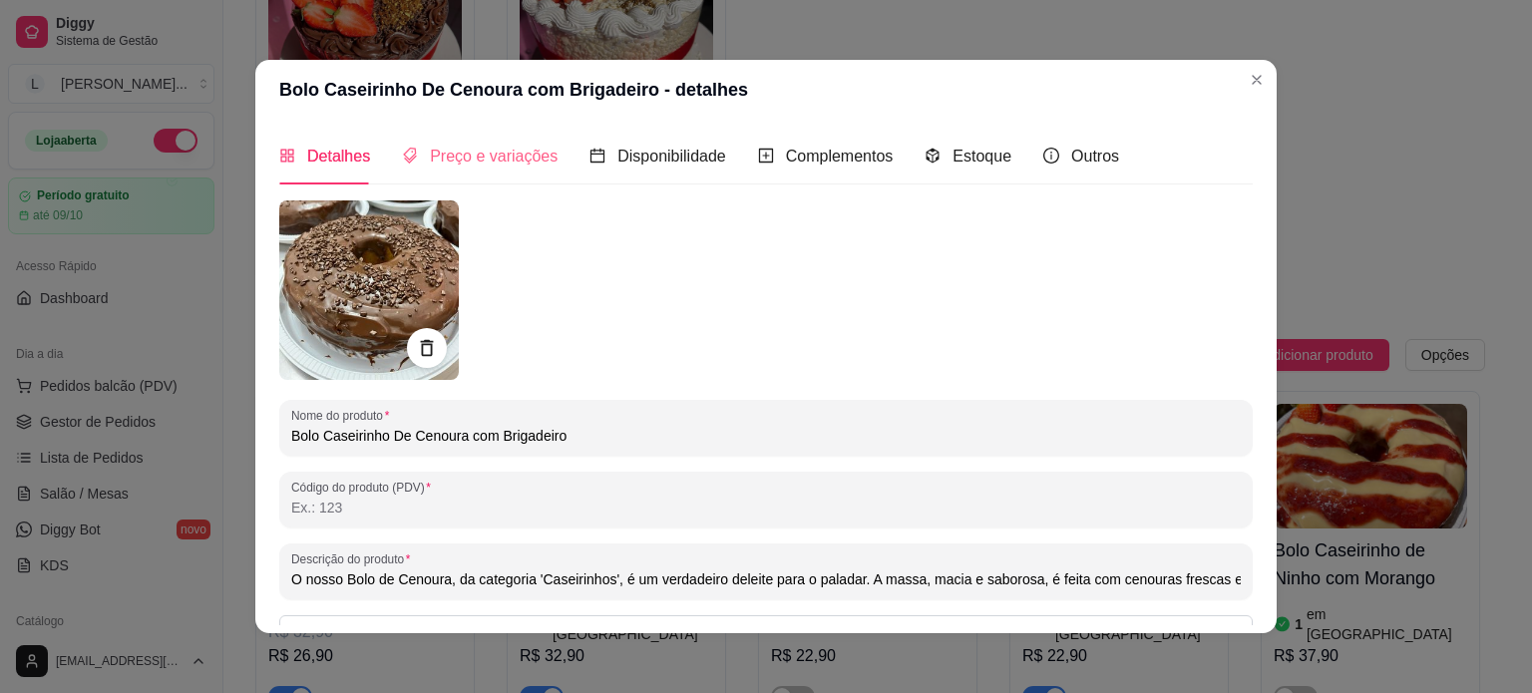
click at [435, 142] on div "Preço e variações" at bounding box center [480, 156] width 156 height 57
drag, startPoint x: 435, startPoint y: 142, endPoint x: 598, endPoint y: 173, distance: 165.5
click at [435, 120] on header "Bolo Caseirinho De Cenoura com Brigadeiro - detalhes" at bounding box center [766, 90] width 1022 height 60
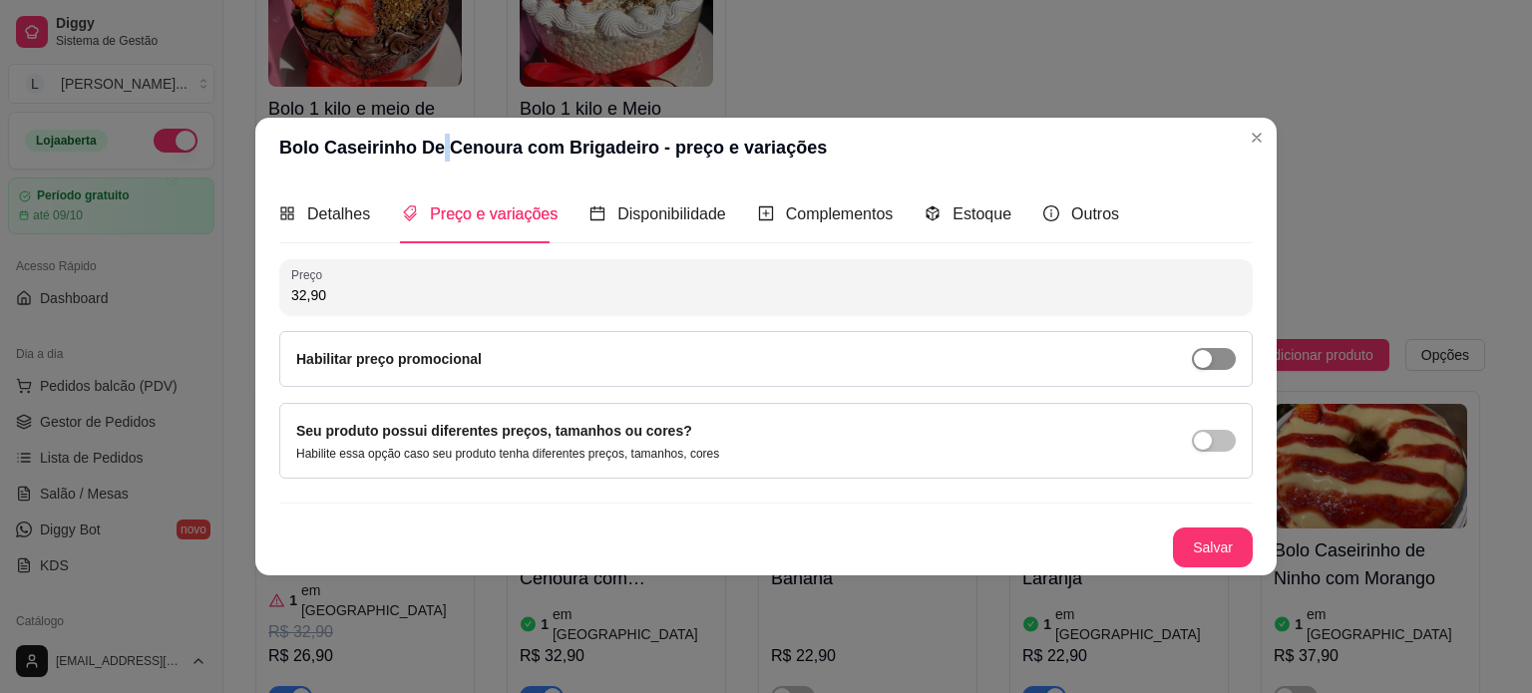
click at [1205, 351] on div "button" at bounding box center [1203, 359] width 18 height 18
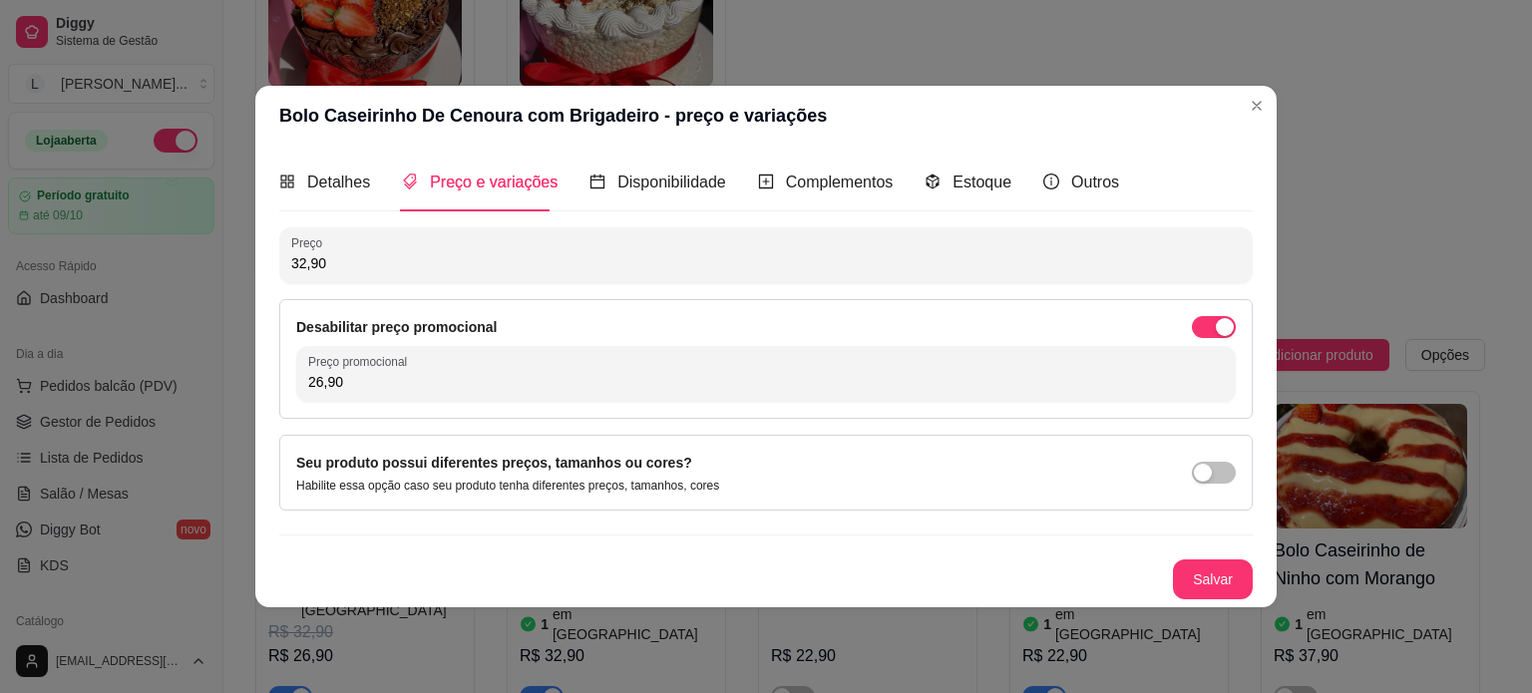
click at [413, 393] on div "26,90" at bounding box center [766, 374] width 916 height 40
click at [1197, 562] on button "Salvar" at bounding box center [1213, 580] width 80 height 40
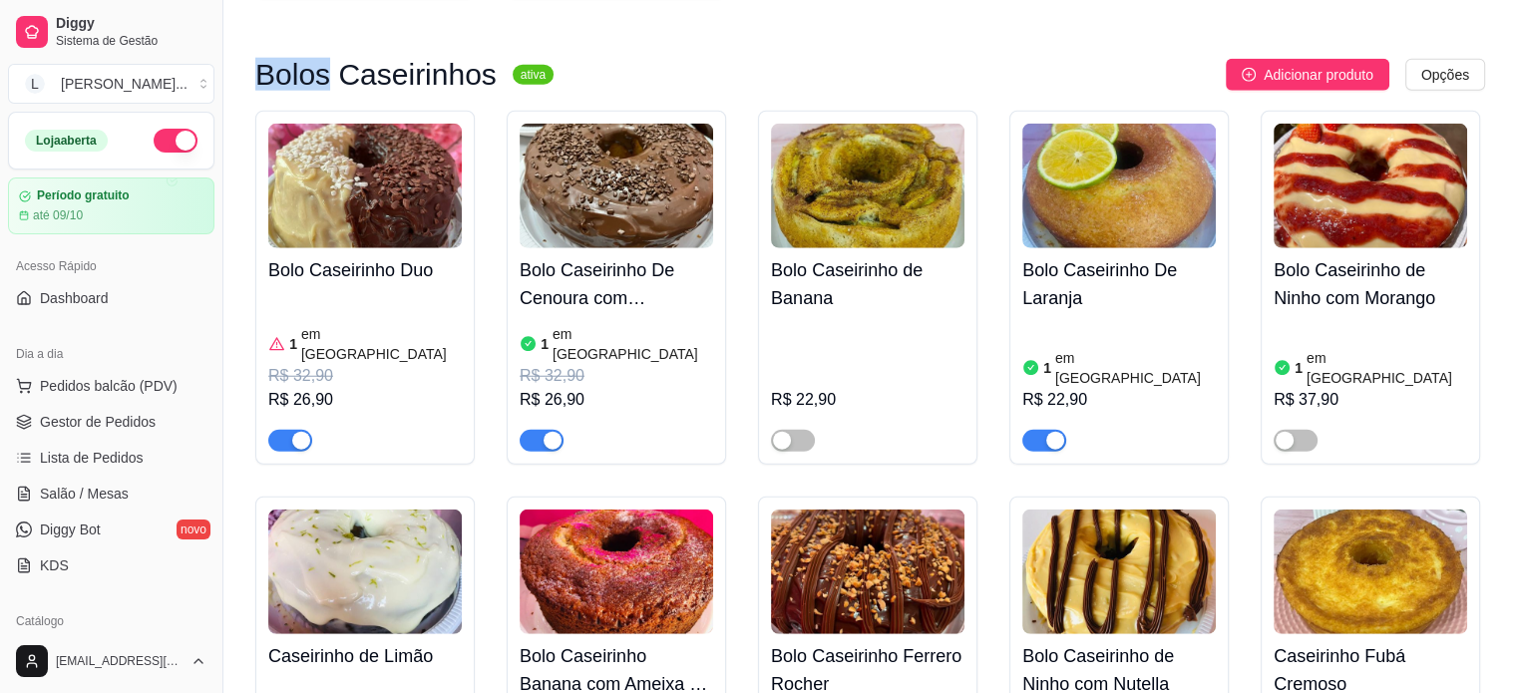
scroll to position [5287, 0]
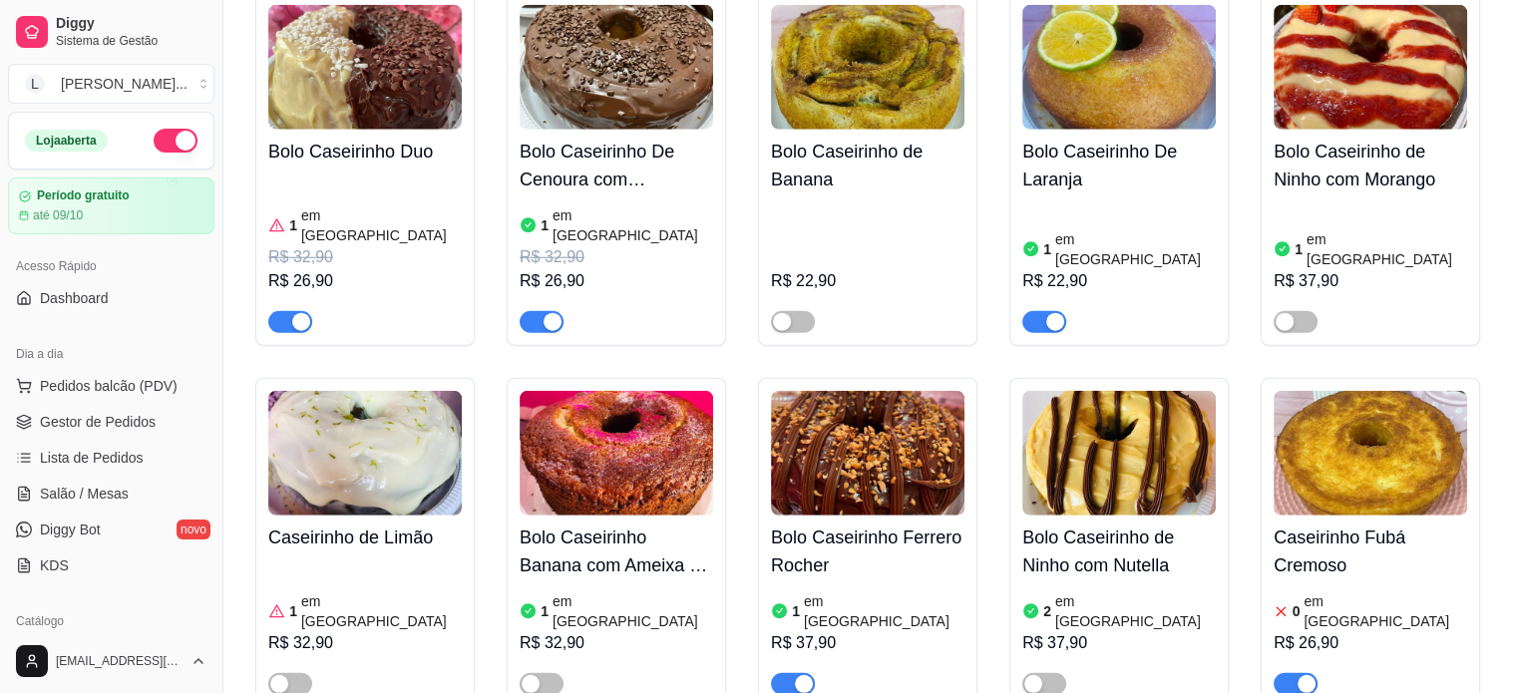
click at [767, 439] on div "Bolo Caseirinho Ferrero Rocher 1 em estoque R$ 37,90" at bounding box center [867, 543] width 219 height 330
click at [810, 675] on div "button" at bounding box center [804, 684] width 18 height 18
click at [1291, 673] on span "button" at bounding box center [1296, 684] width 44 height 22
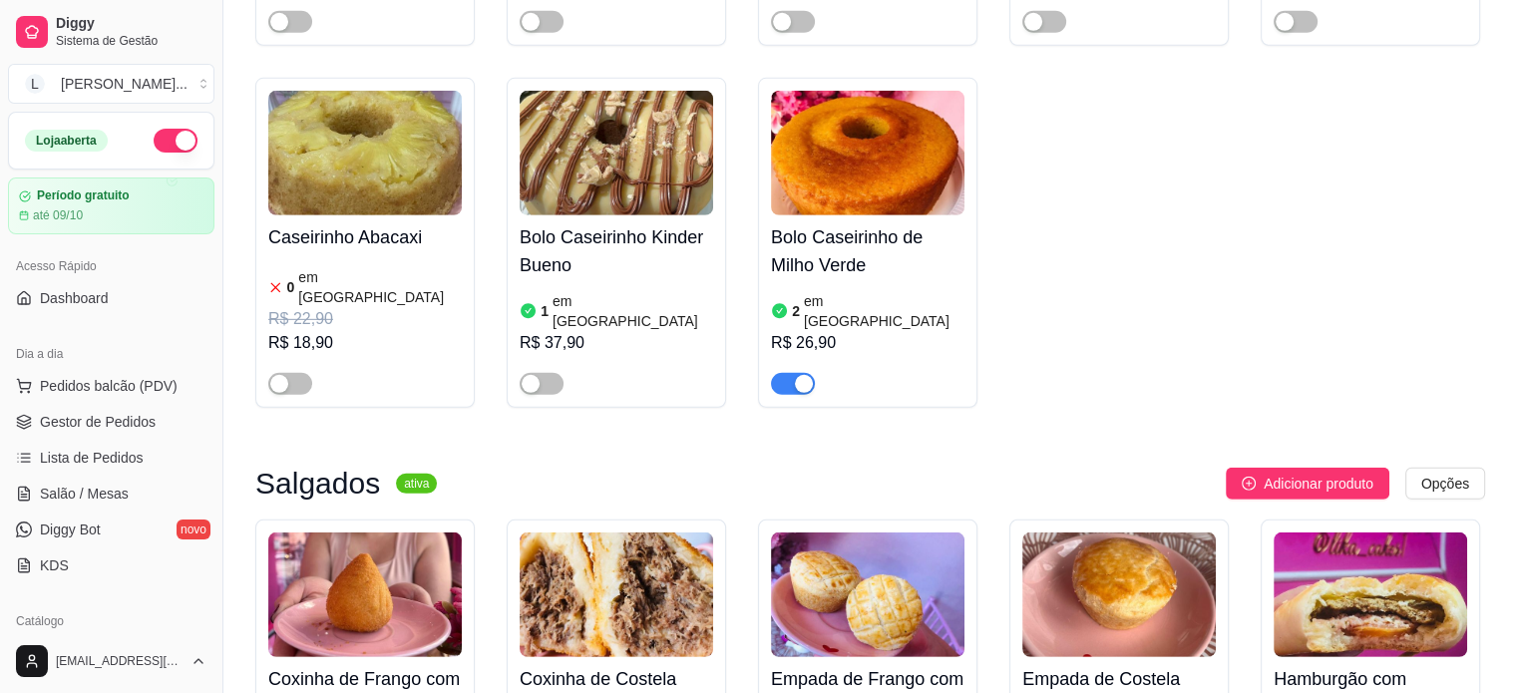
scroll to position [5986, 0]
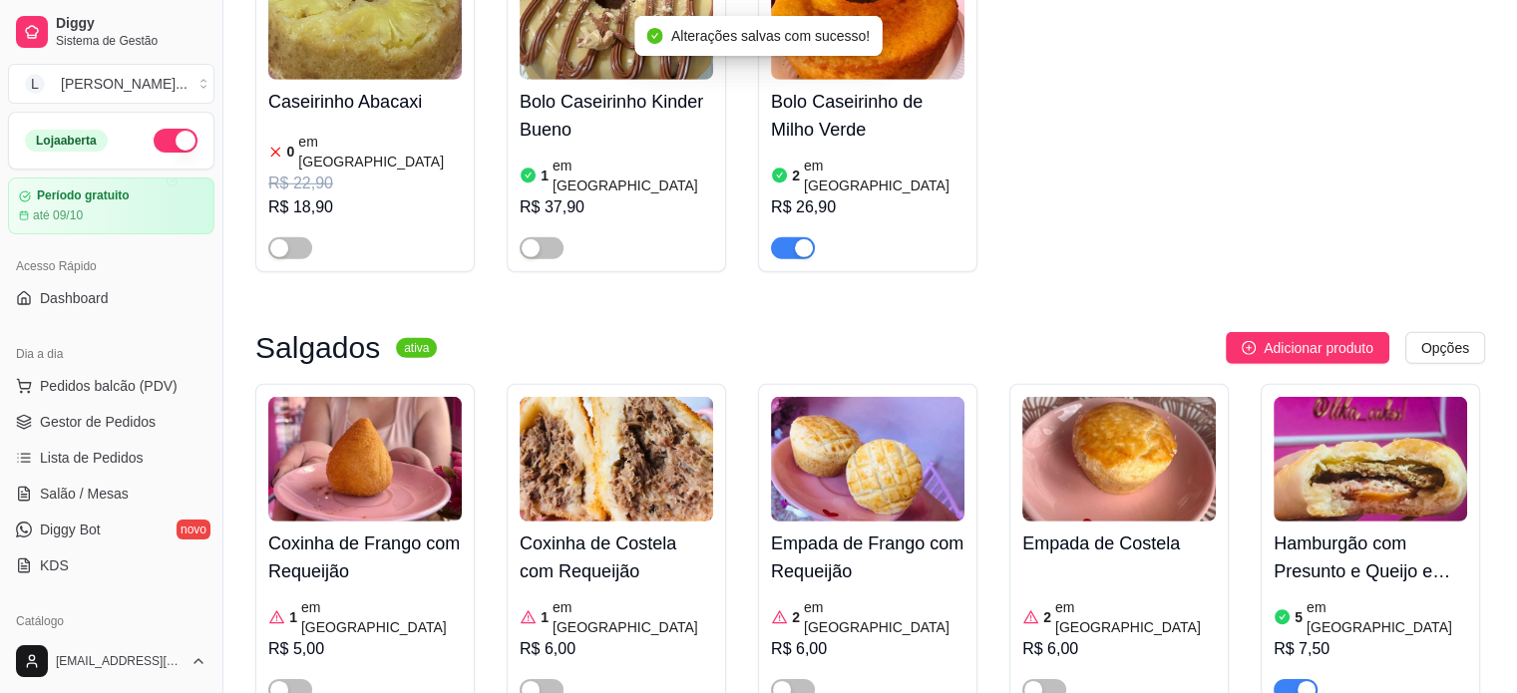
click at [1389, 522] on div "Hamburgão com Presunto e Queijo e Tomate 5 em estoque R$ 7,50" at bounding box center [1371, 612] width 194 height 180
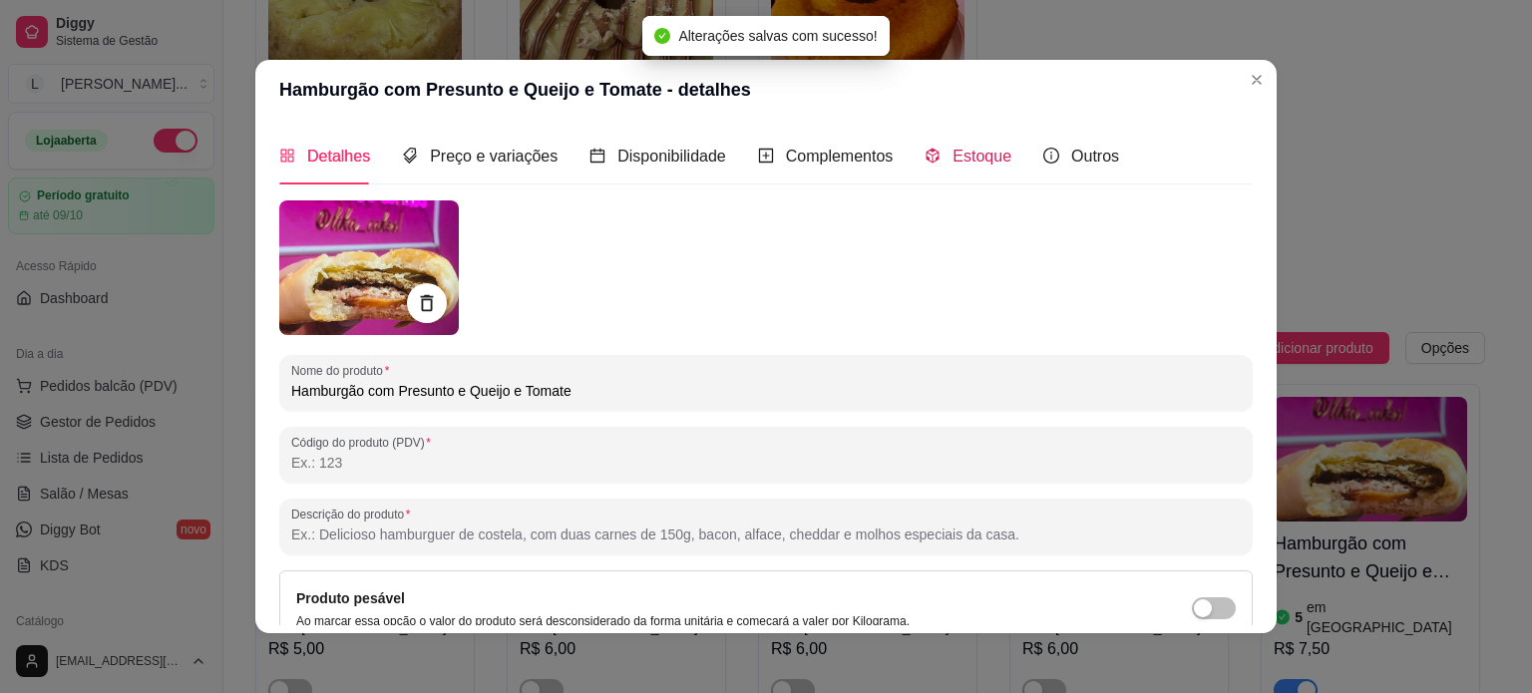
click at [934, 159] on div "Estoque" at bounding box center [968, 156] width 87 height 25
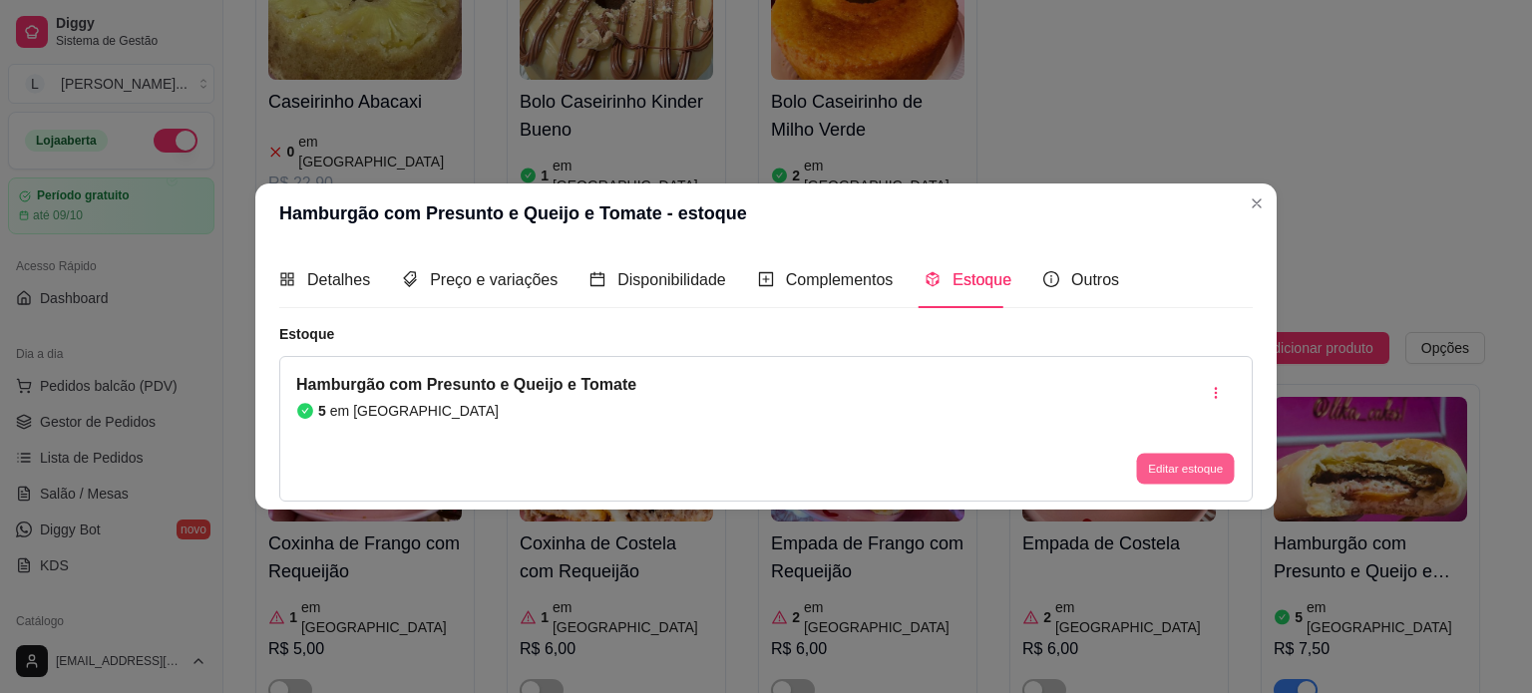
click at [1157, 454] on button "Editar estoque" at bounding box center [1185, 469] width 98 height 31
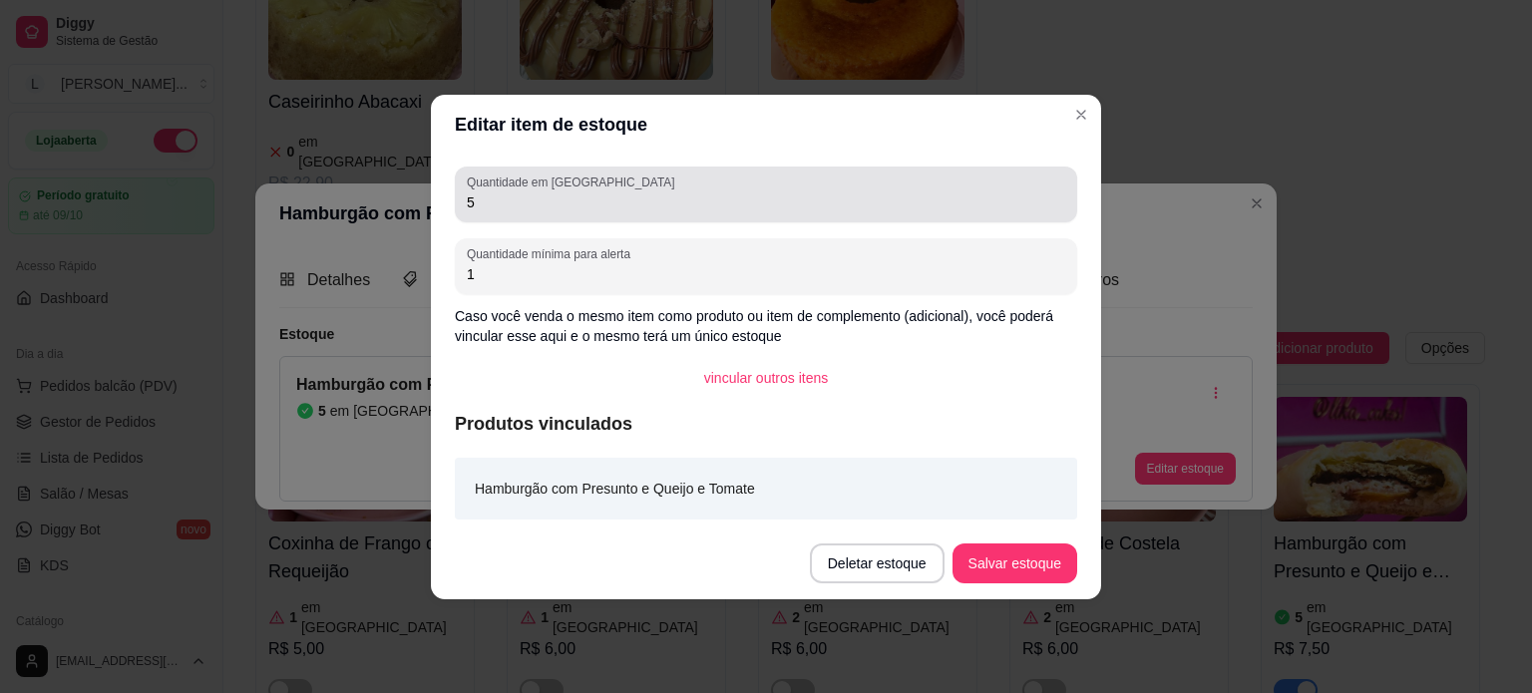
click at [529, 199] on input "5" at bounding box center [766, 203] width 599 height 20
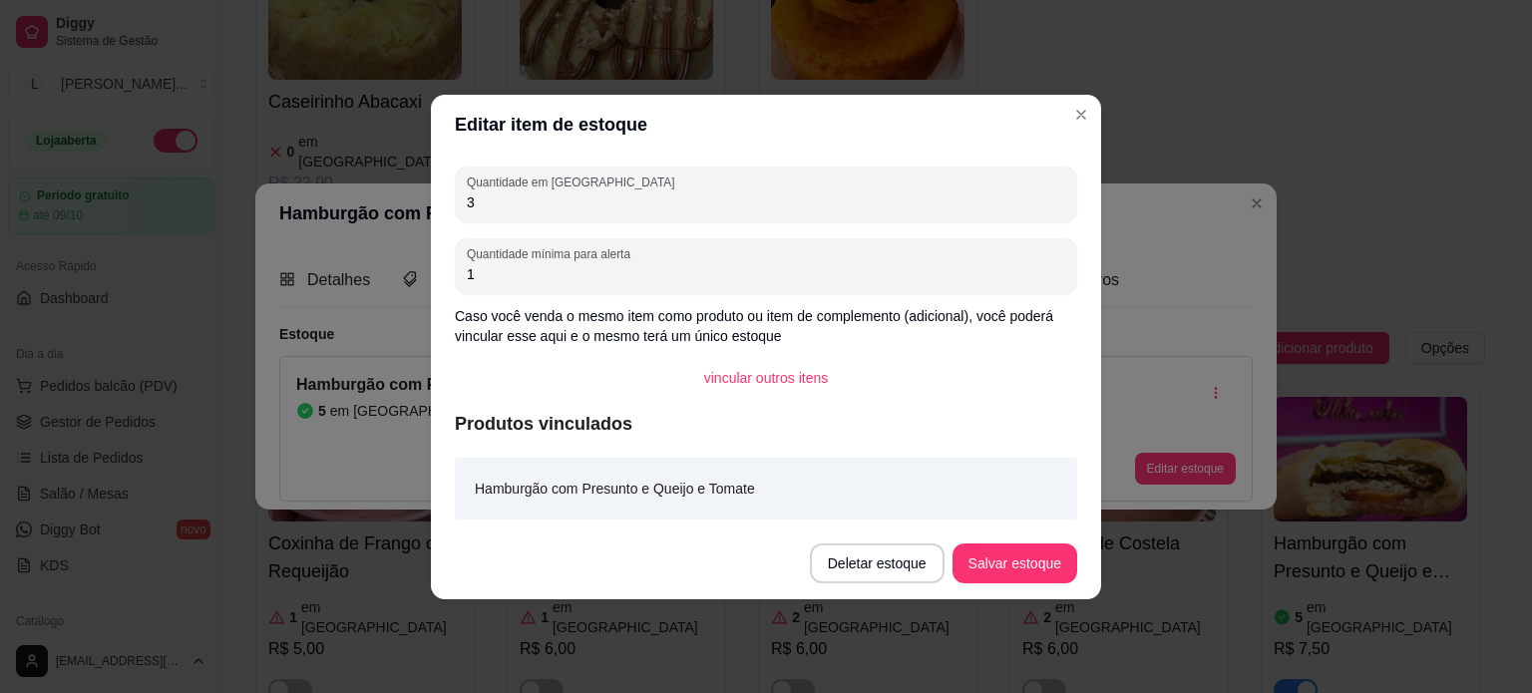
type input "3"
click at [990, 577] on button "Salvar estoque" at bounding box center [1015, 563] width 122 height 39
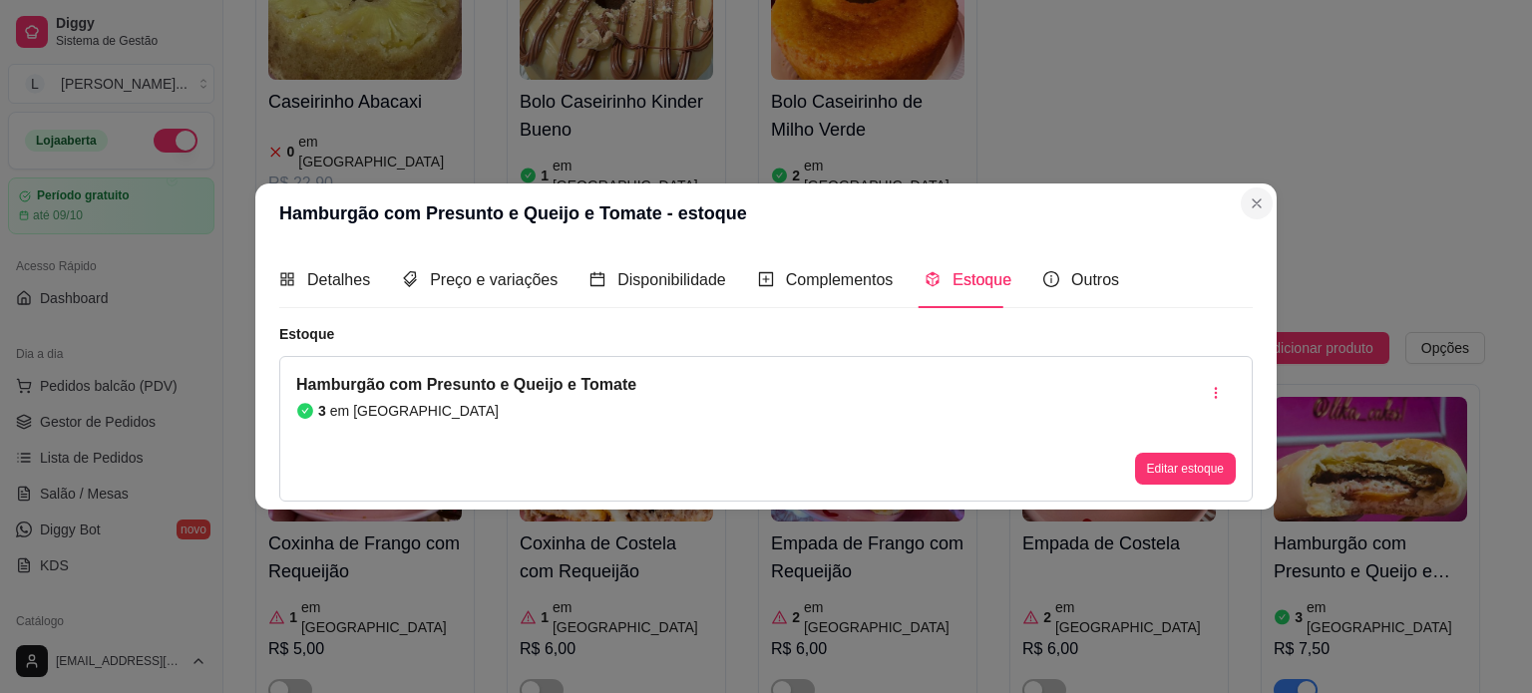
drag, startPoint x: 1235, startPoint y: 204, endPoint x: 1253, endPoint y: 203, distance: 18.0
click at [1248, 203] on section "Hamburgão com Presunto e Queijo e Tomate - estoque Detalhes Preço e variações D…" at bounding box center [766, 347] width 1022 height 326
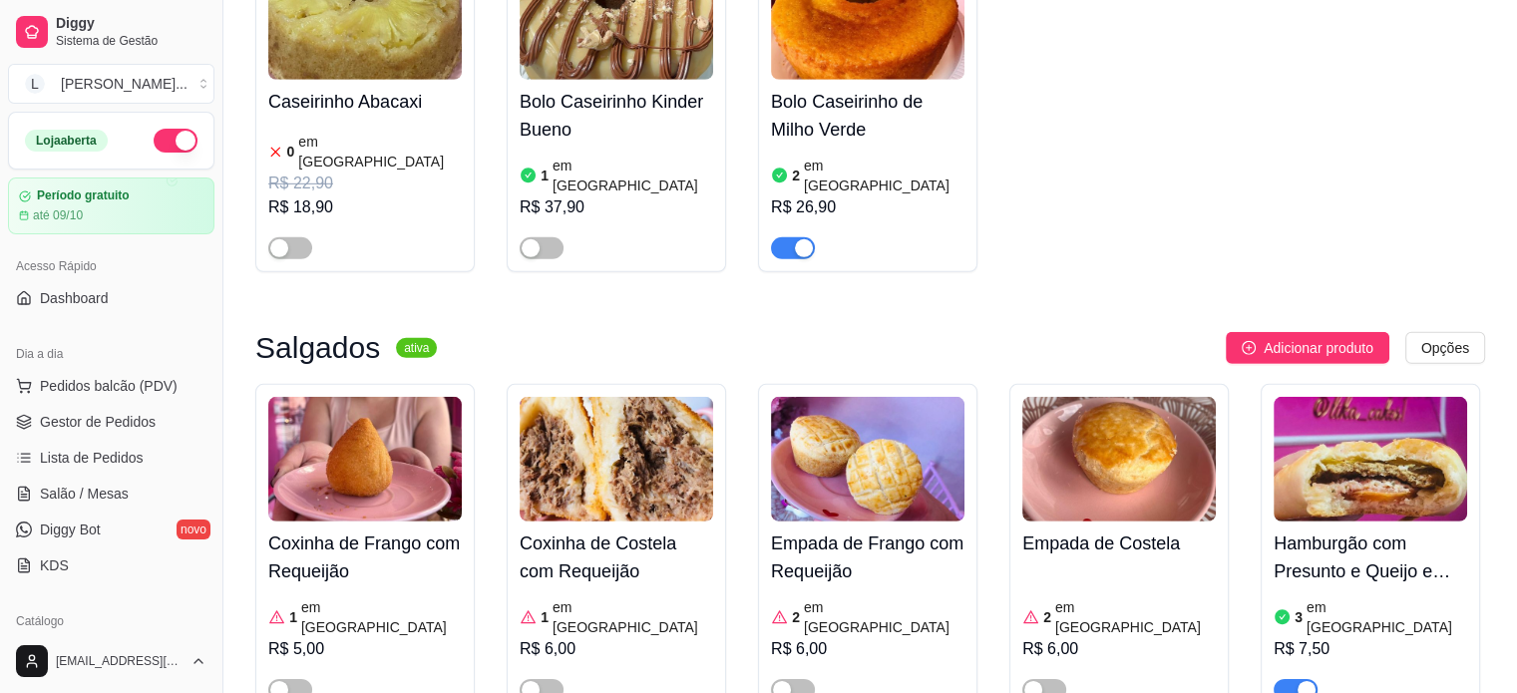
scroll to position [6584, 0]
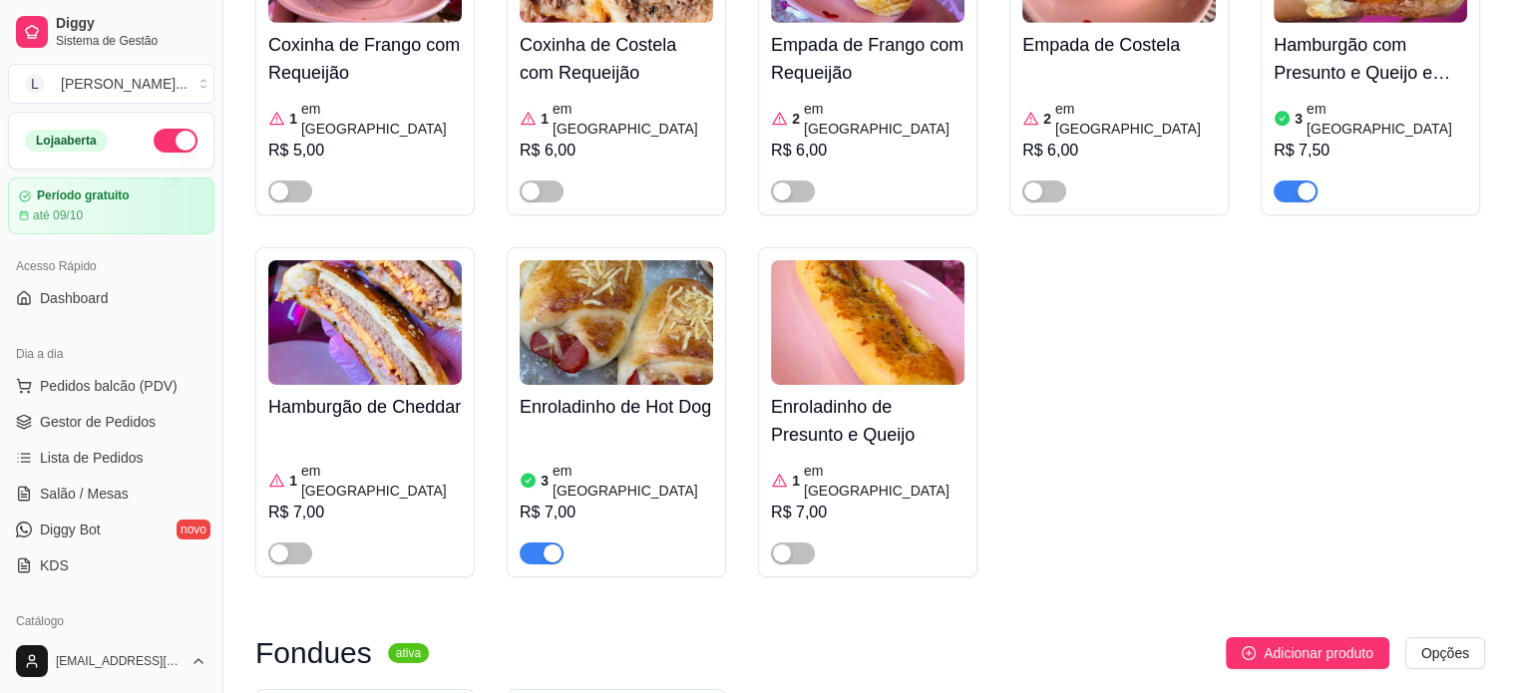
click at [598, 501] on div "R$ 7,00" at bounding box center [617, 513] width 194 height 24
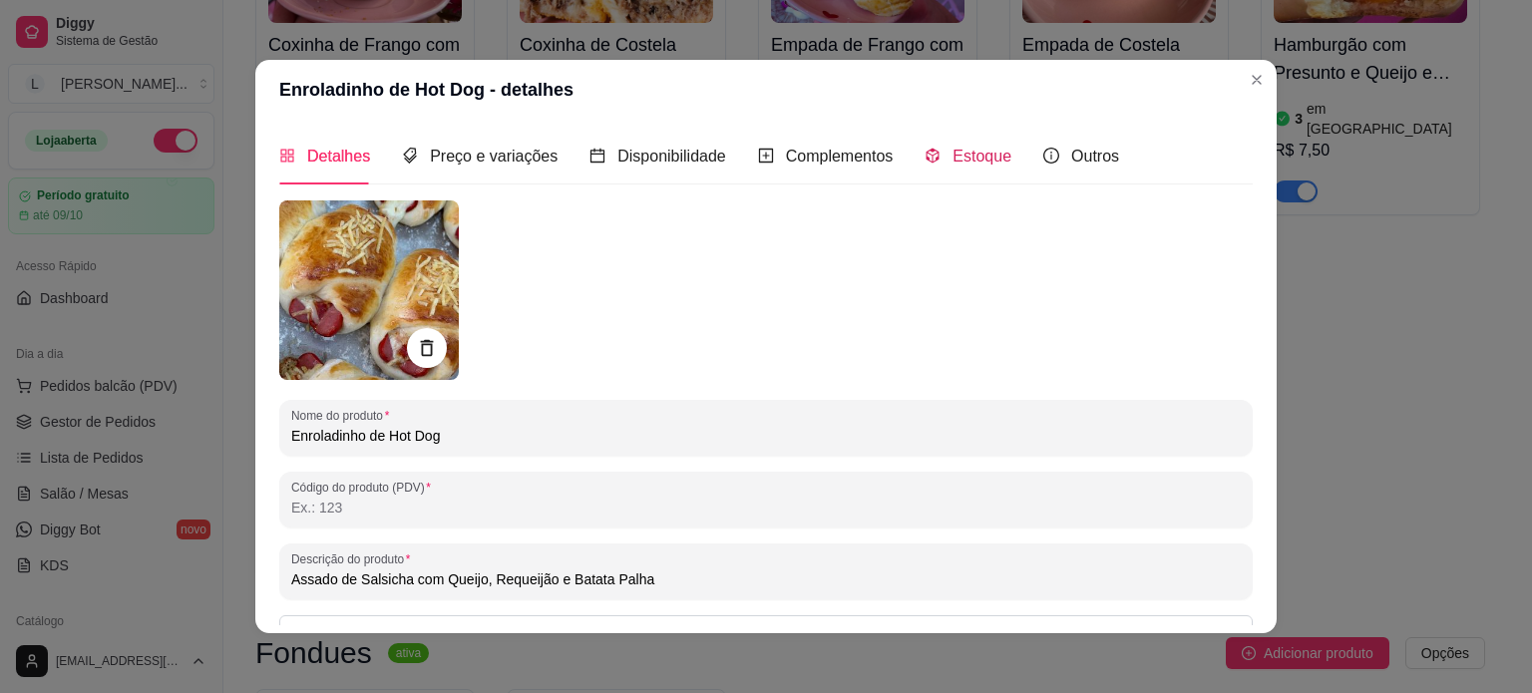
click at [942, 144] on div "Estoque" at bounding box center [968, 156] width 87 height 25
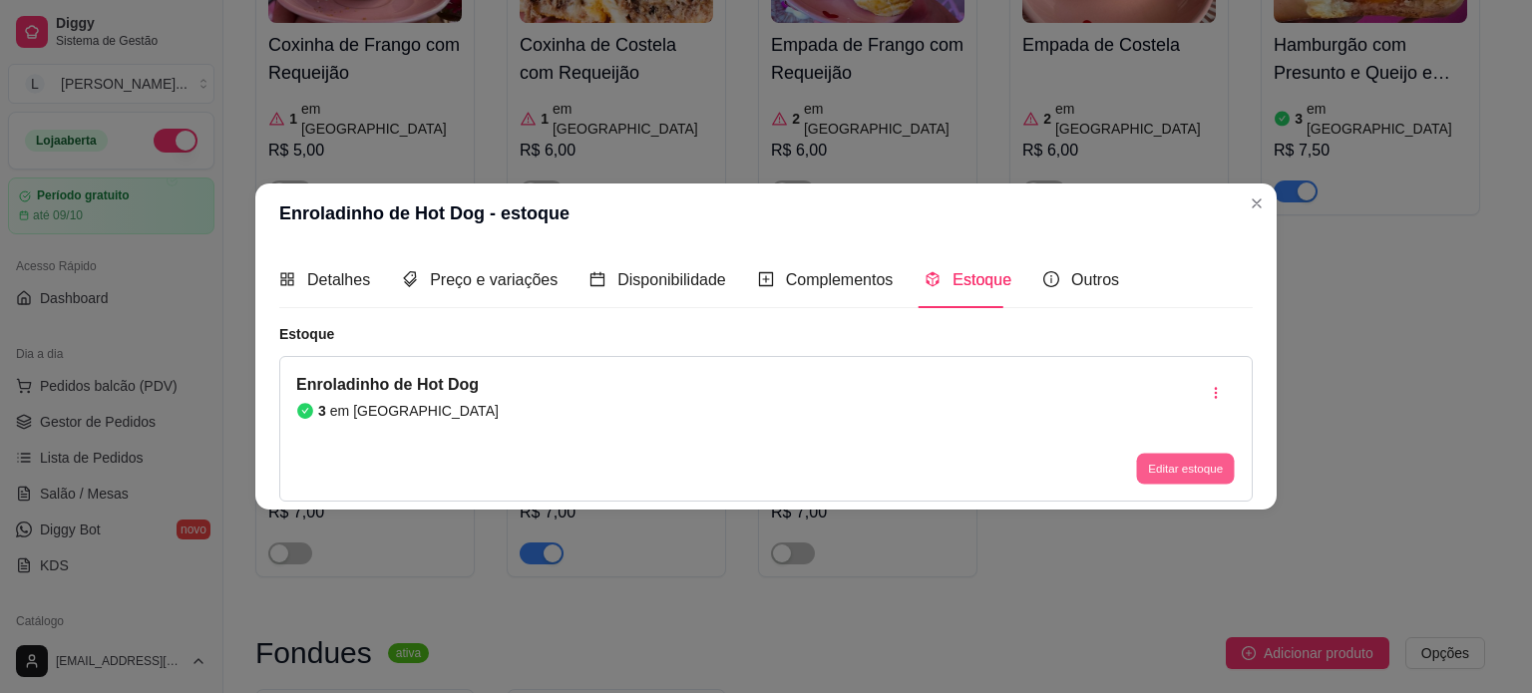
click at [1181, 459] on button "Editar estoque" at bounding box center [1185, 469] width 98 height 31
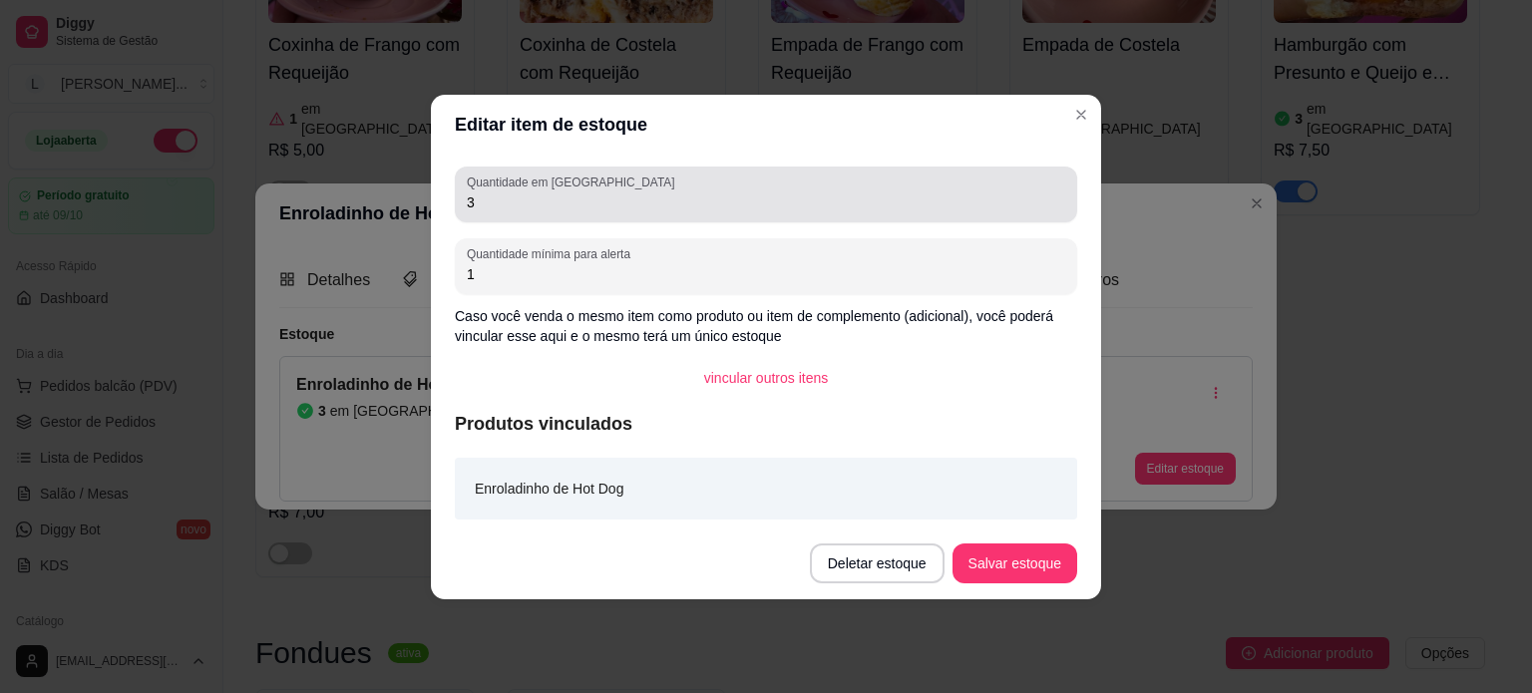
click at [506, 197] on input "3" at bounding box center [766, 203] width 599 height 20
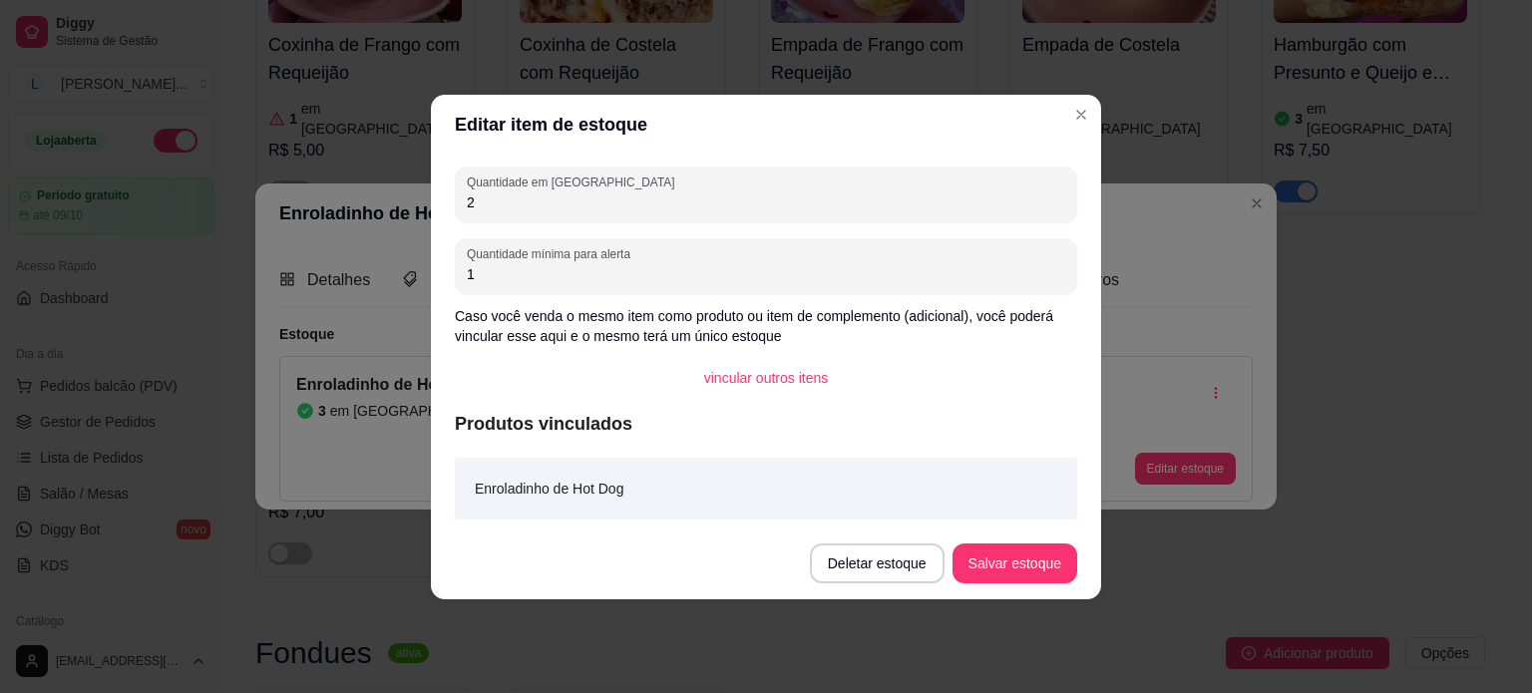
type input "2"
click at [1042, 550] on button "Salvar estoque" at bounding box center [1015, 564] width 125 height 40
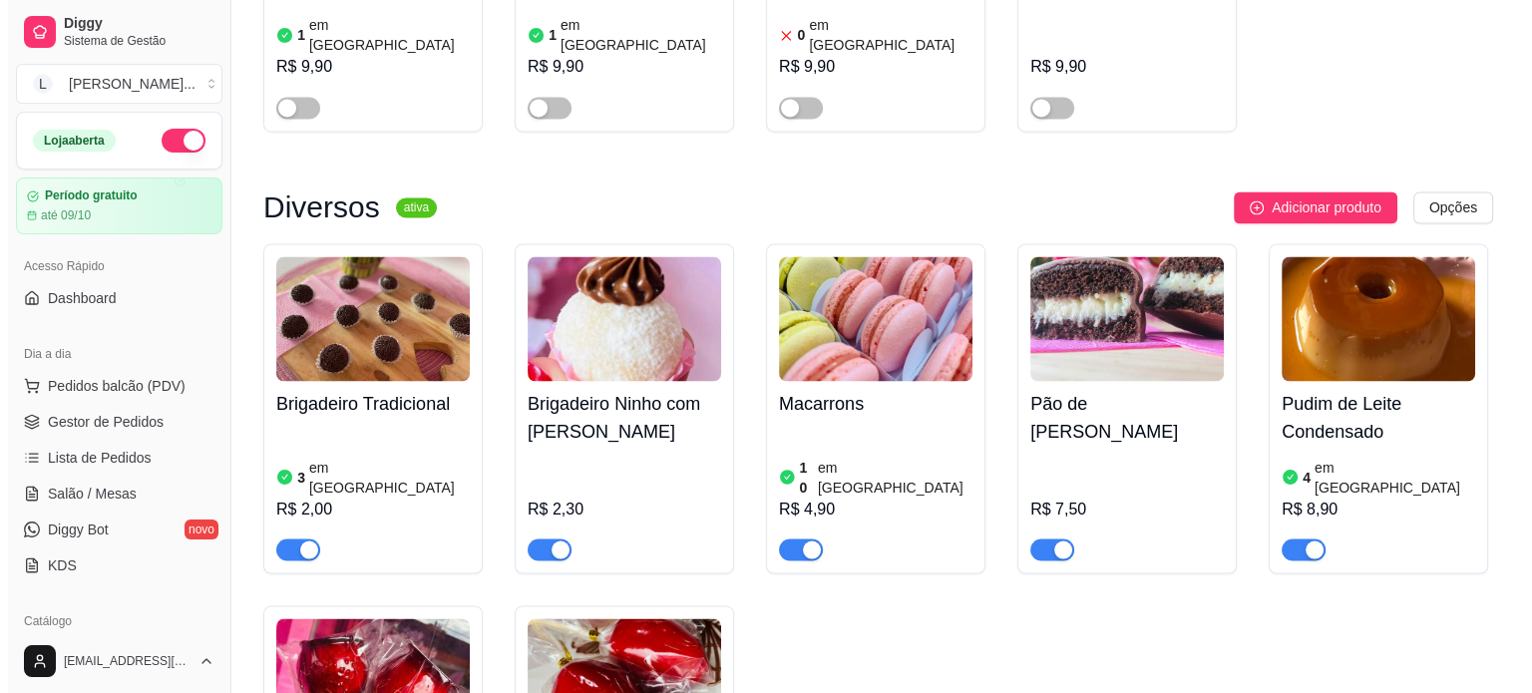
scroll to position [3392, 0]
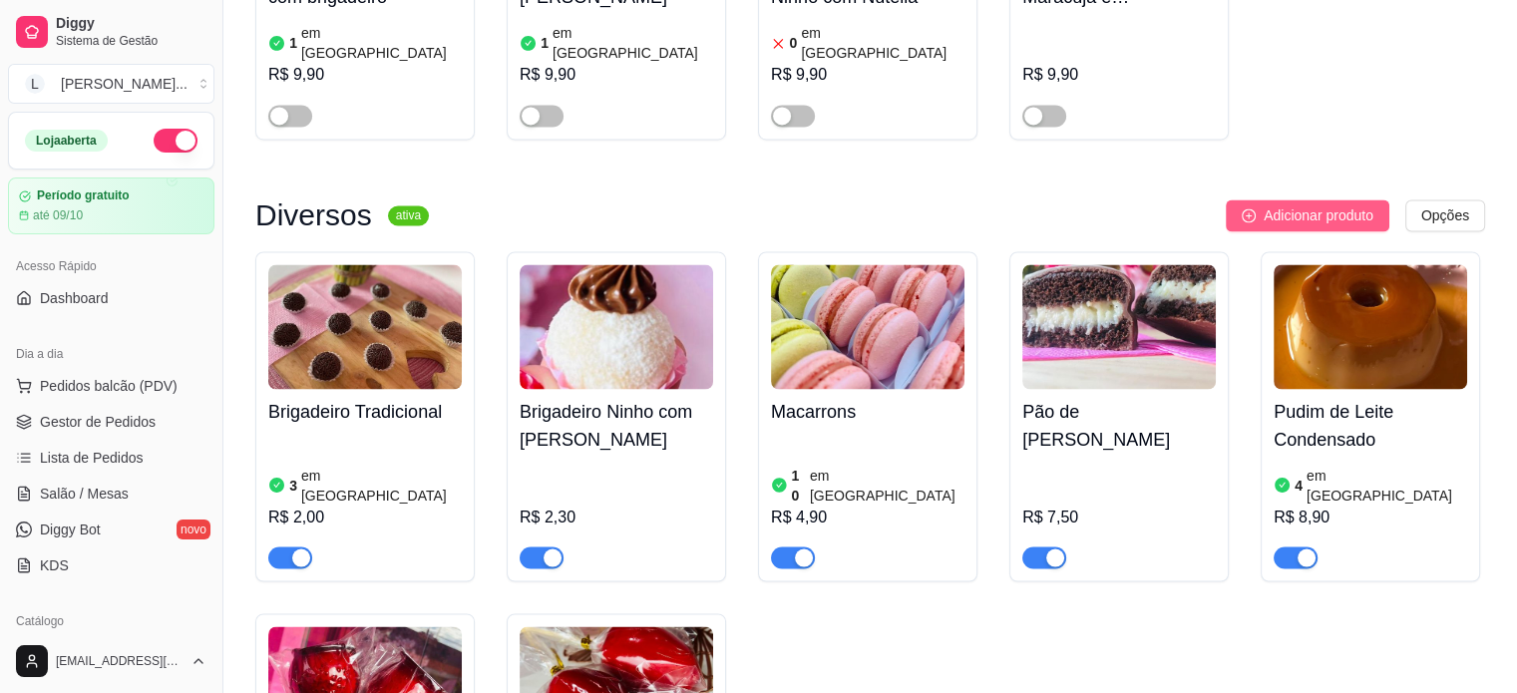
click at [1322, 205] on span "Adicionar produto" at bounding box center [1319, 216] width 110 height 22
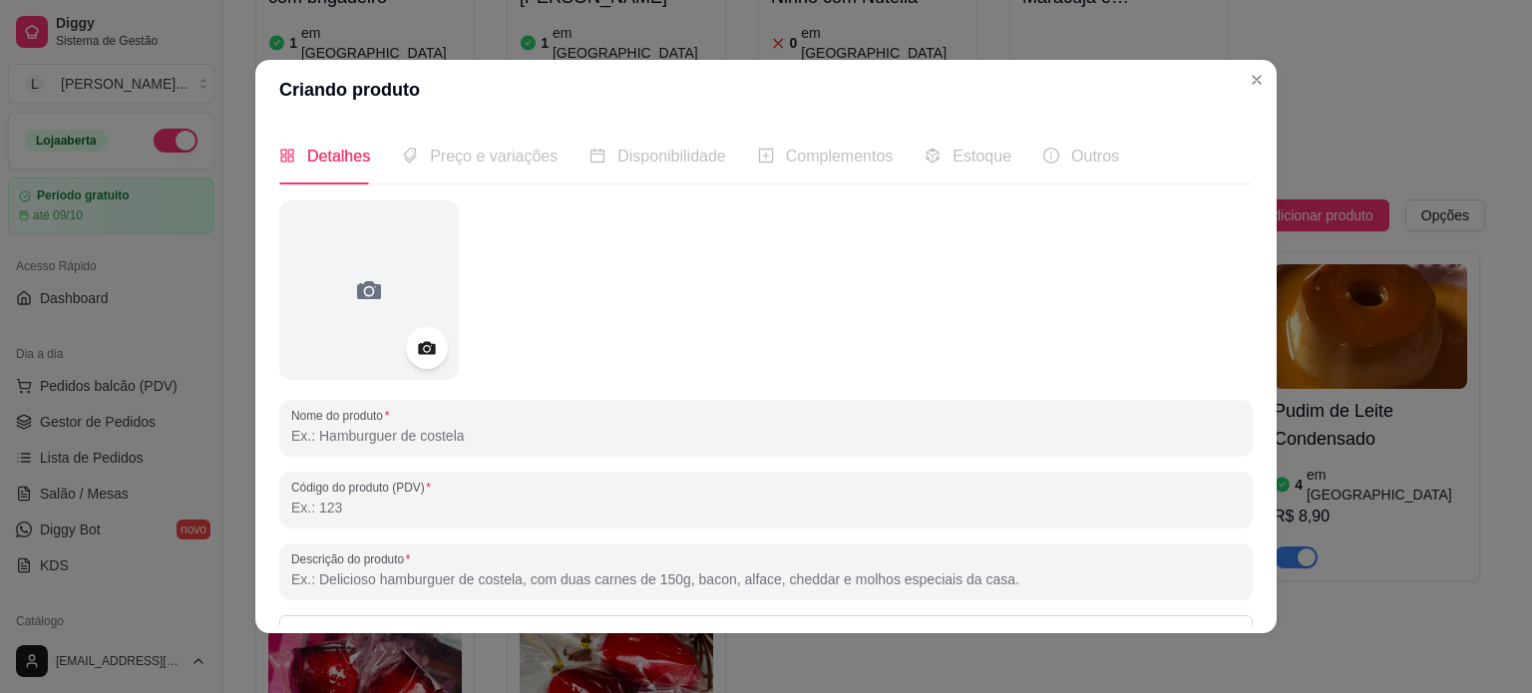
click at [407, 356] on div at bounding box center [427, 348] width 42 height 42
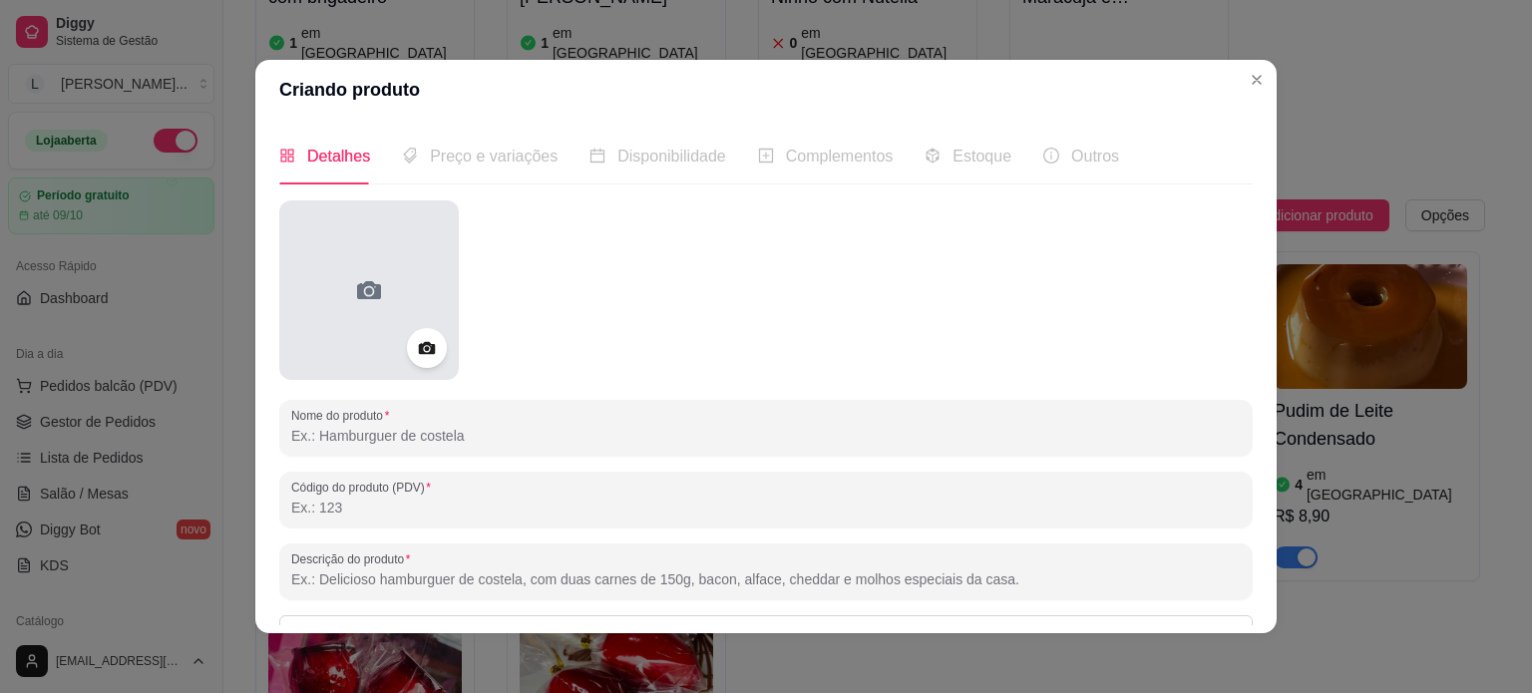
click at [375, 316] on div at bounding box center [369, 291] width 180 height 180
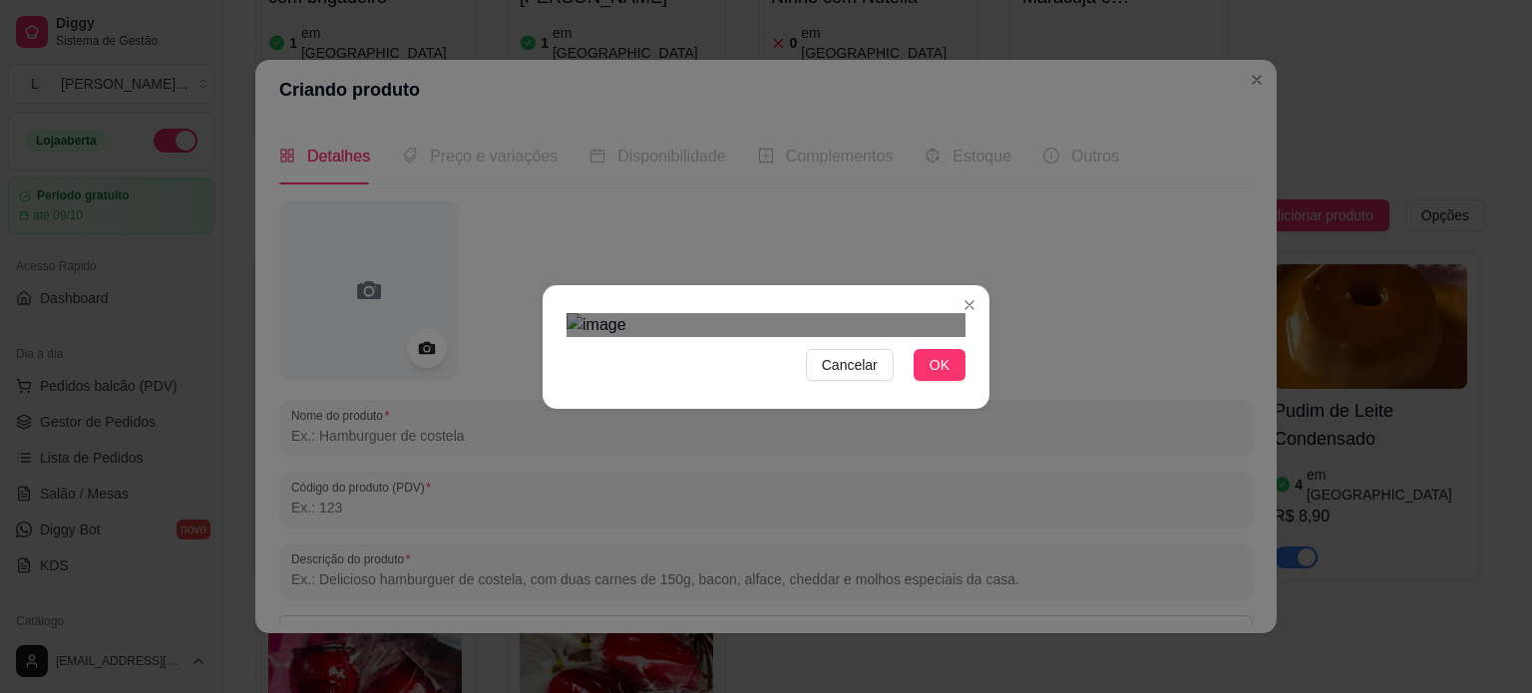
click at [686, 437] on div "Use the arrow keys to move the crop selection area" at bounding box center [755, 616] width 359 height 359
click at [938, 376] on span "OK" at bounding box center [940, 365] width 20 height 22
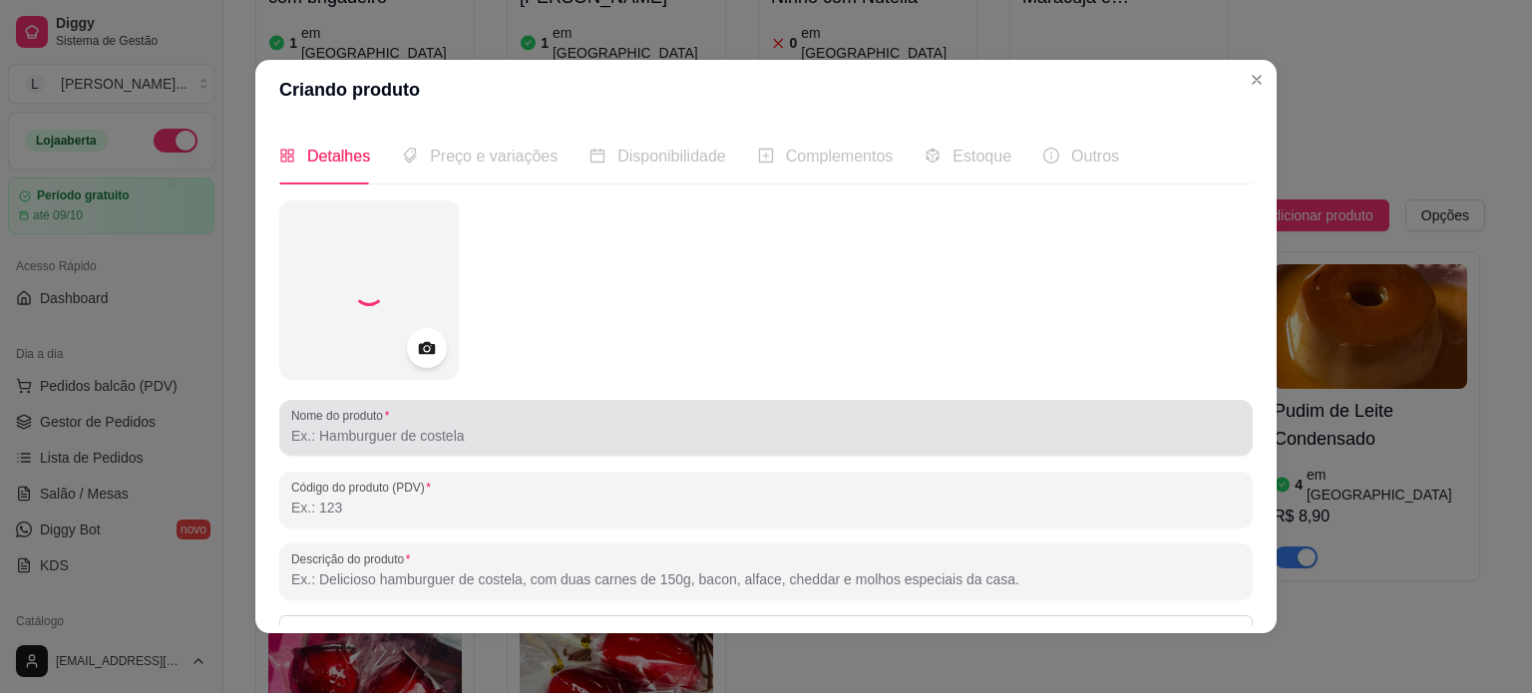
click at [347, 430] on input "Nome do produto" at bounding box center [766, 436] width 950 height 20
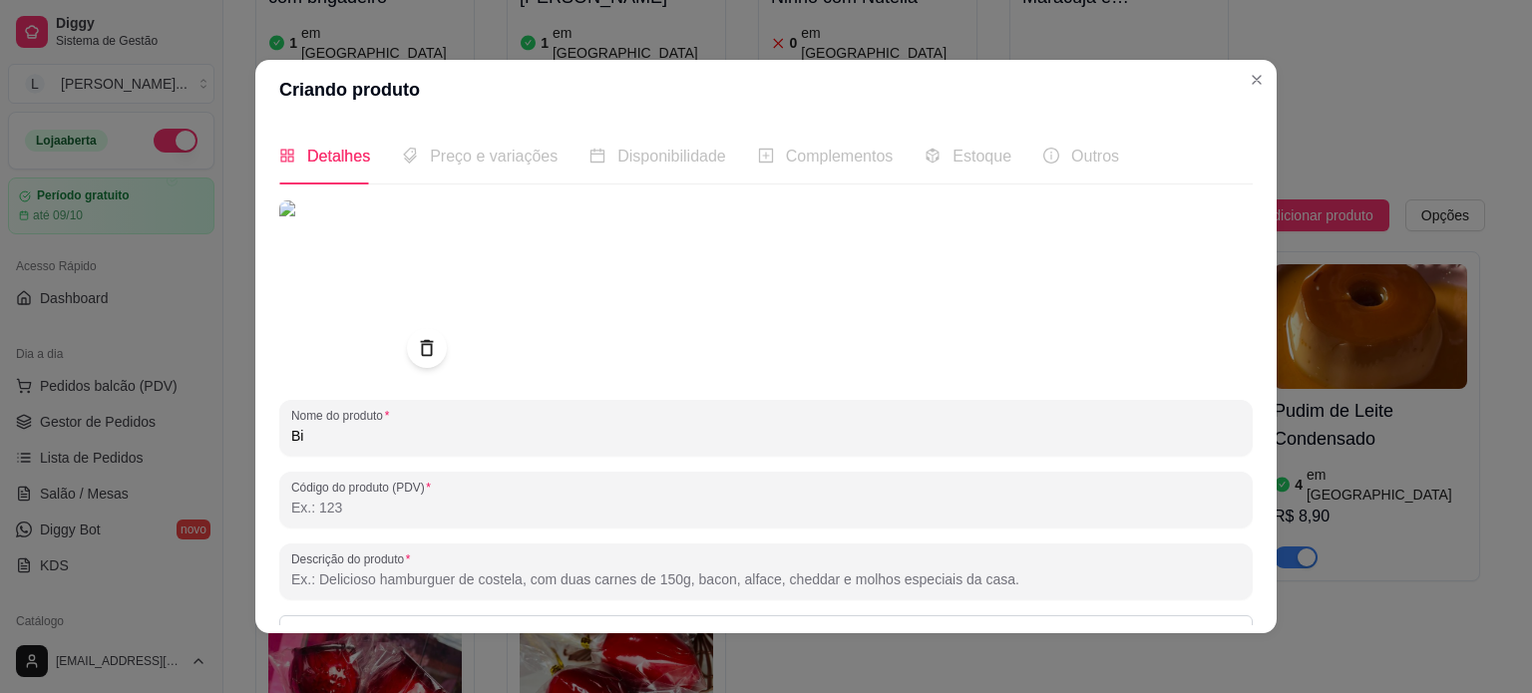
type input "B"
type input "b"
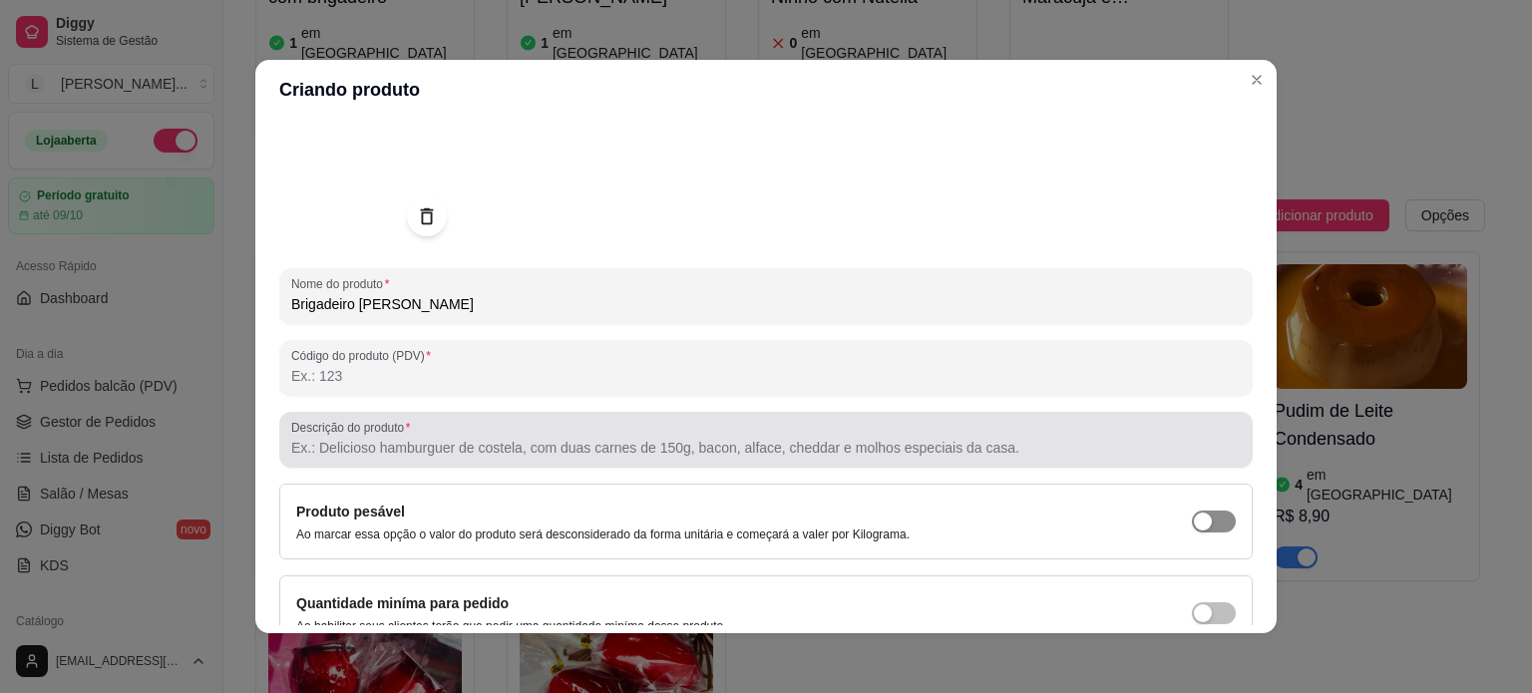
scroll to position [228, 0]
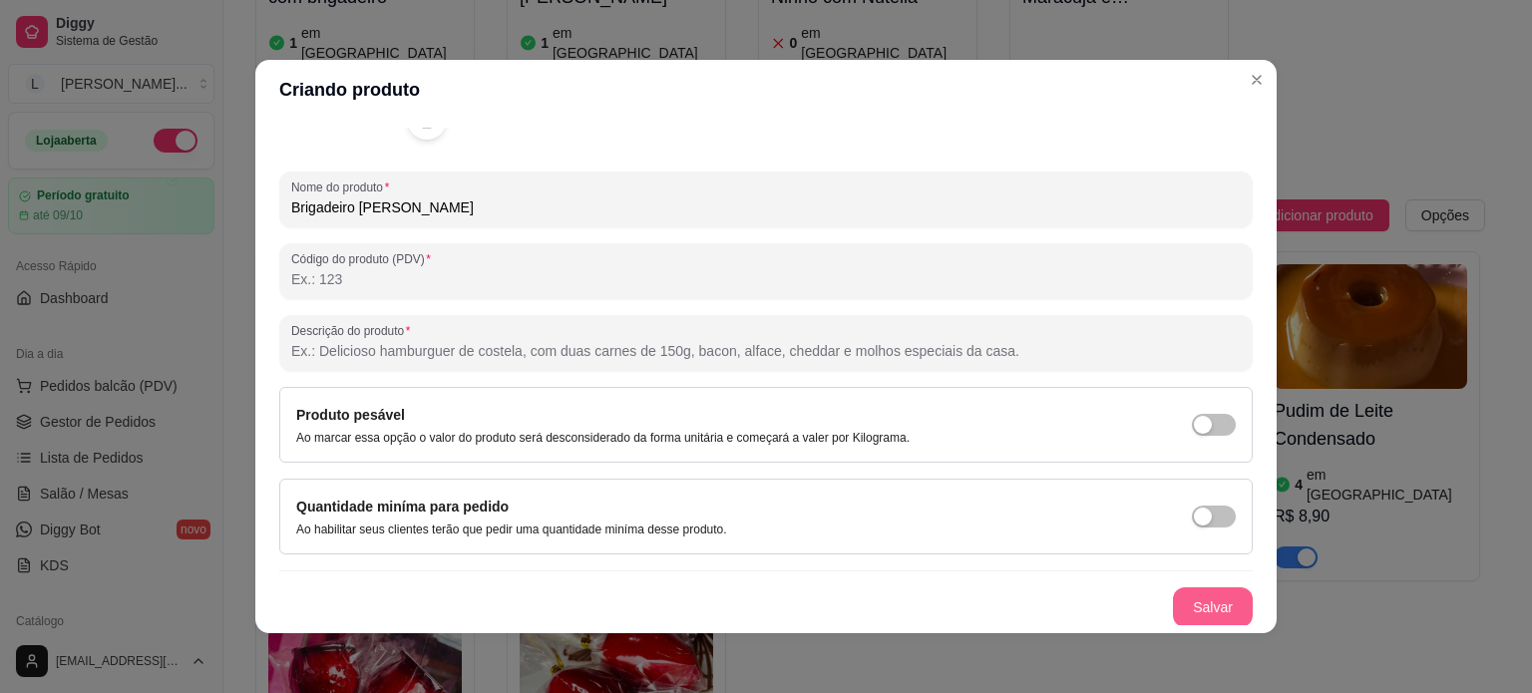
type input "Brigadeiro [PERSON_NAME]"
click at [1187, 614] on button "Salvar" at bounding box center [1213, 608] width 78 height 39
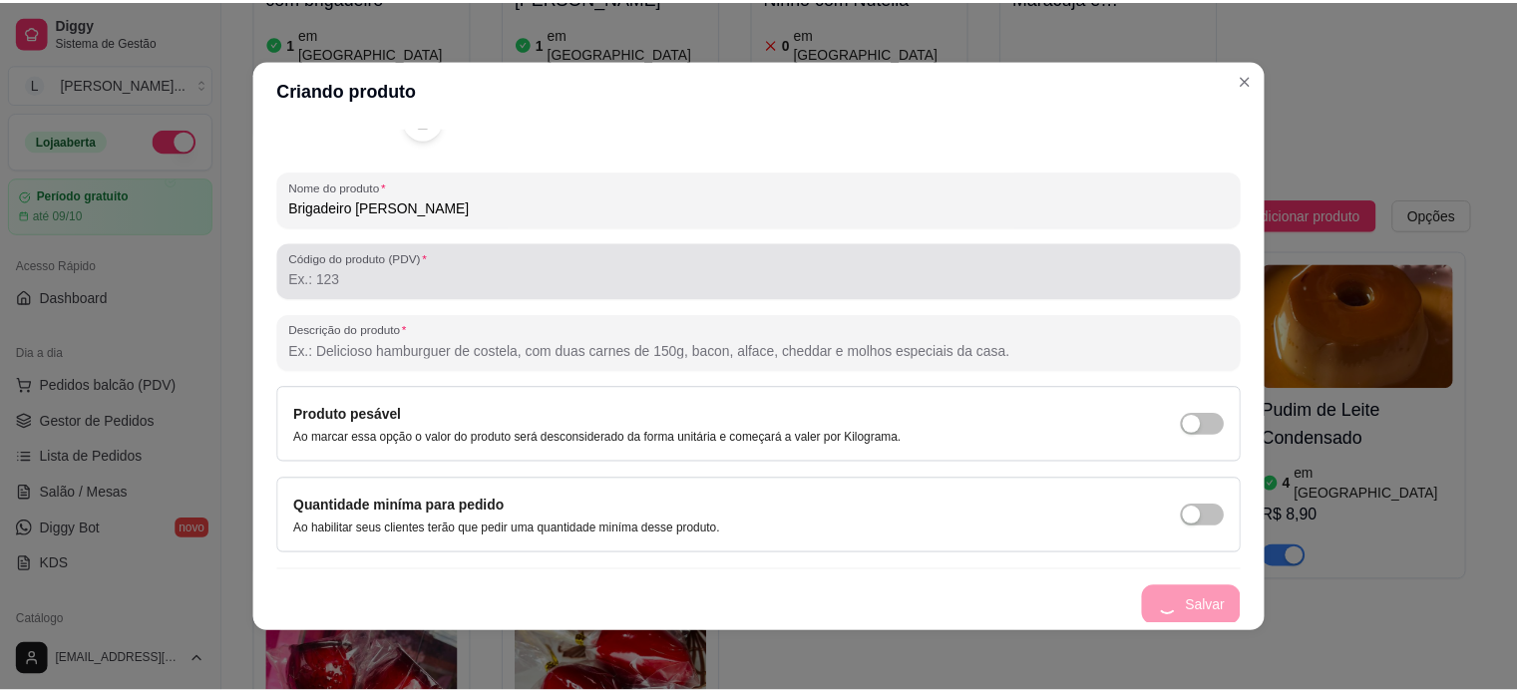
scroll to position [0, 0]
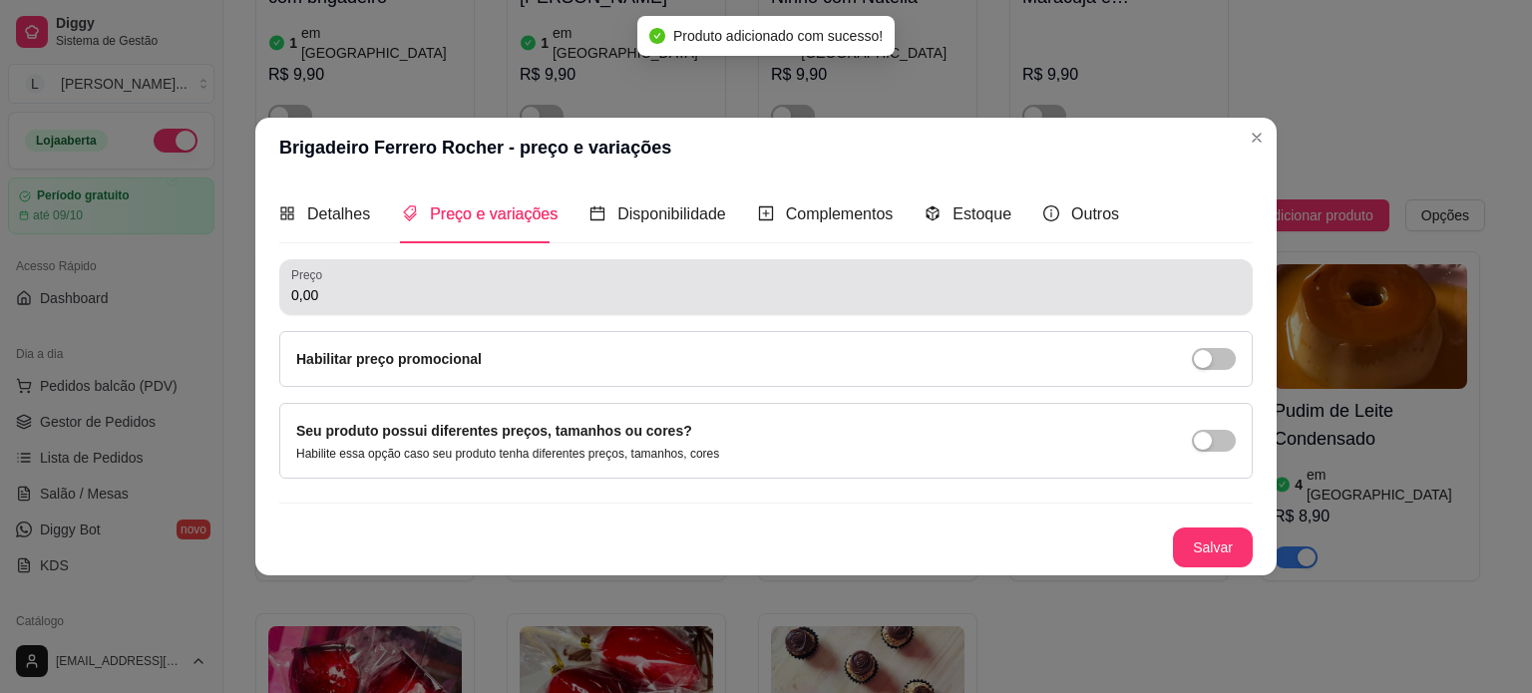
click at [395, 286] on input "0,00" at bounding box center [766, 295] width 950 height 20
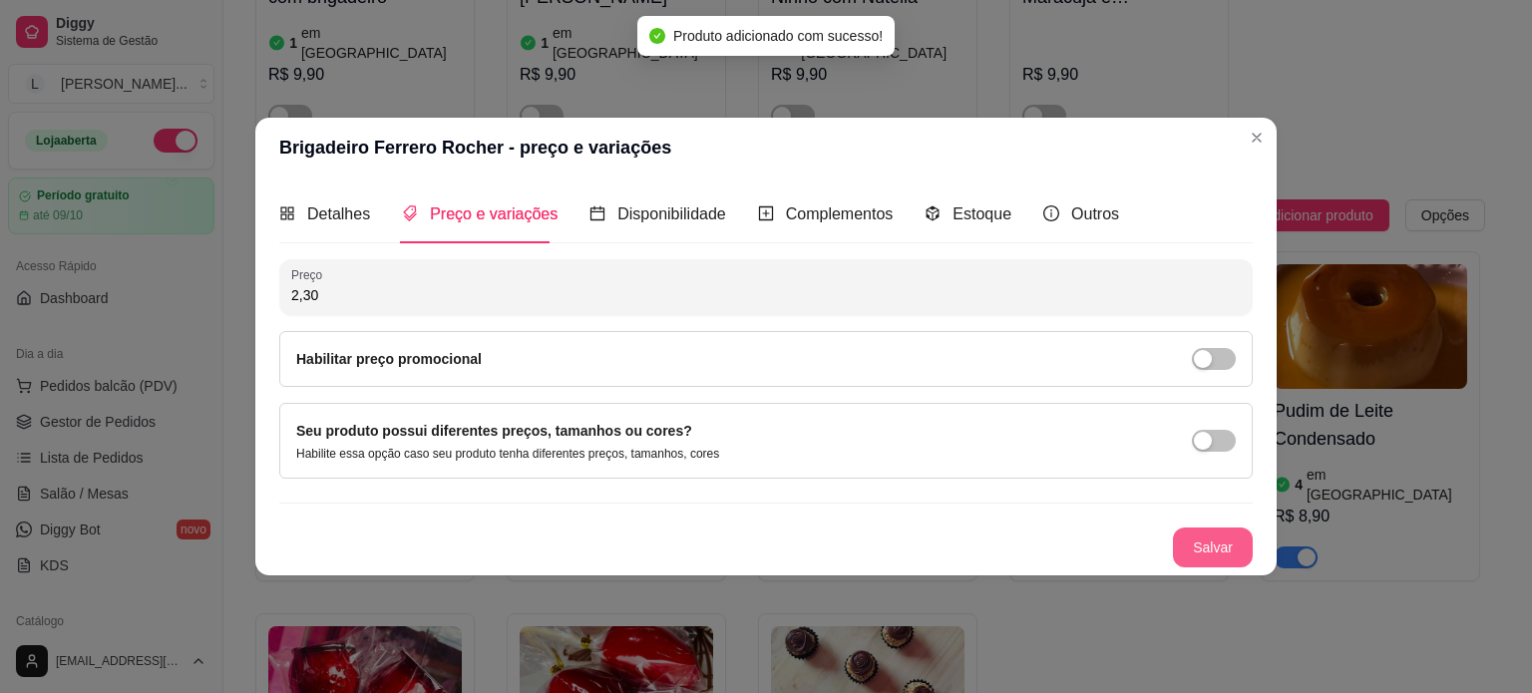
type input "2,30"
click at [1218, 560] on button "Salvar" at bounding box center [1213, 548] width 80 height 40
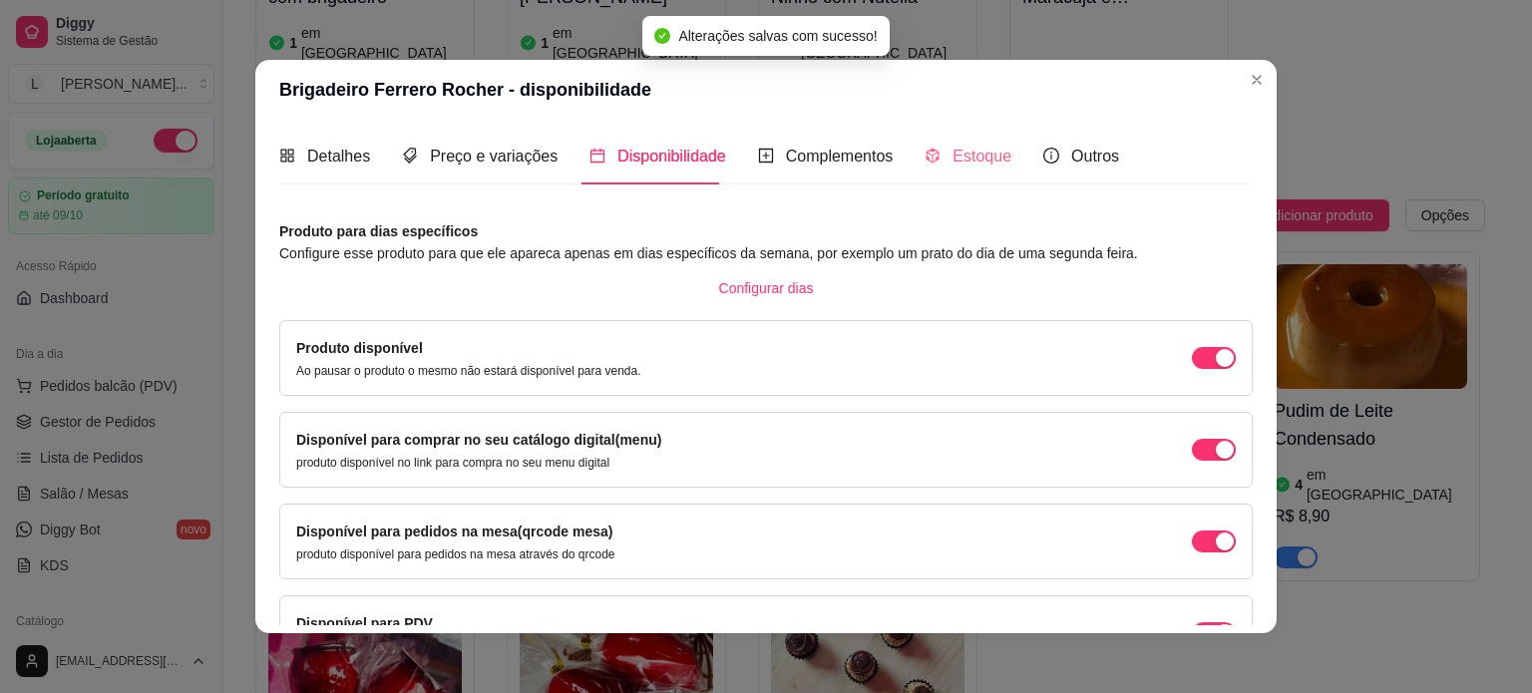
click at [954, 169] on div "Estoque" at bounding box center [968, 156] width 87 height 57
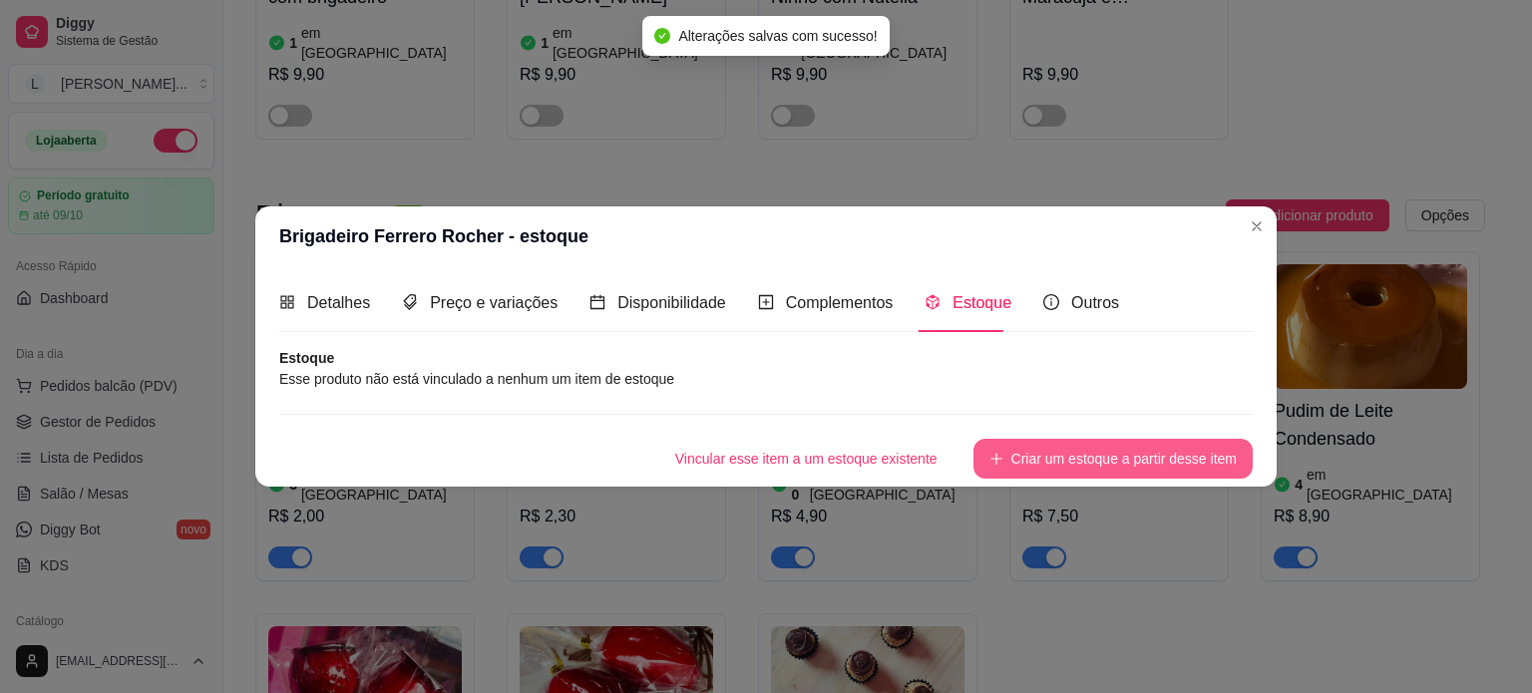
click at [1077, 458] on button "Criar um estoque a partir desse item" at bounding box center [1113, 459] width 279 height 40
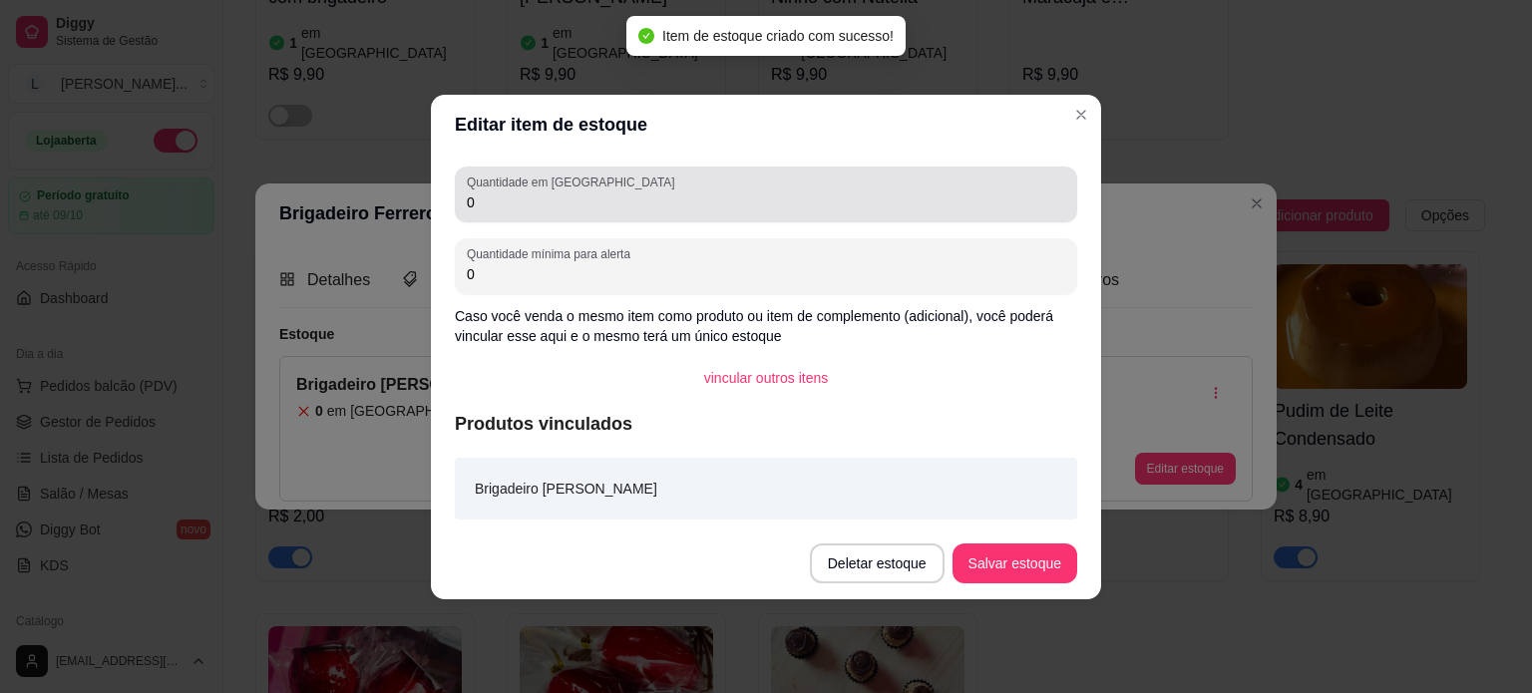
click at [560, 199] on input "0" at bounding box center [766, 203] width 599 height 20
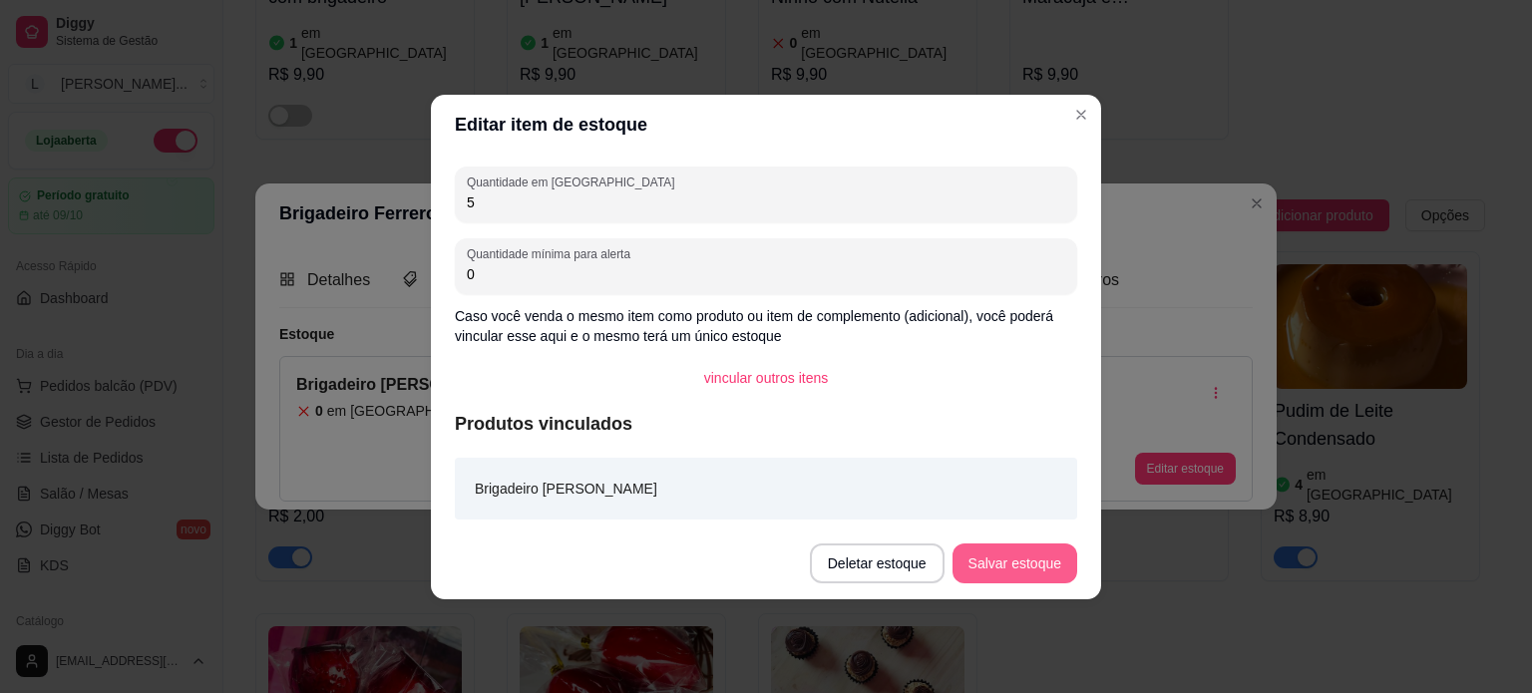
type input "5"
click at [1004, 581] on button "Salvar estoque" at bounding box center [1015, 564] width 125 height 40
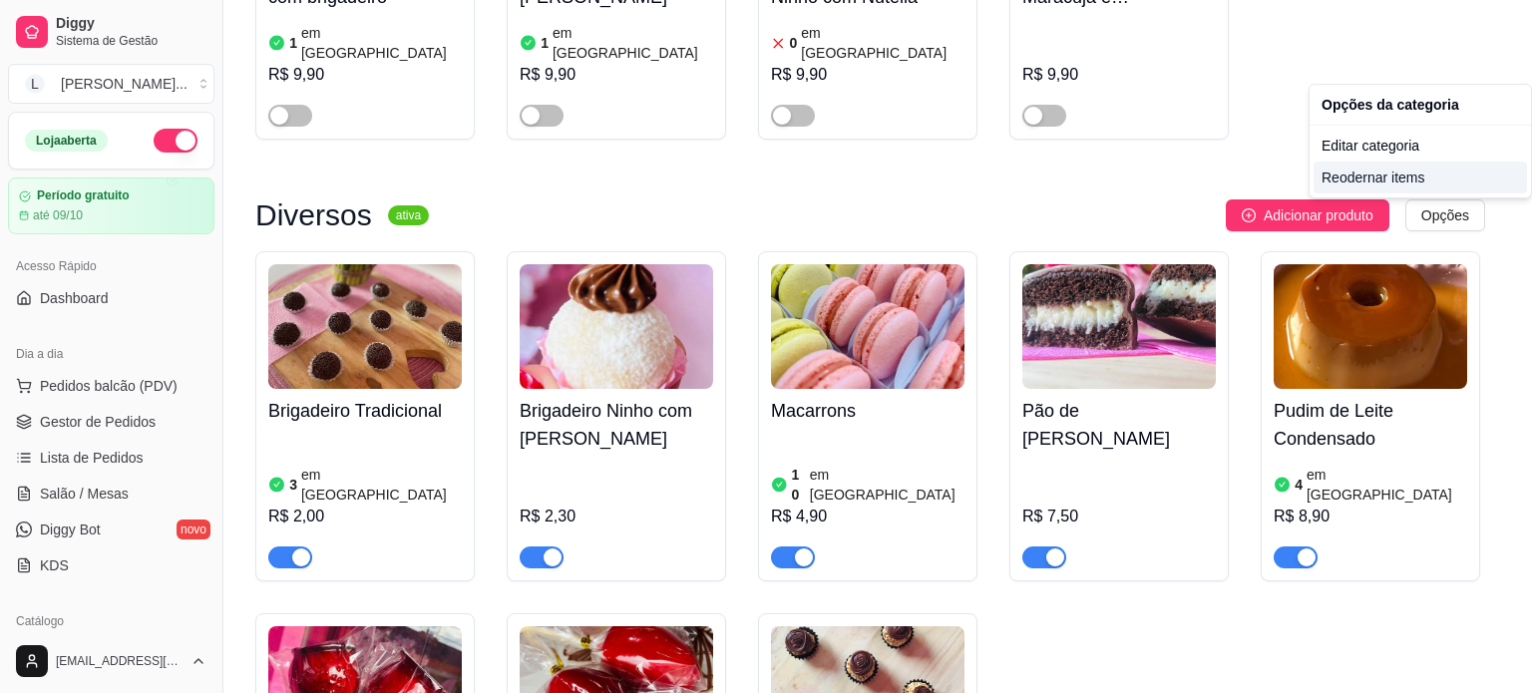
click at [1367, 186] on div "Reodernar items" at bounding box center [1420, 178] width 213 height 32
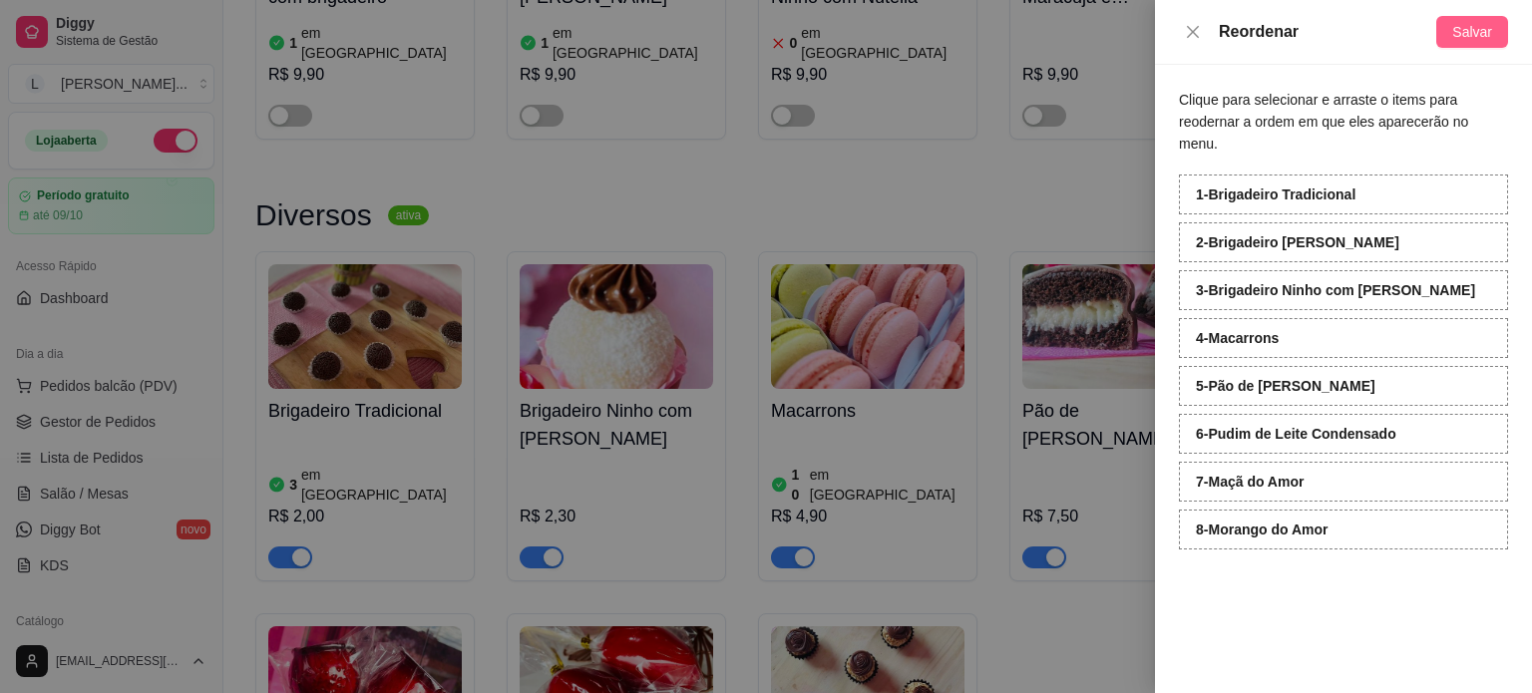
click at [1467, 43] on button "Salvar" at bounding box center [1473, 32] width 72 height 32
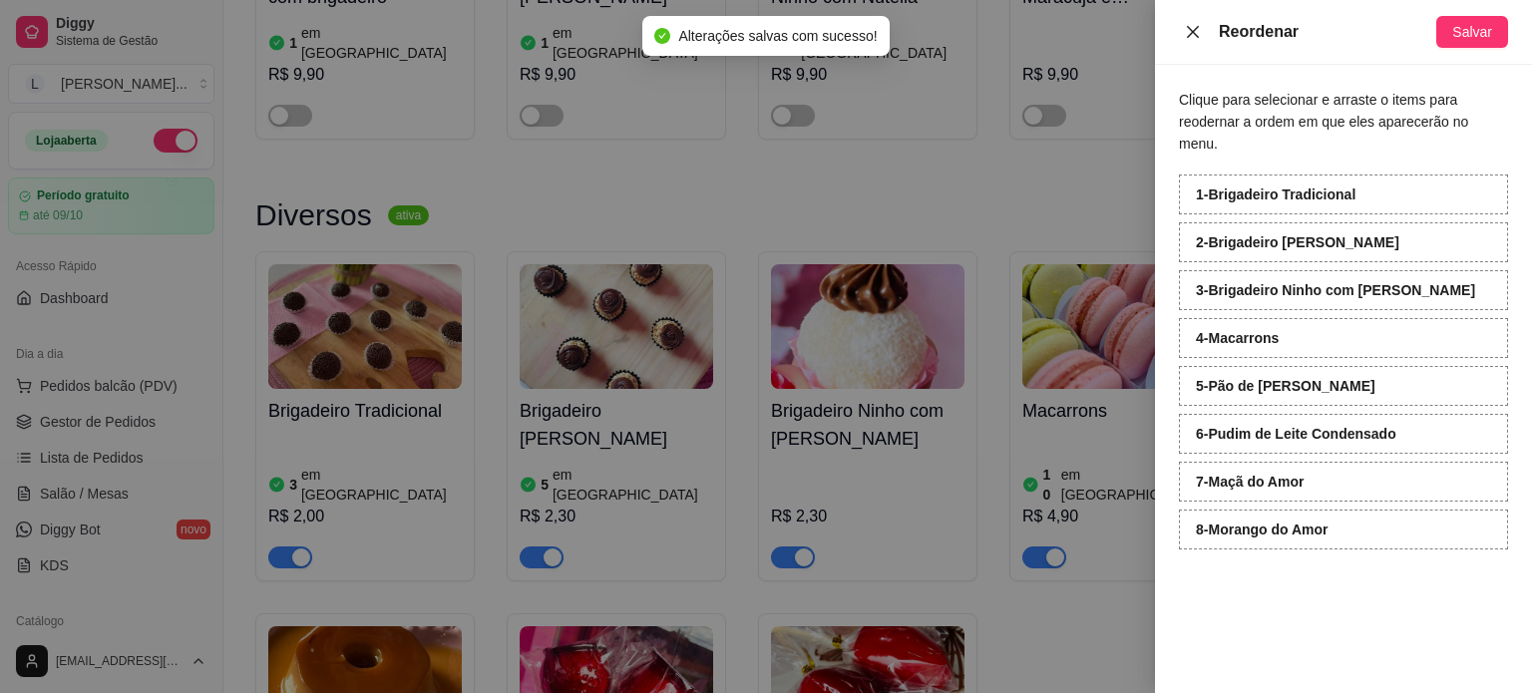
click at [1193, 24] on icon "close" at bounding box center [1193, 32] width 16 height 16
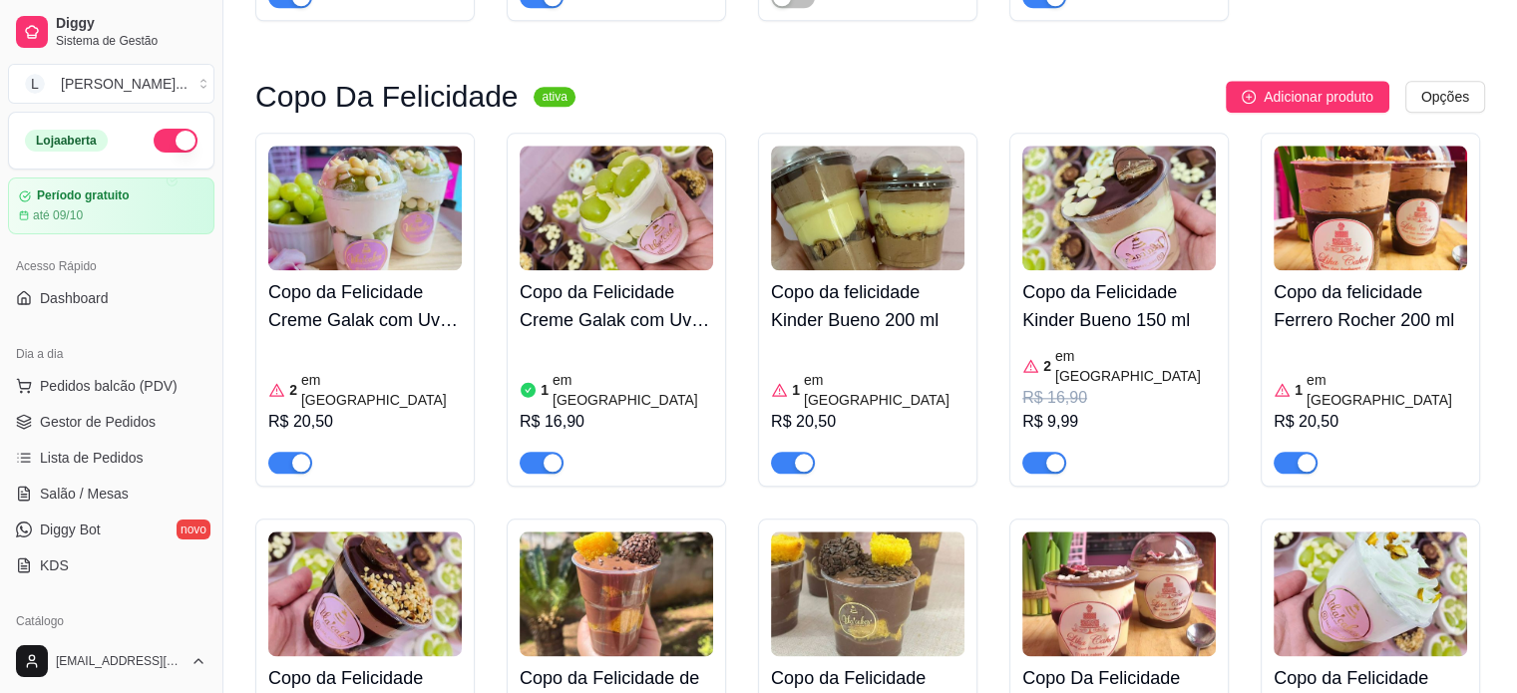
scroll to position [2195, 0]
